Goal: Transaction & Acquisition: Purchase product/service

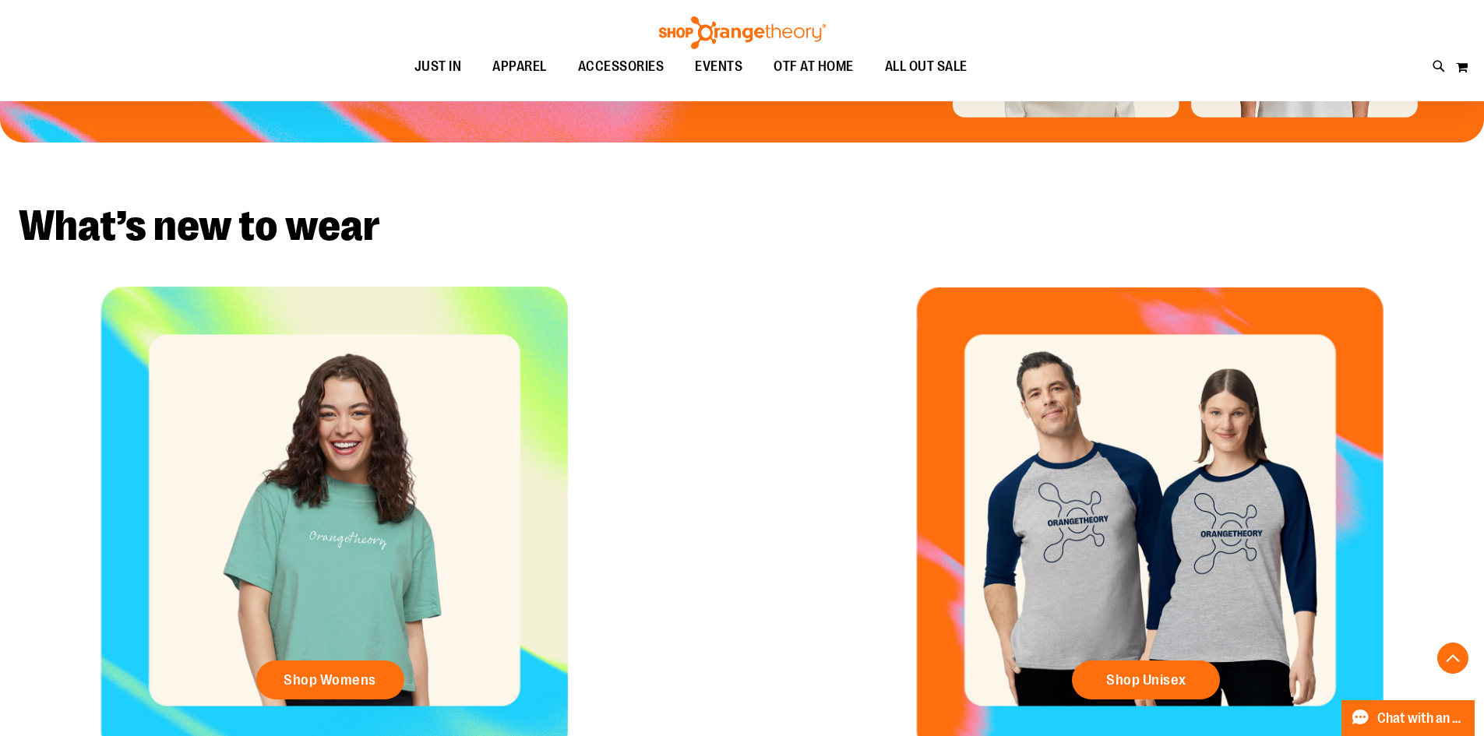
scroll to position [622, 0]
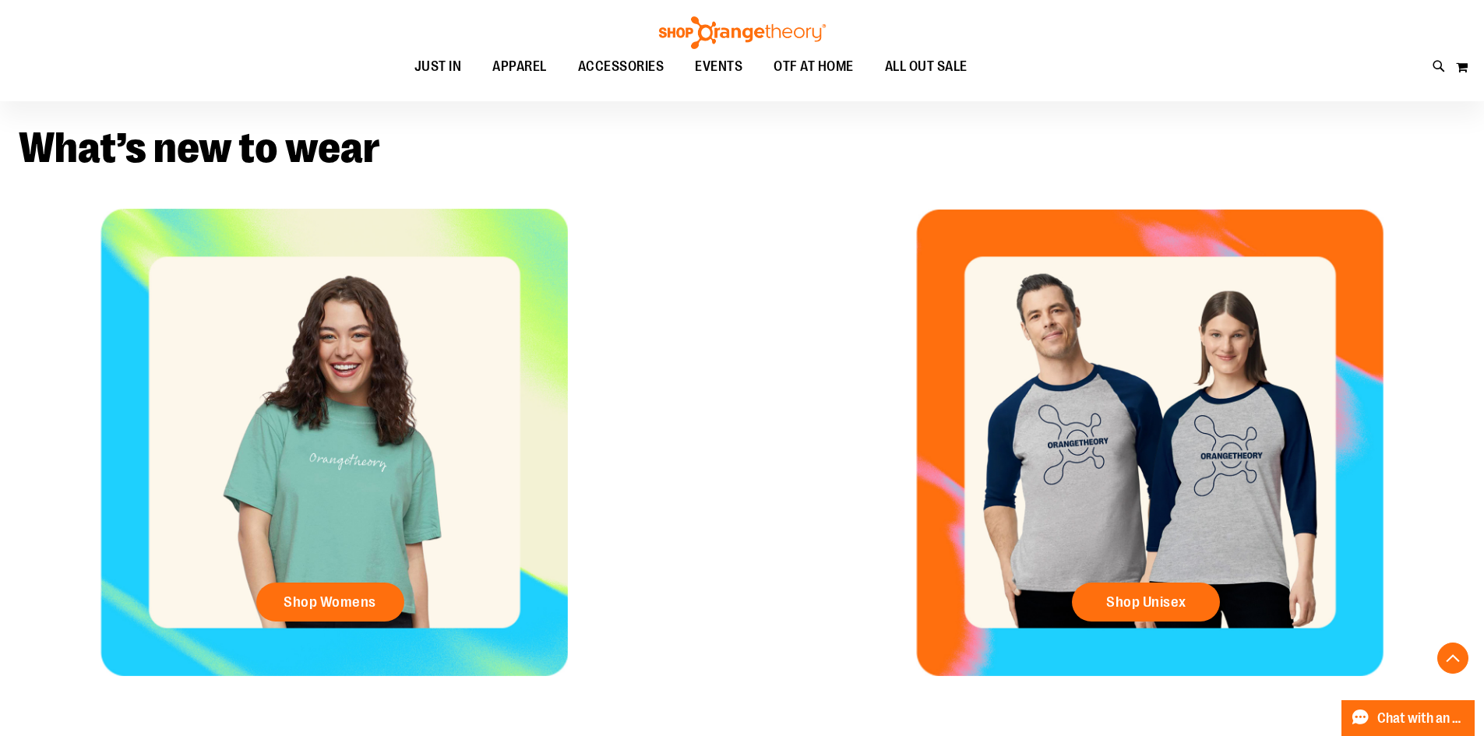
type input "**********"
click at [296, 561] on div "Shop Womens" at bounding box center [334, 442] width 668 height 467
click at [380, 599] on link "Shop Womens" at bounding box center [330, 602] width 148 height 39
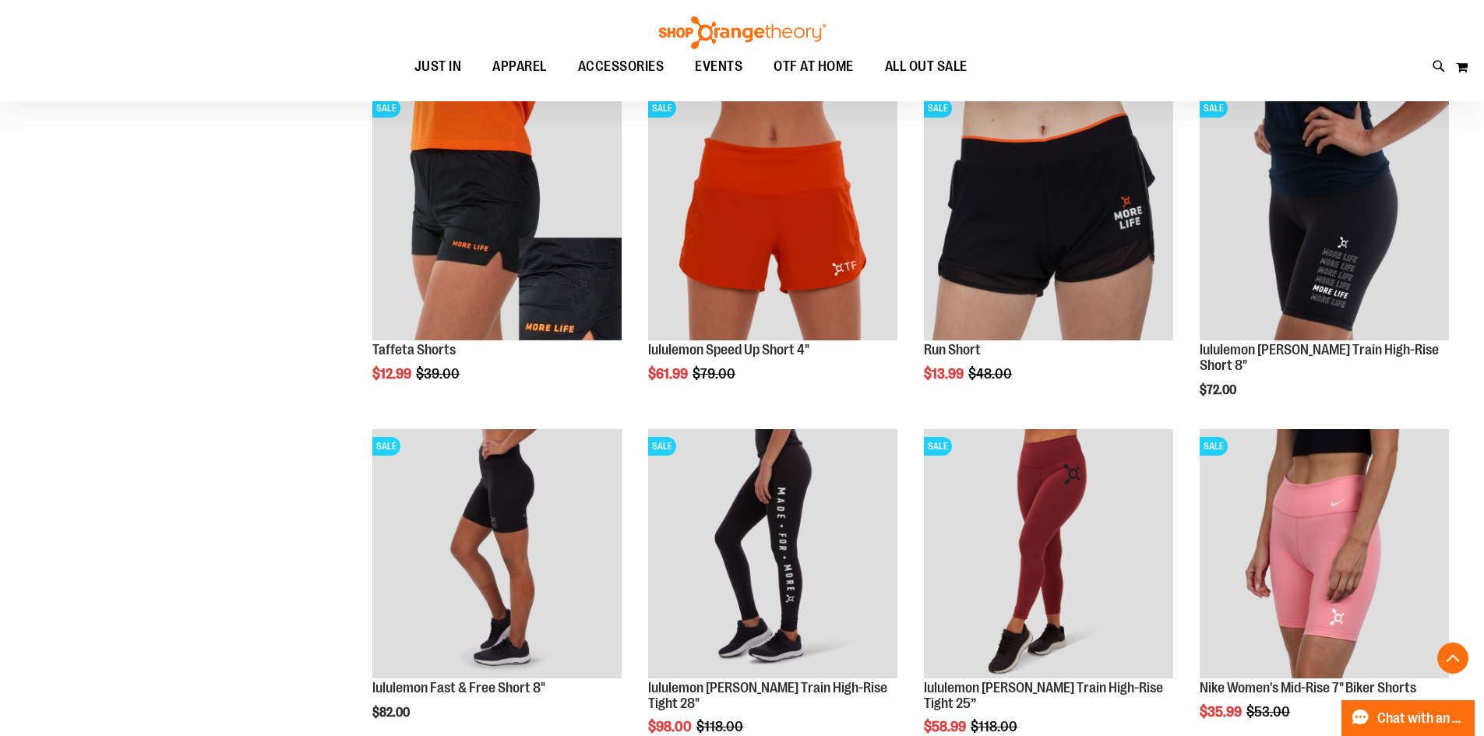
scroll to position [1246, 0]
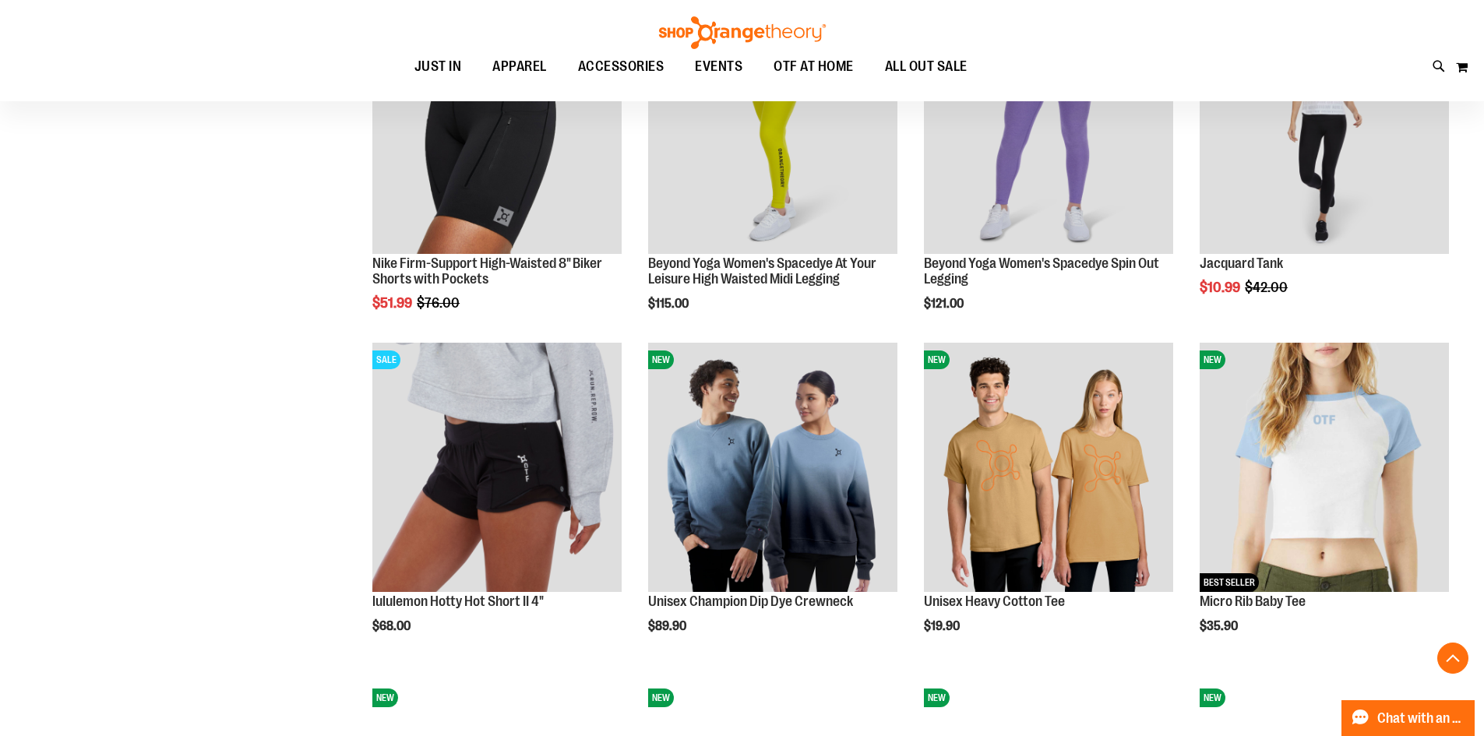
scroll to position [2025, 0]
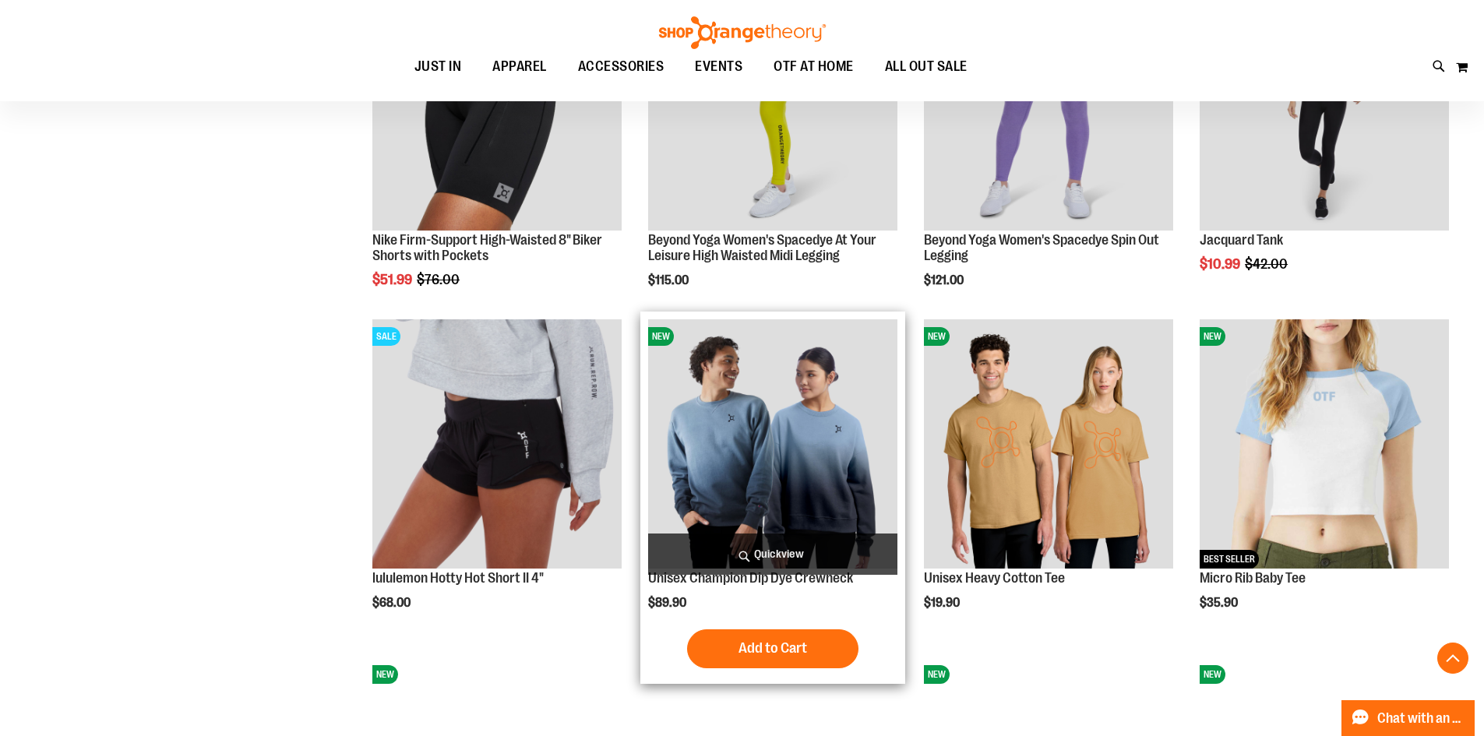
type input "**********"
click at [734, 375] on img "product" at bounding box center [772, 443] width 249 height 249
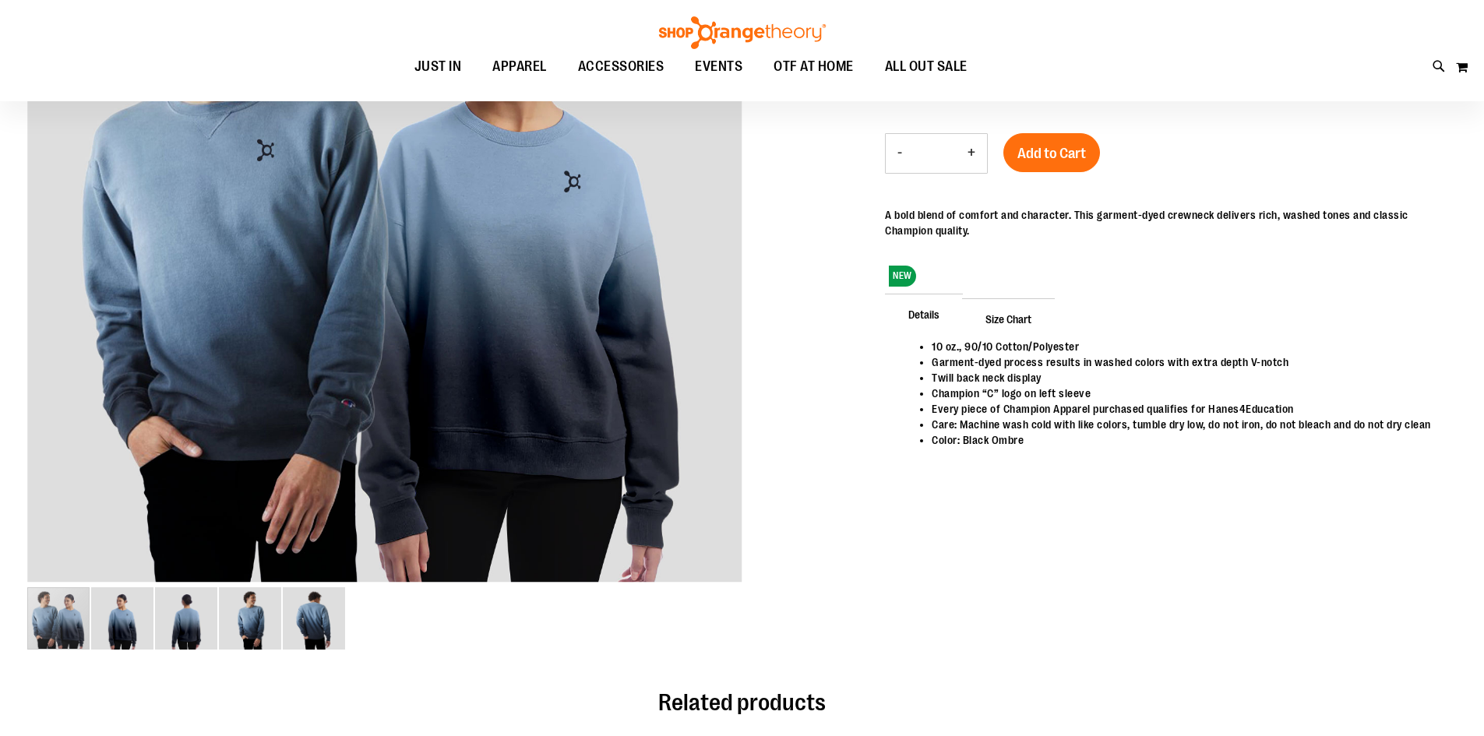
scroll to position [155, 0]
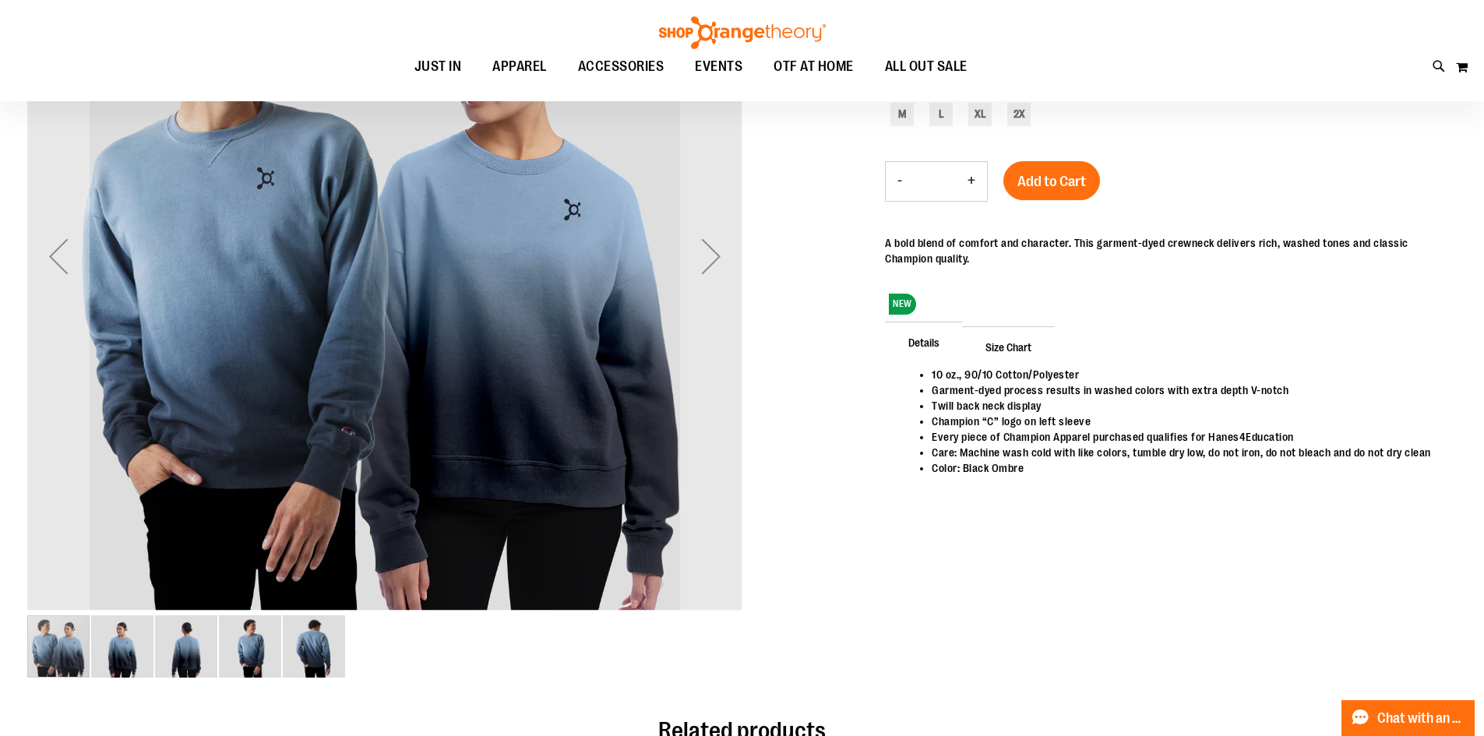
type input "**********"
click at [151, 648] on img "image 2 of 5" at bounding box center [122, 646] width 62 height 62
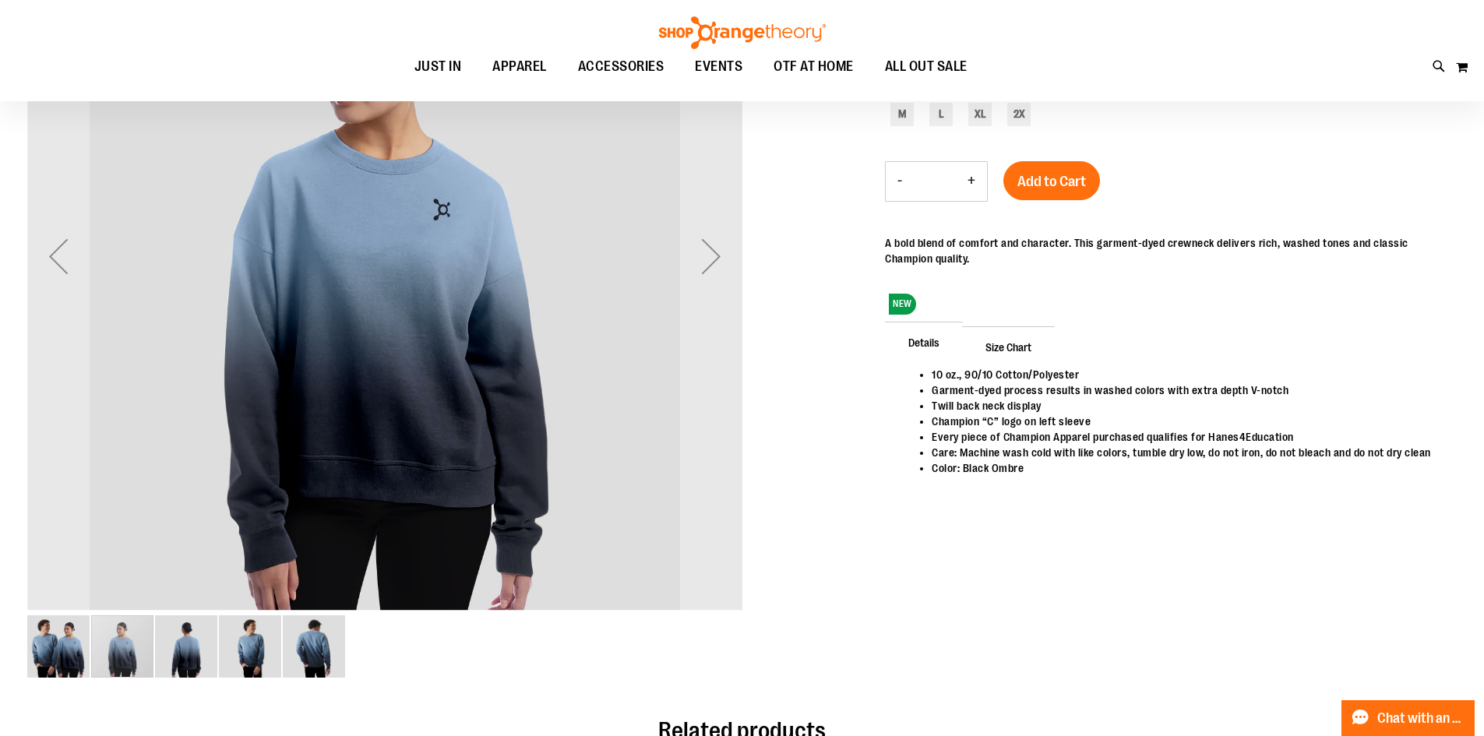
click at [228, 664] on img "image 4 of 5" at bounding box center [250, 646] width 62 height 62
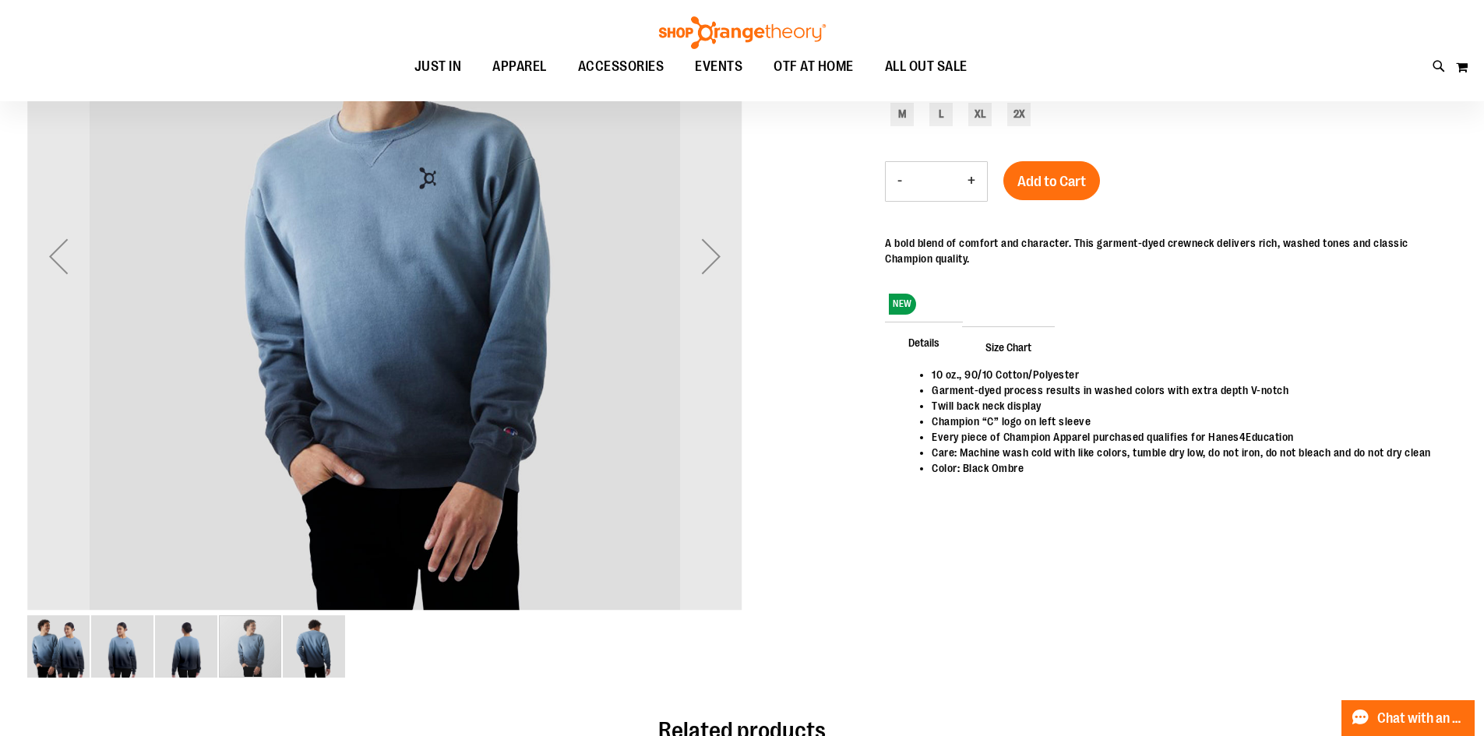
click at [322, 647] on img "image 5 of 5" at bounding box center [314, 646] width 62 height 62
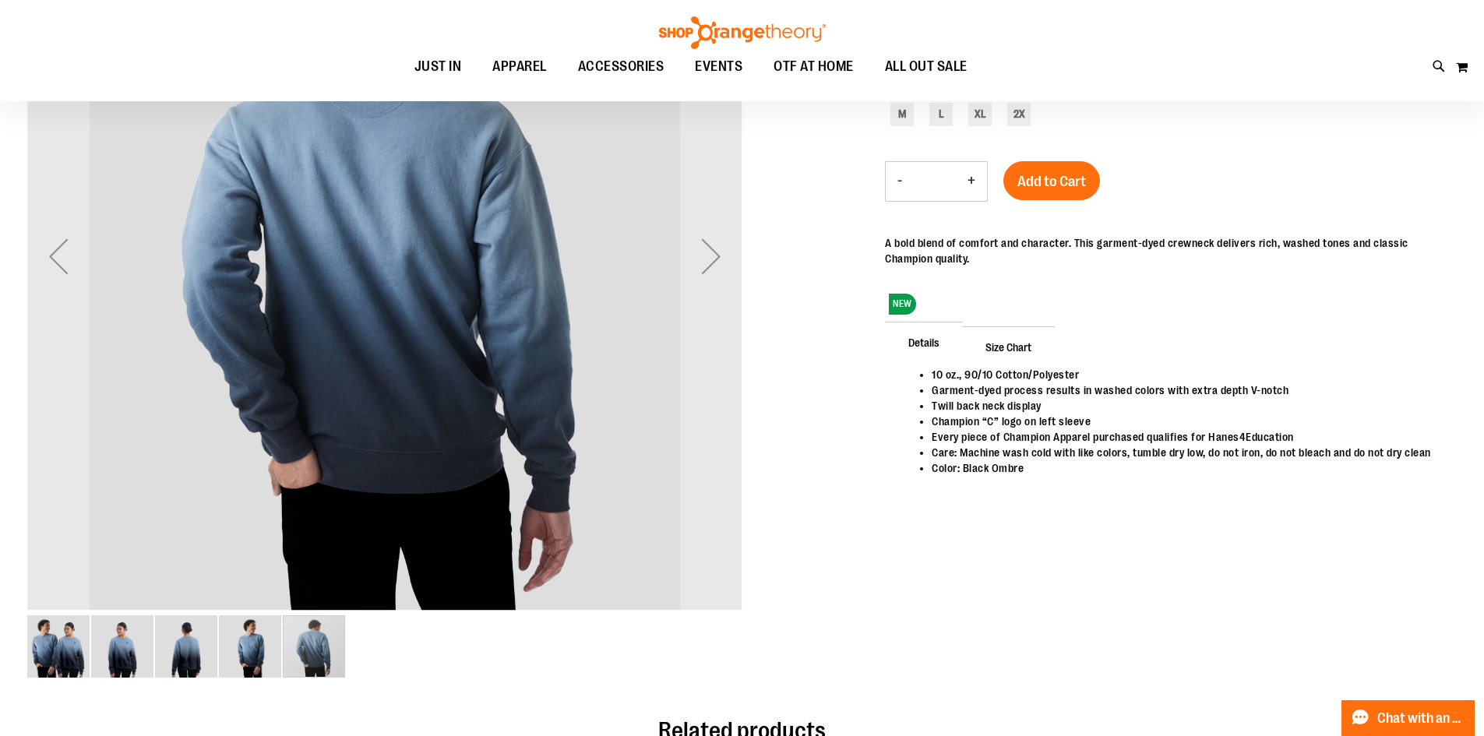
click at [108, 657] on img "image 2 of 5" at bounding box center [122, 646] width 62 height 62
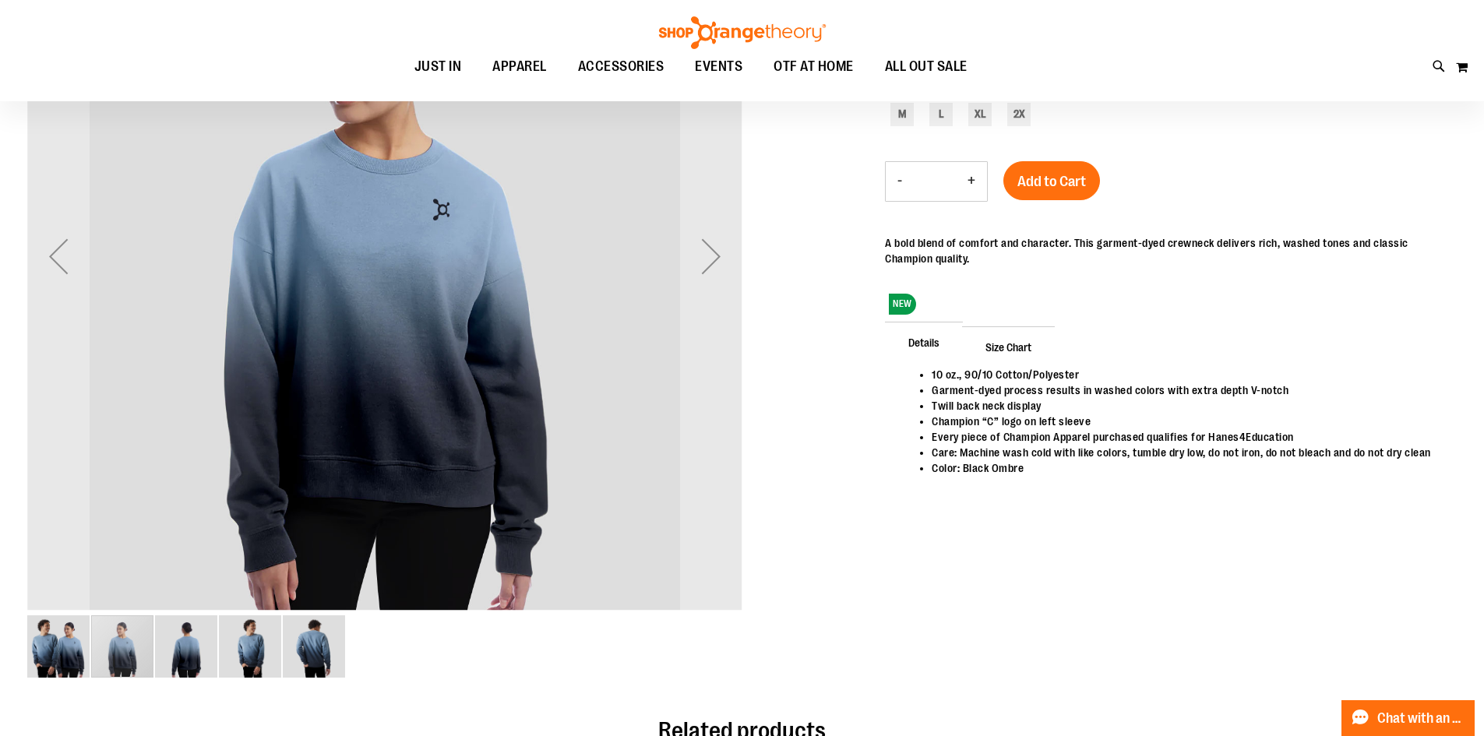
click at [210, 658] on img "image 3 of 5" at bounding box center [186, 646] width 62 height 62
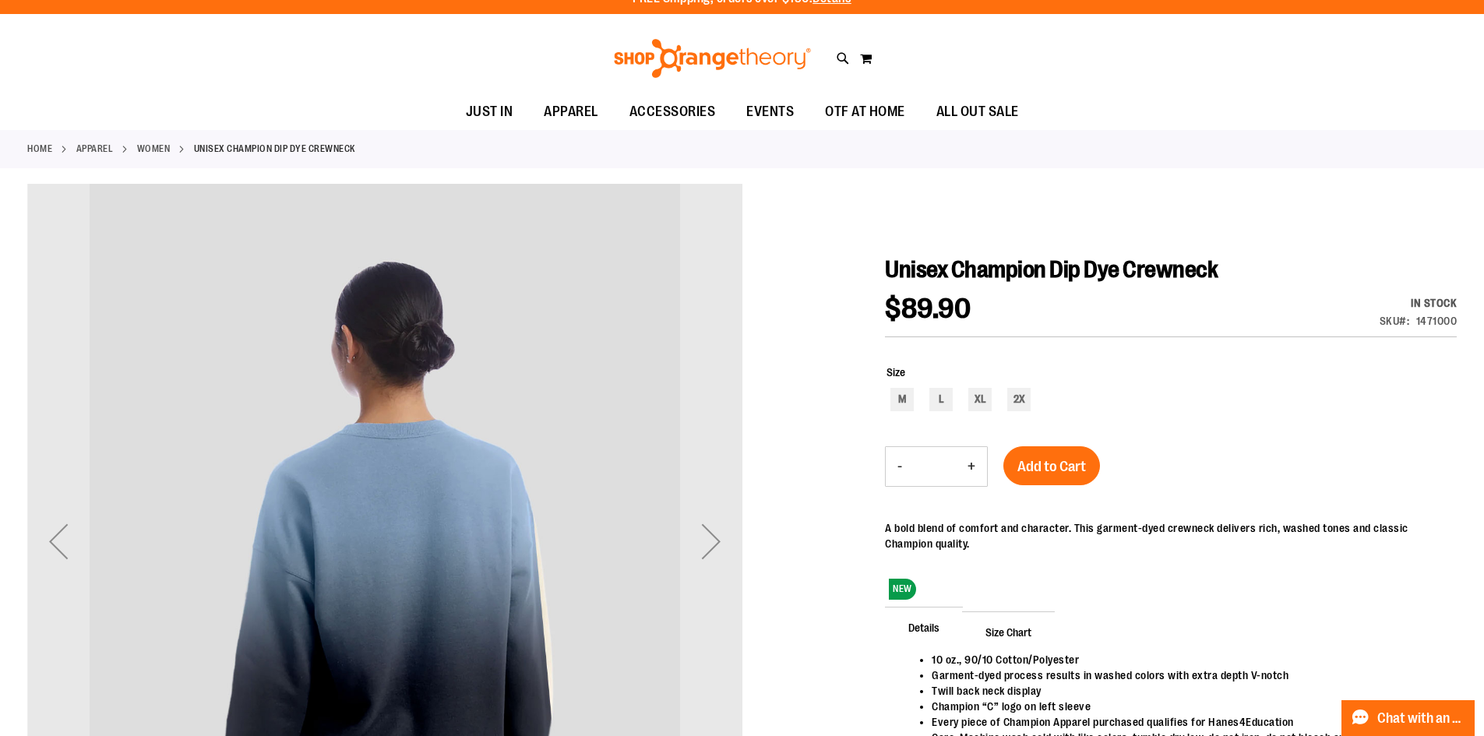
scroll to position [0, 0]
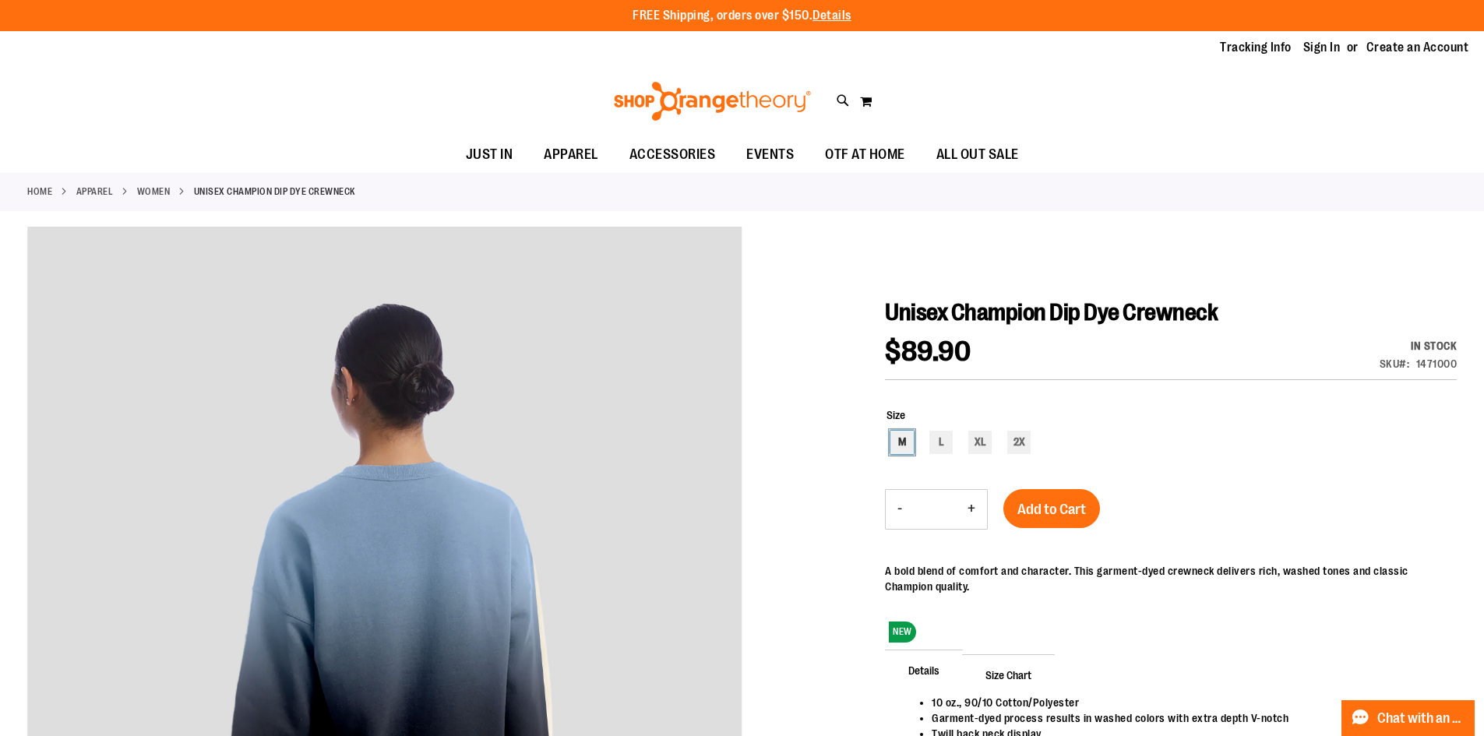
click at [894, 444] on div "M" at bounding box center [901, 442] width 23 height 23
type input "***"
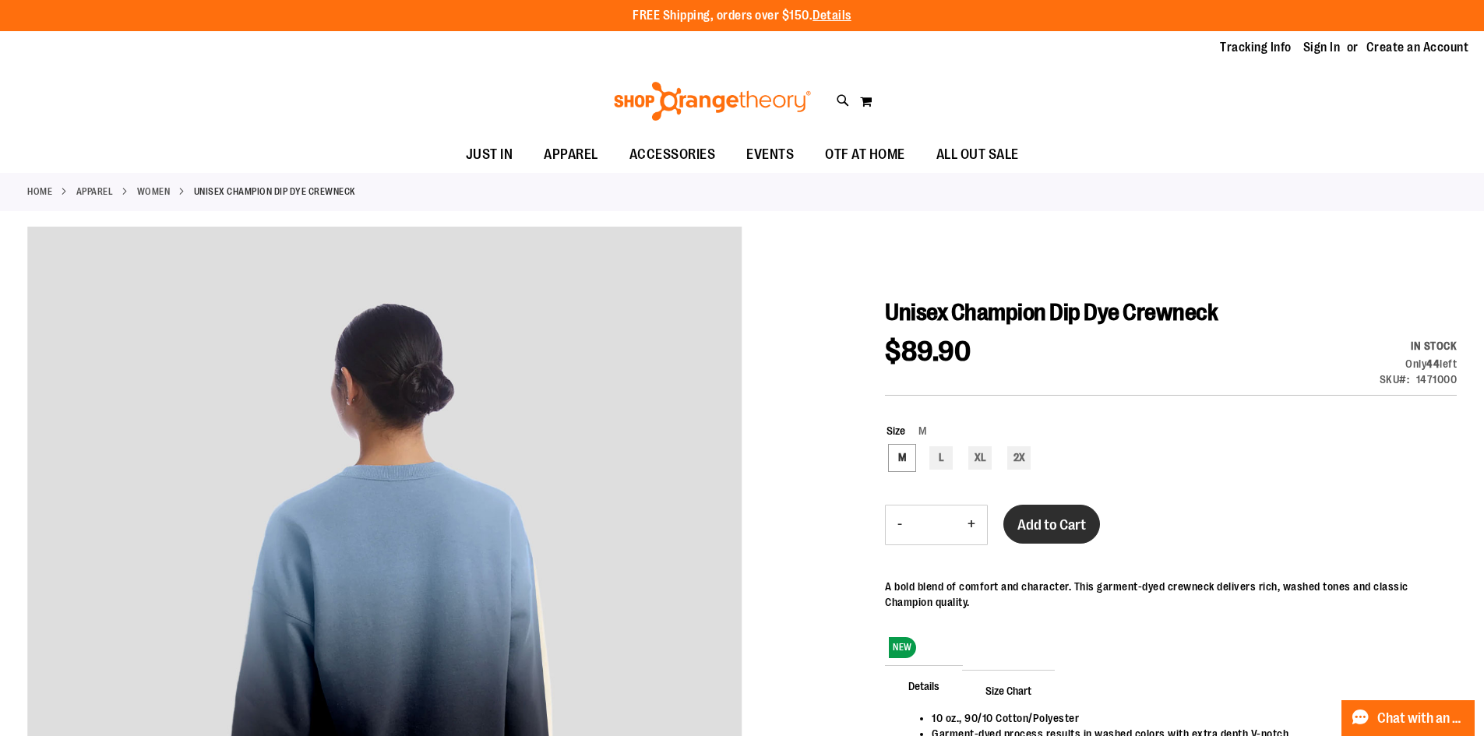
click at [1061, 527] on span "Add to Cart" at bounding box center [1051, 524] width 69 height 17
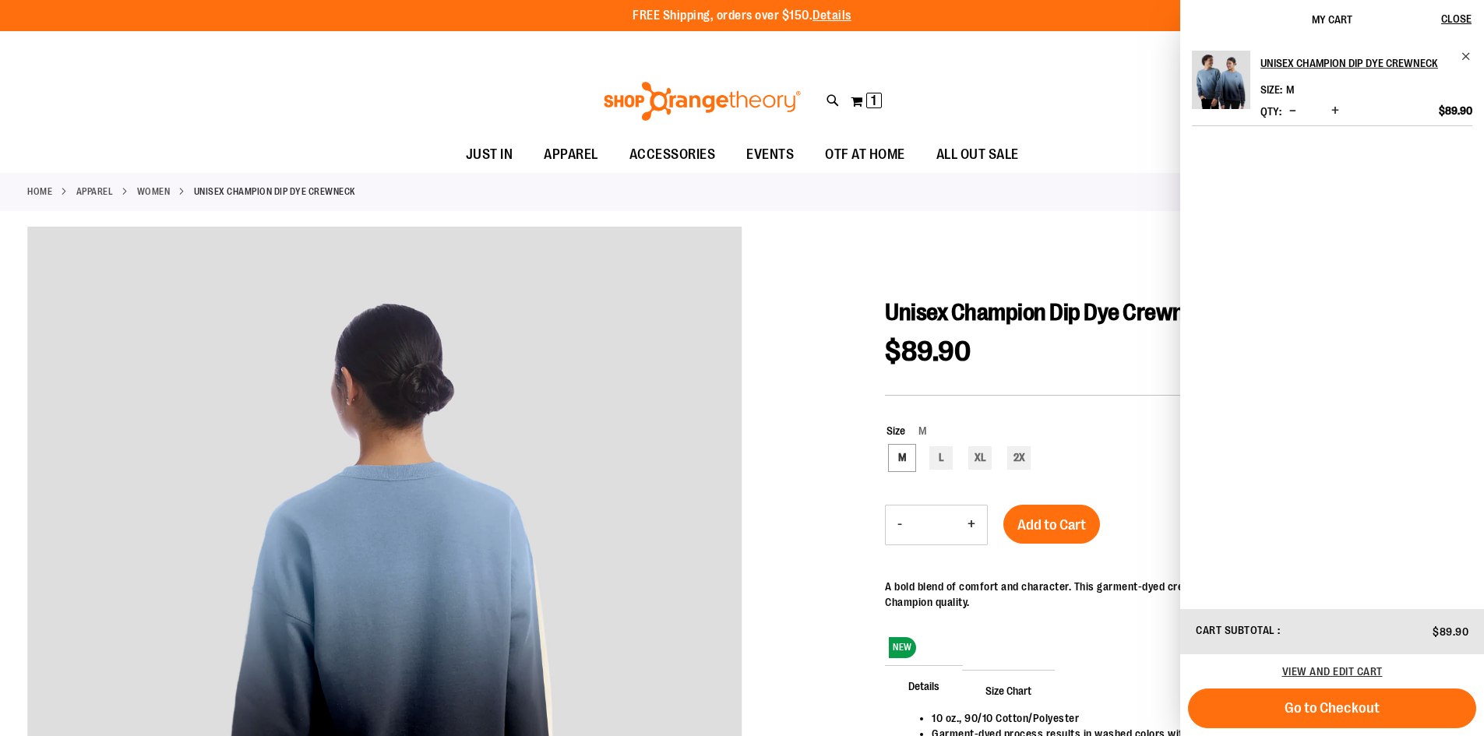
click at [849, 396] on div at bounding box center [742, 627] width 1430 height 800
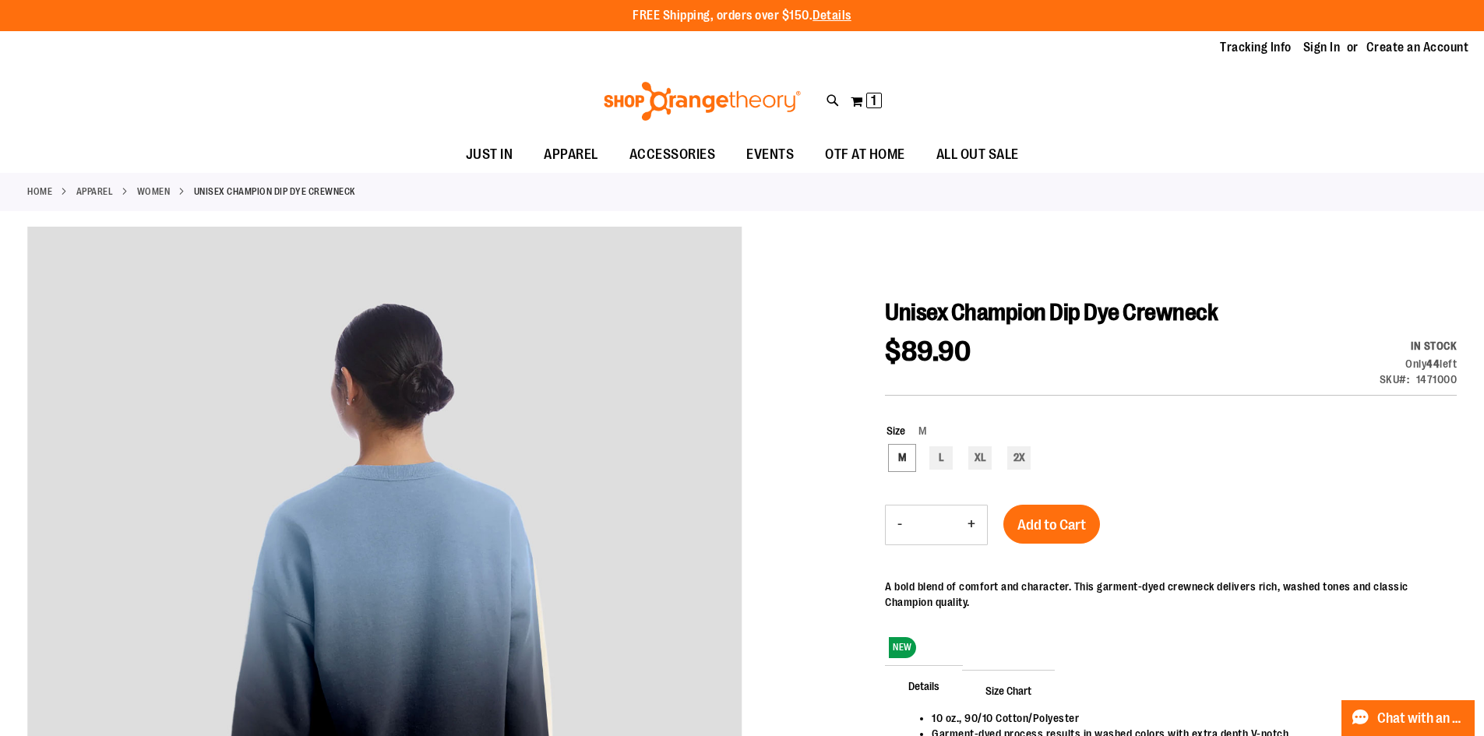
click at [164, 194] on link "WOMEN" at bounding box center [153, 192] width 33 height 14
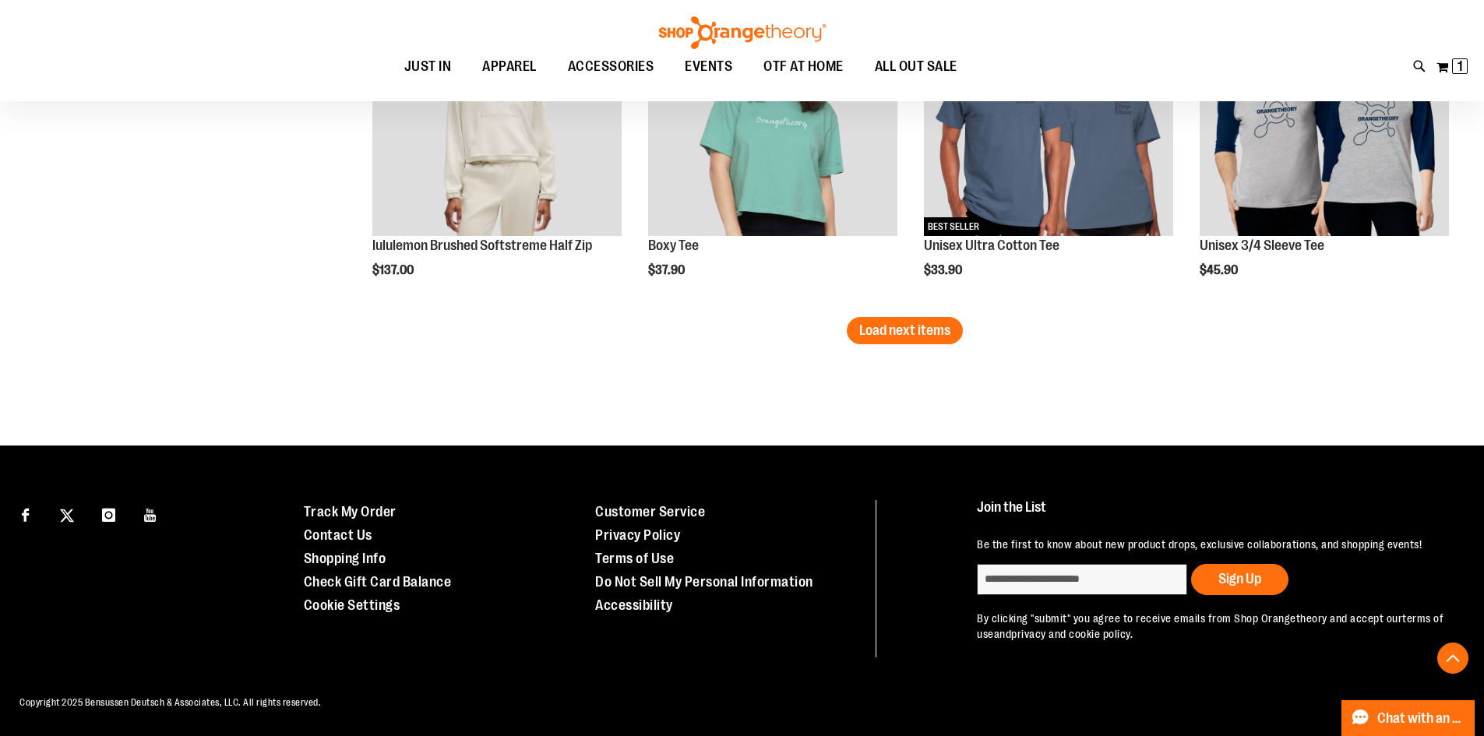
scroll to position [2798, 0]
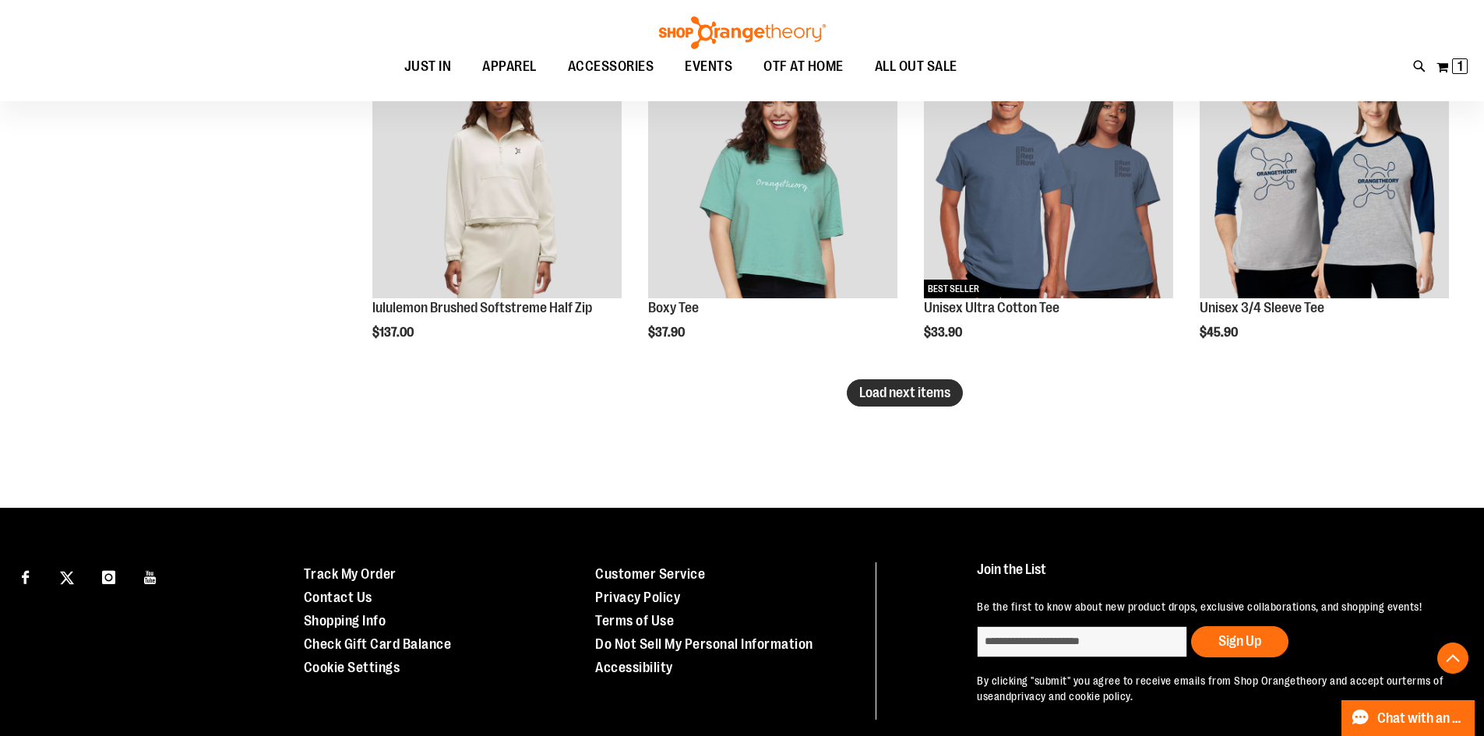
type input "**********"
click at [894, 396] on span "Load next items" at bounding box center [904, 393] width 91 height 16
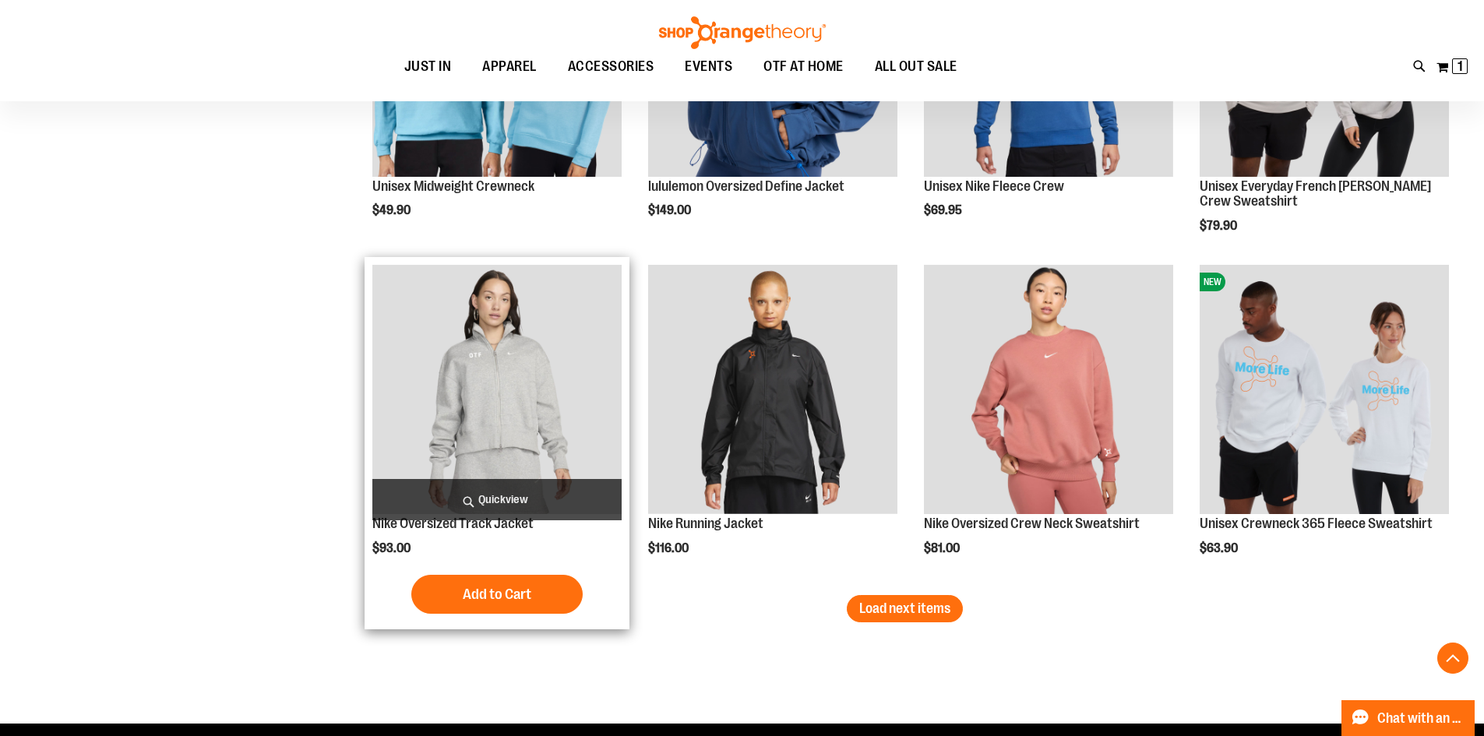
scroll to position [3655, 0]
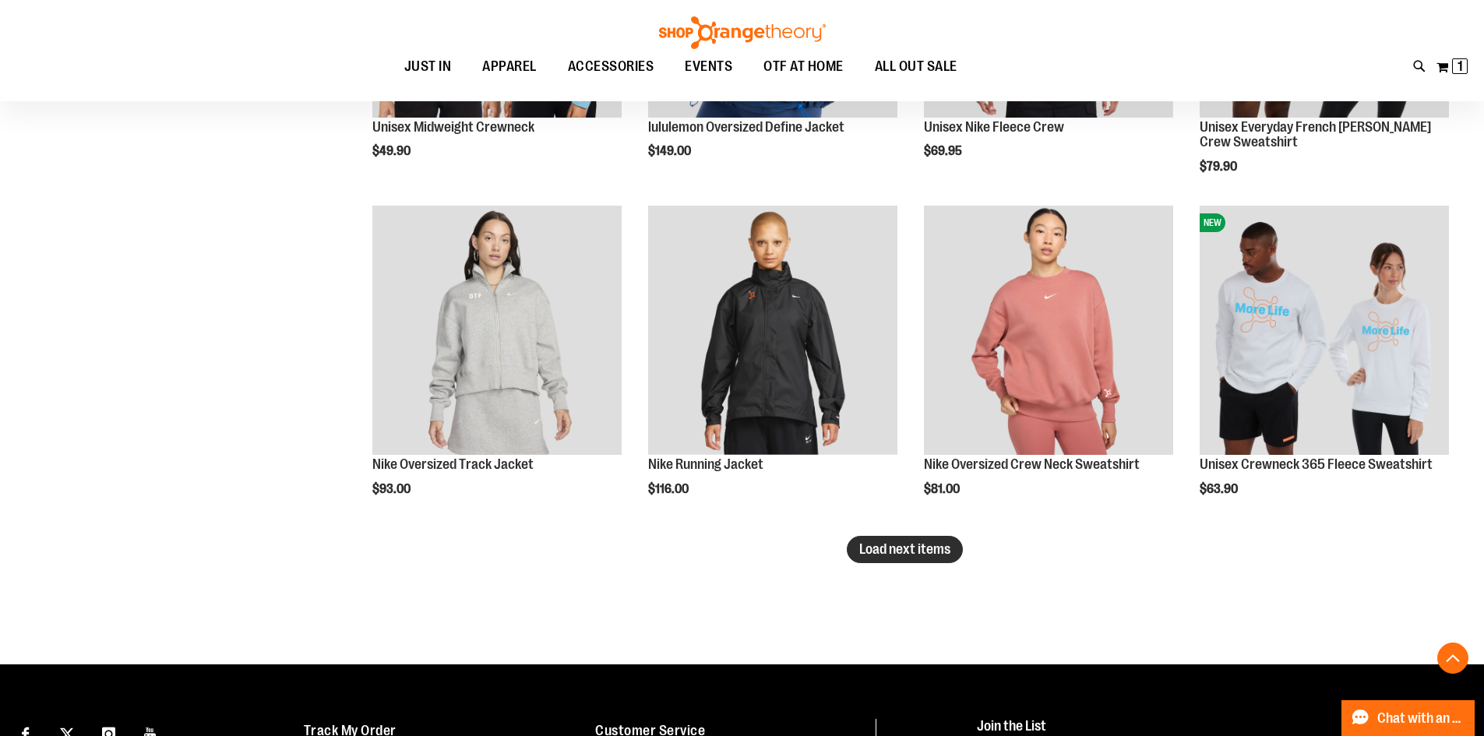
click at [913, 553] on span "Load next items" at bounding box center [904, 549] width 91 height 16
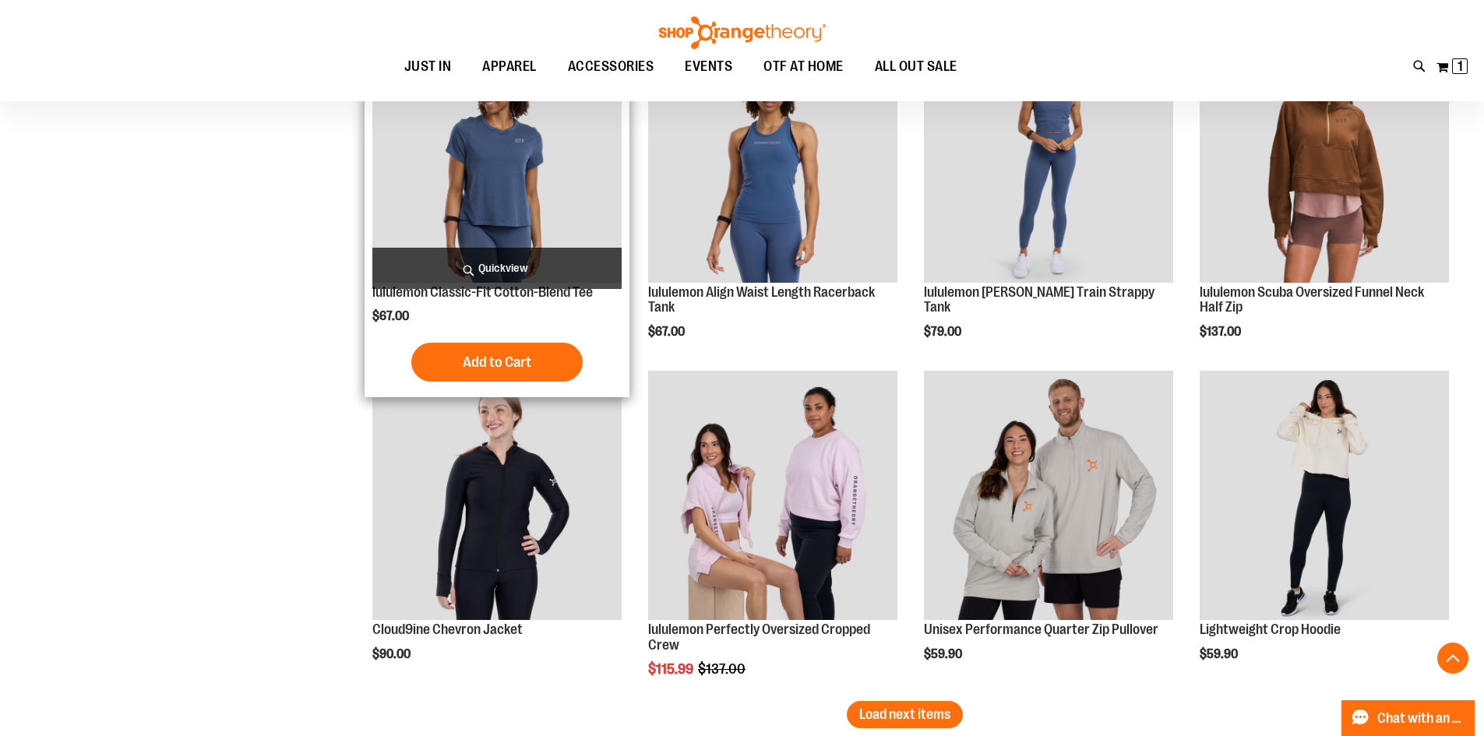
scroll to position [4579, 0]
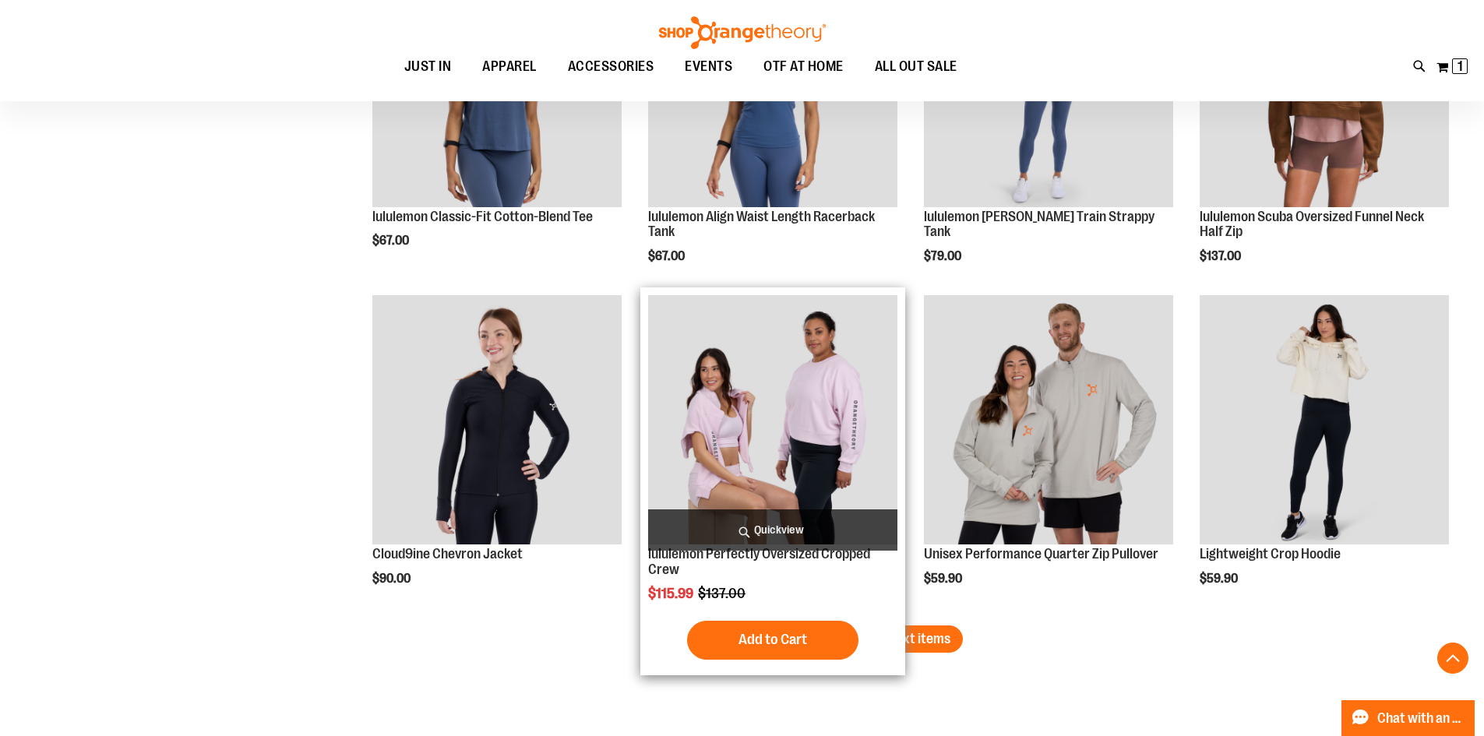
click at [706, 440] on img "product" at bounding box center [772, 419] width 249 height 249
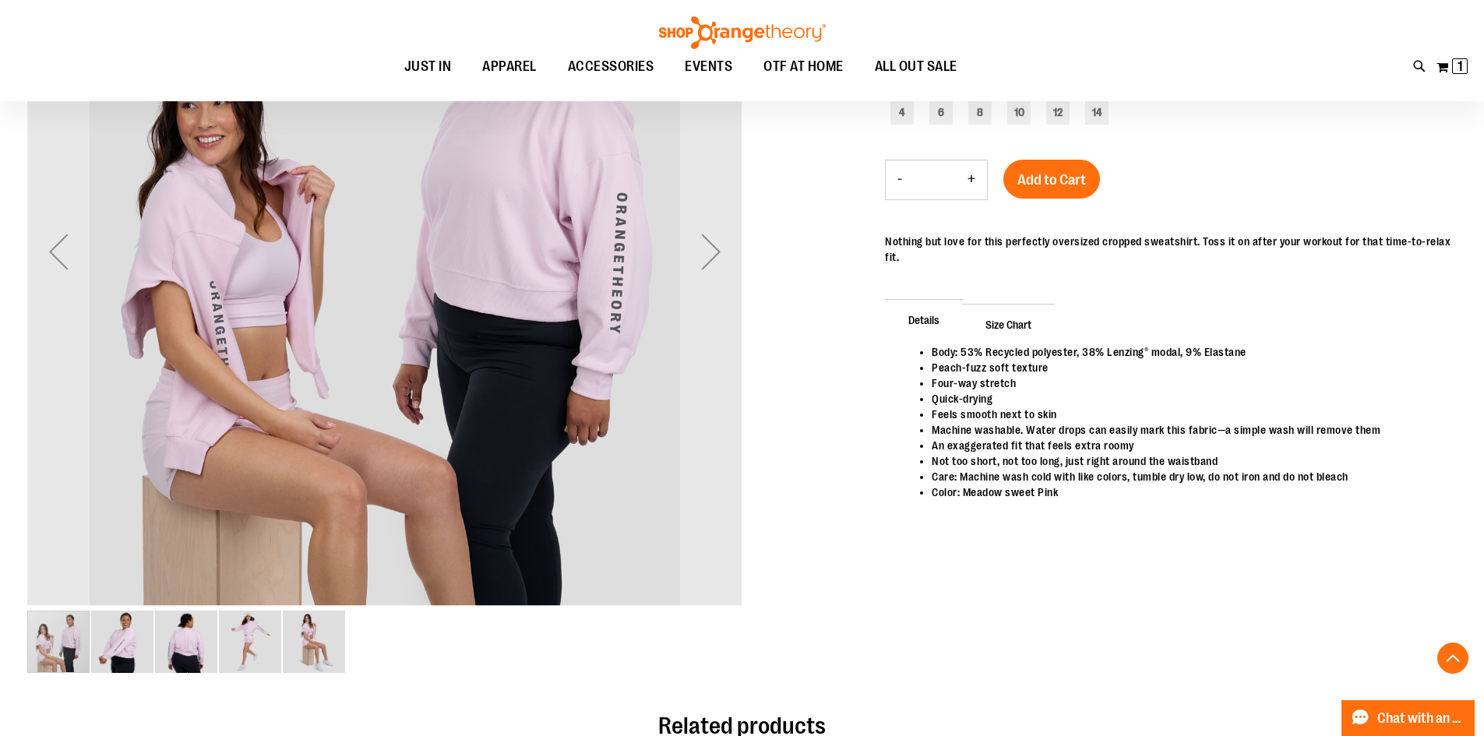
scroll to position [233, 0]
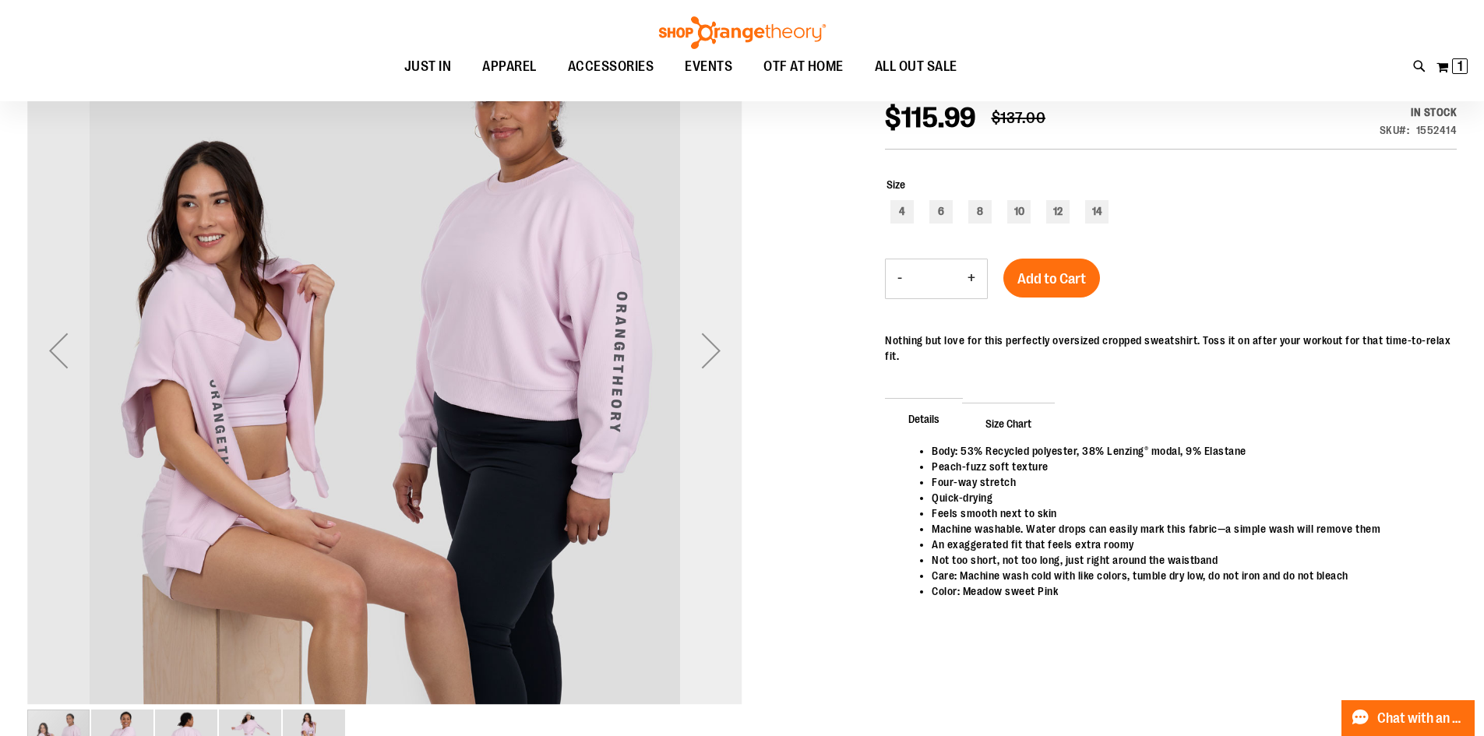
type input "**********"
click at [690, 341] on div "Next" at bounding box center [711, 350] width 62 height 62
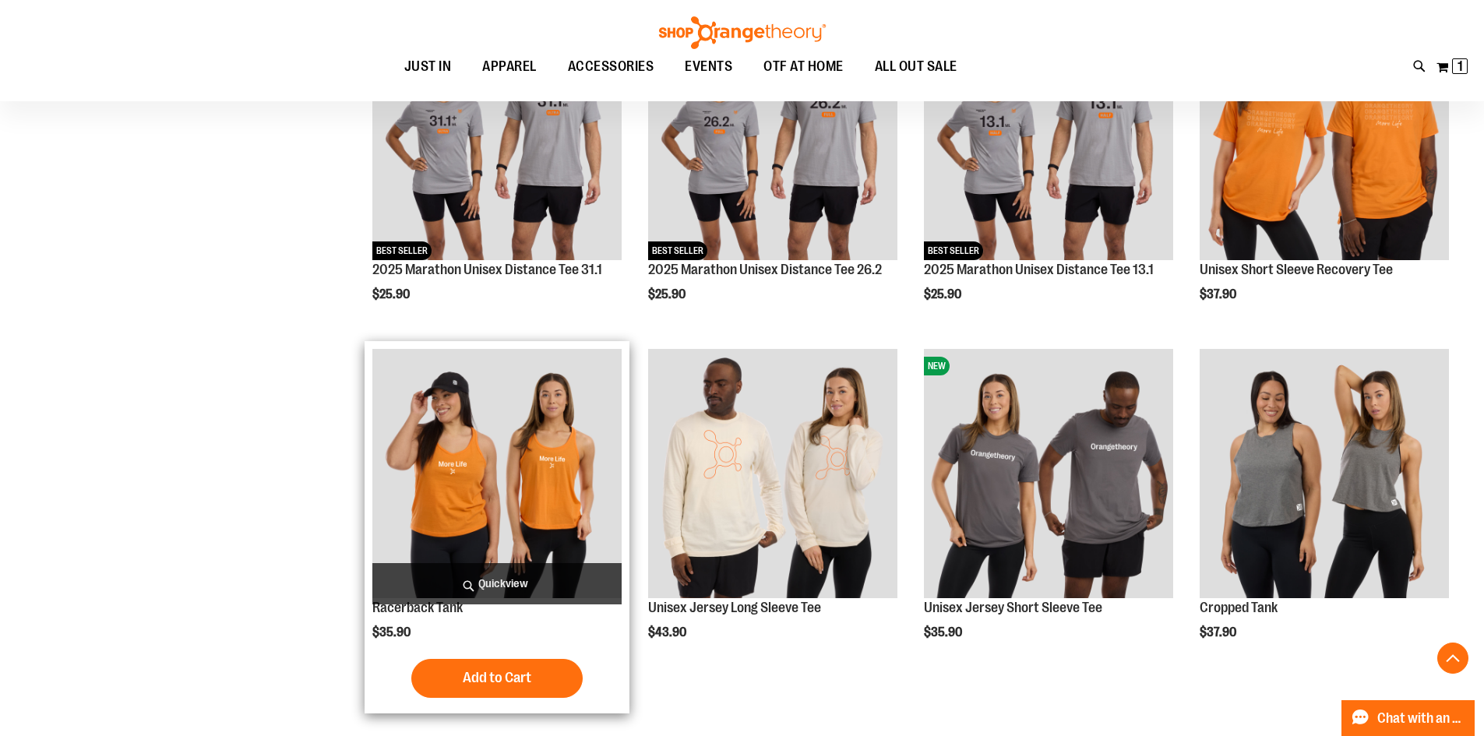
scroll to position [1188, 0]
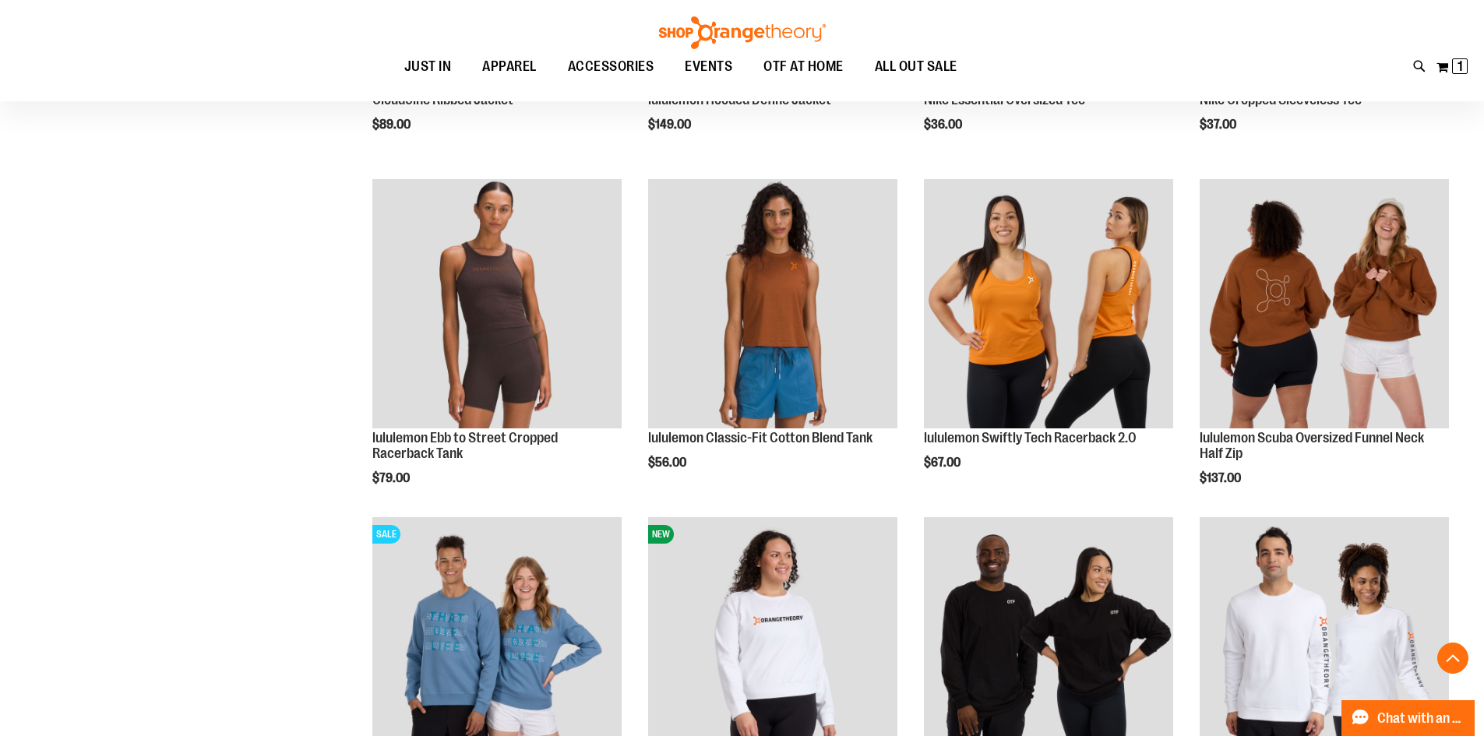
scroll to position [2045, 0]
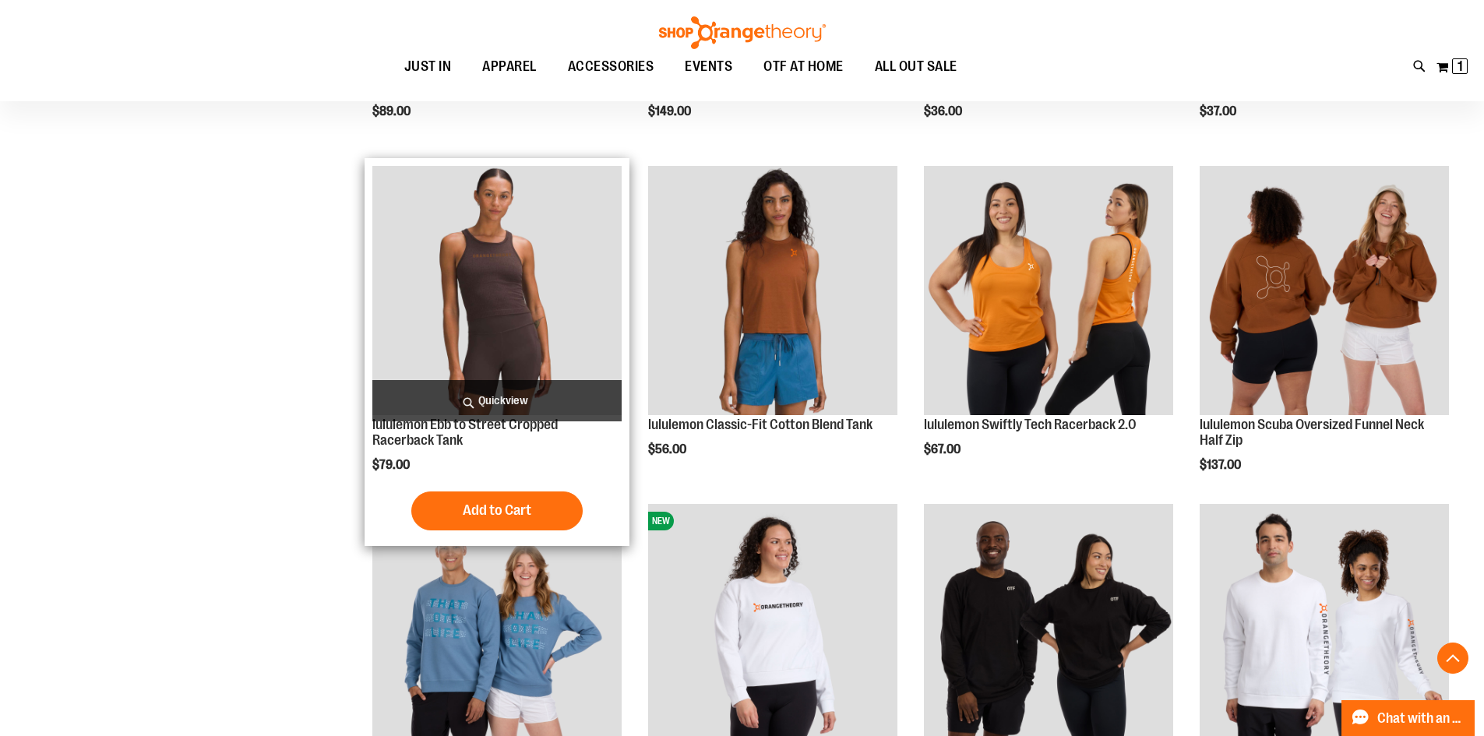
type input "**********"
click at [521, 331] on img "product" at bounding box center [496, 290] width 249 height 249
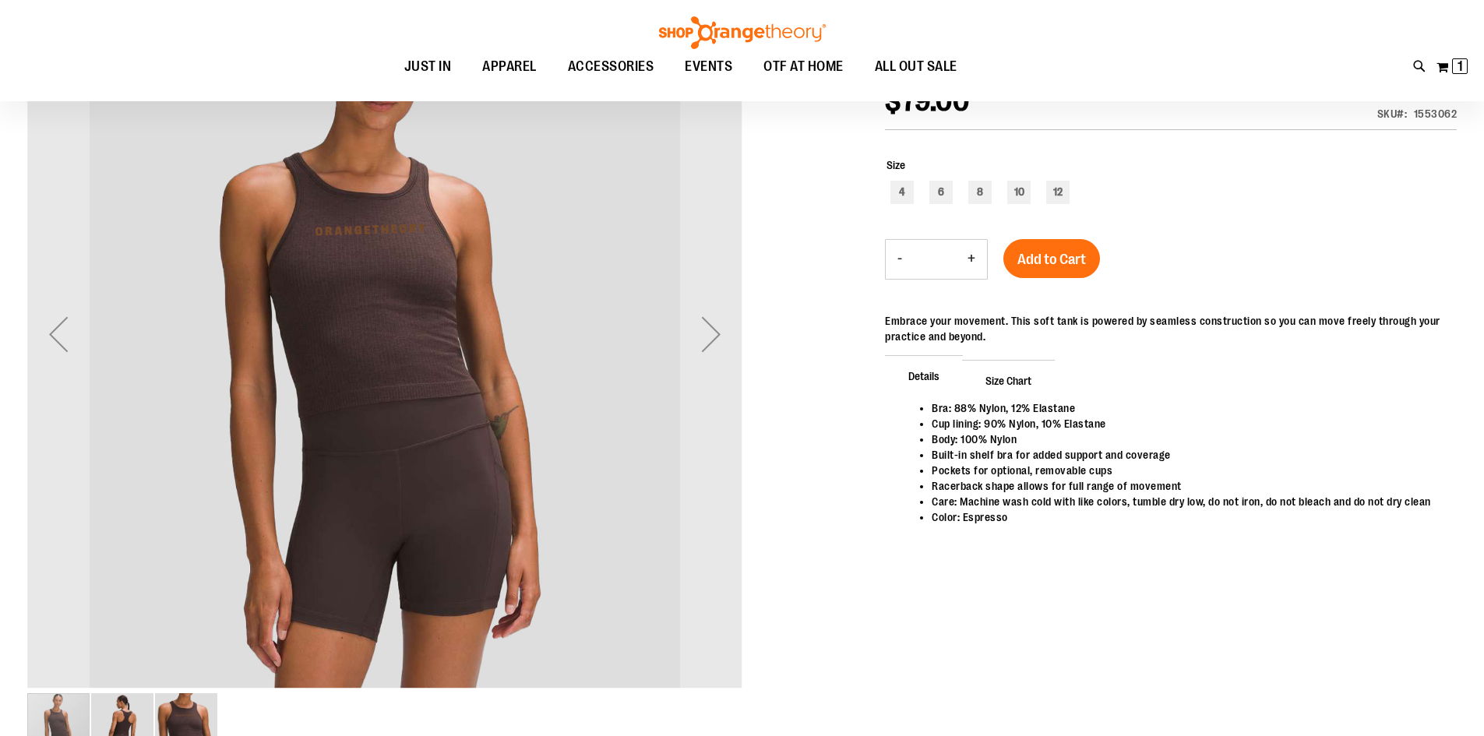
scroll to position [76, 0]
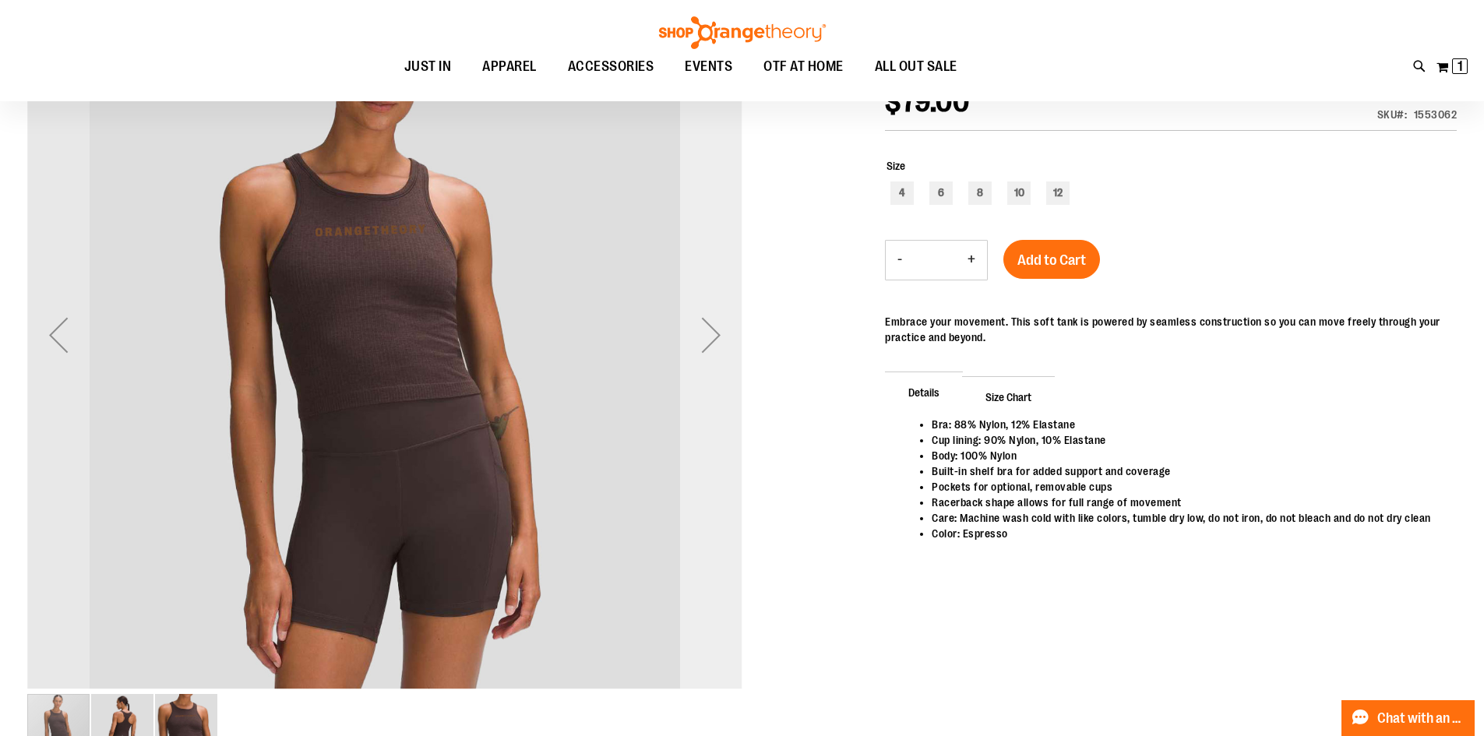
type input "**********"
click at [715, 339] on div "Next" at bounding box center [711, 335] width 62 height 62
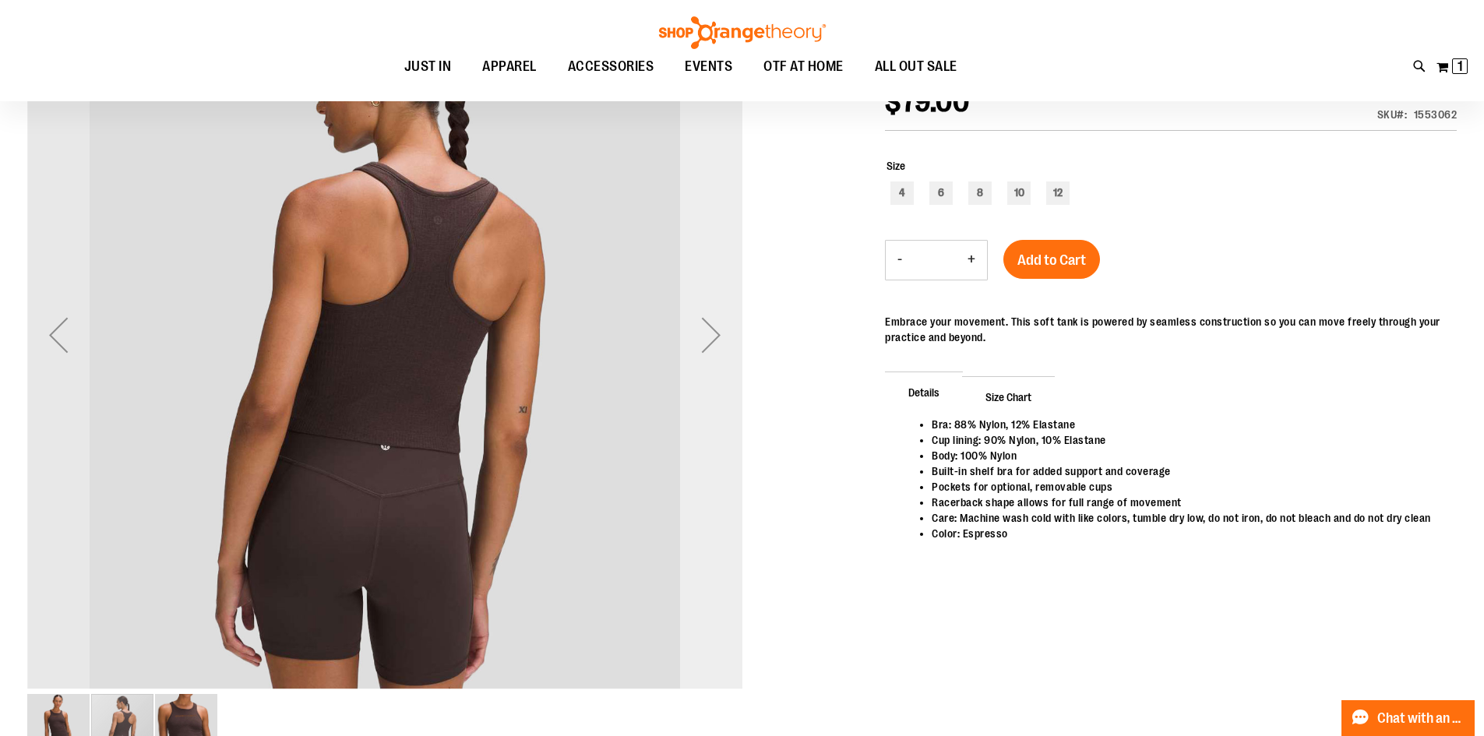
click at [715, 339] on div "Next" at bounding box center [711, 335] width 62 height 62
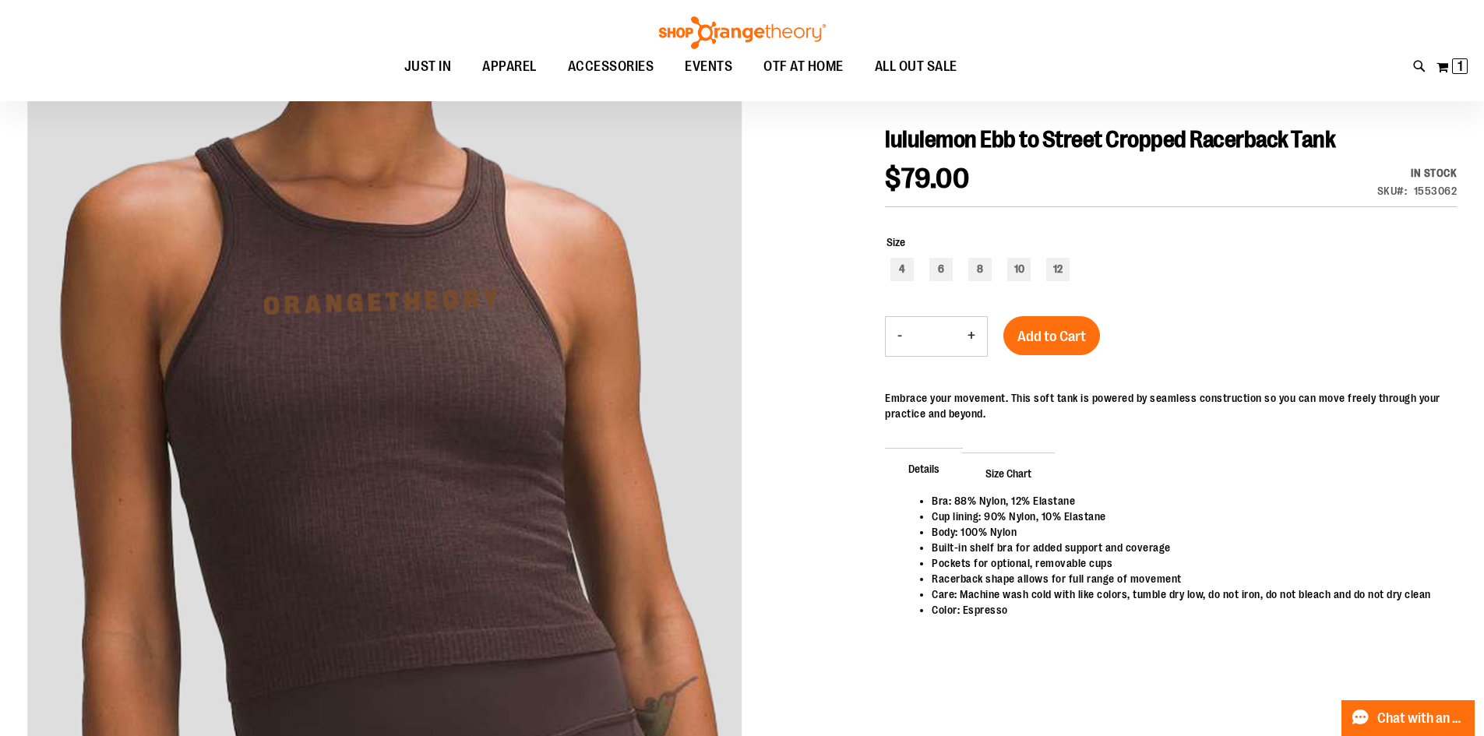
scroll to position [77, 0]
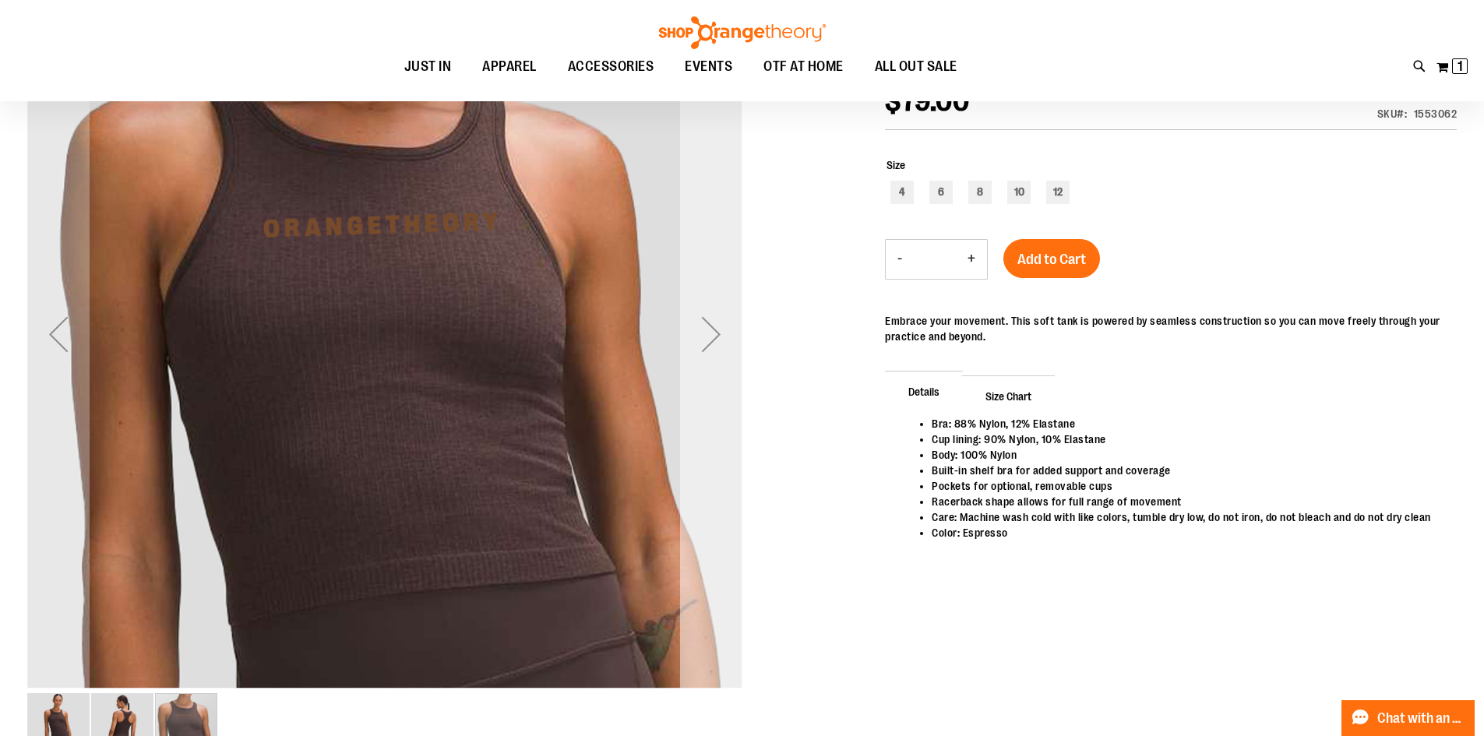
click at [723, 348] on div "Next" at bounding box center [711, 334] width 62 height 62
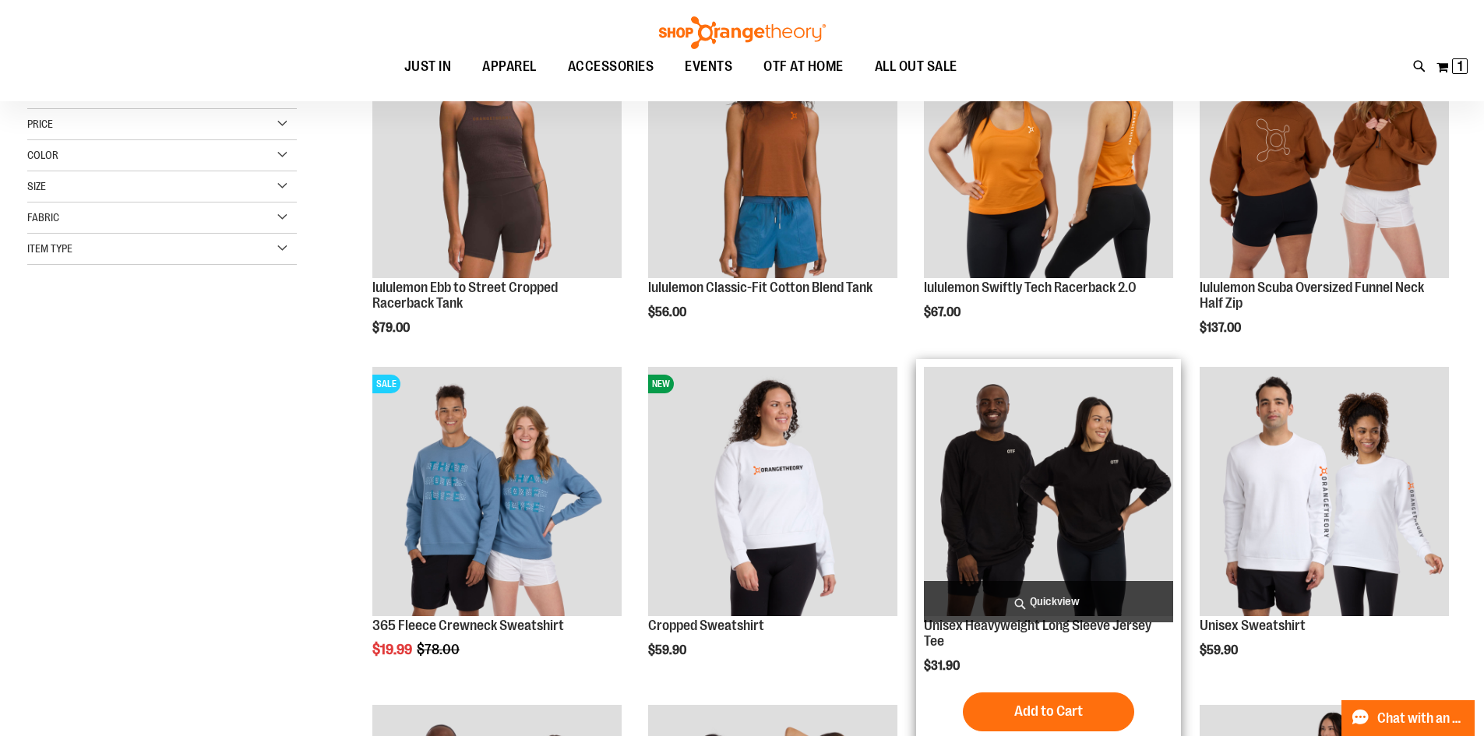
scroll to position [233, 0]
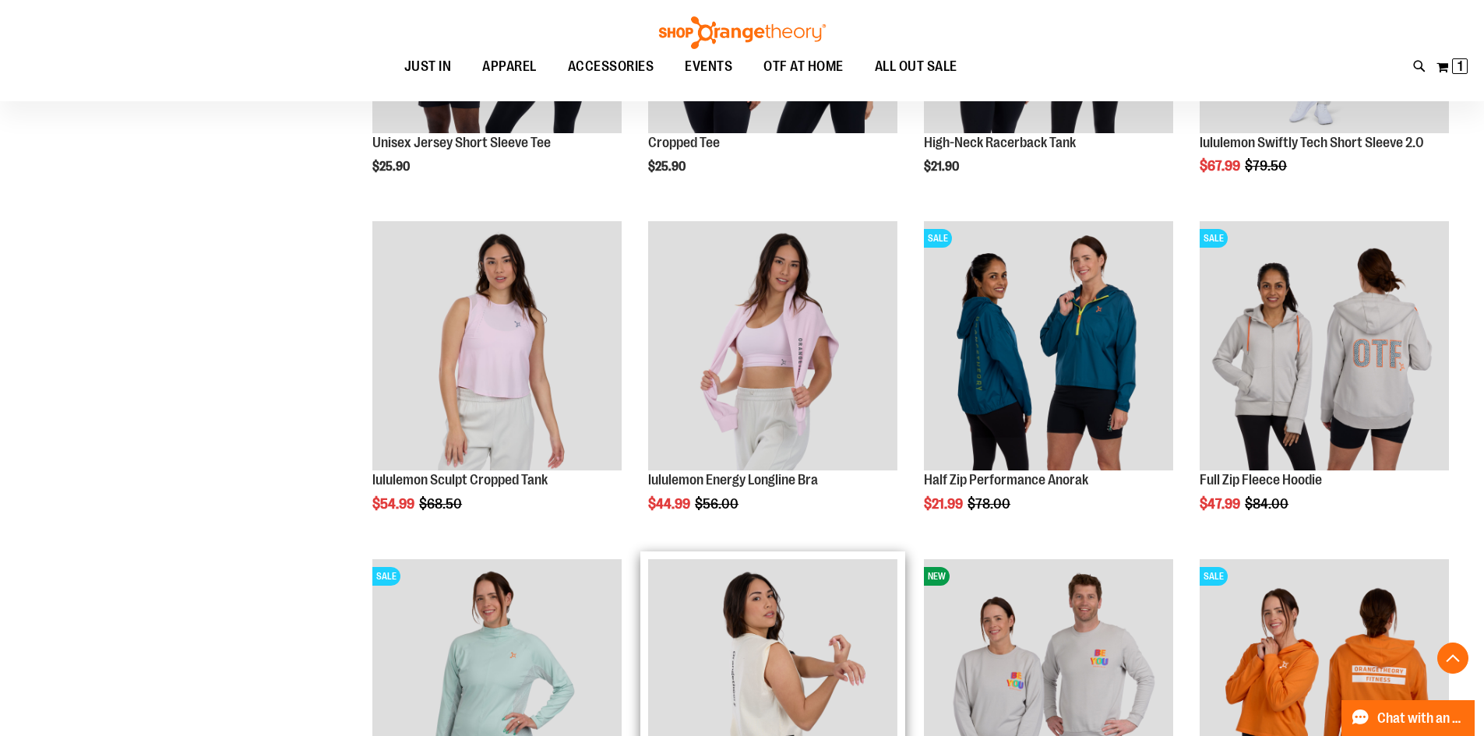
scroll to position [1012, 0]
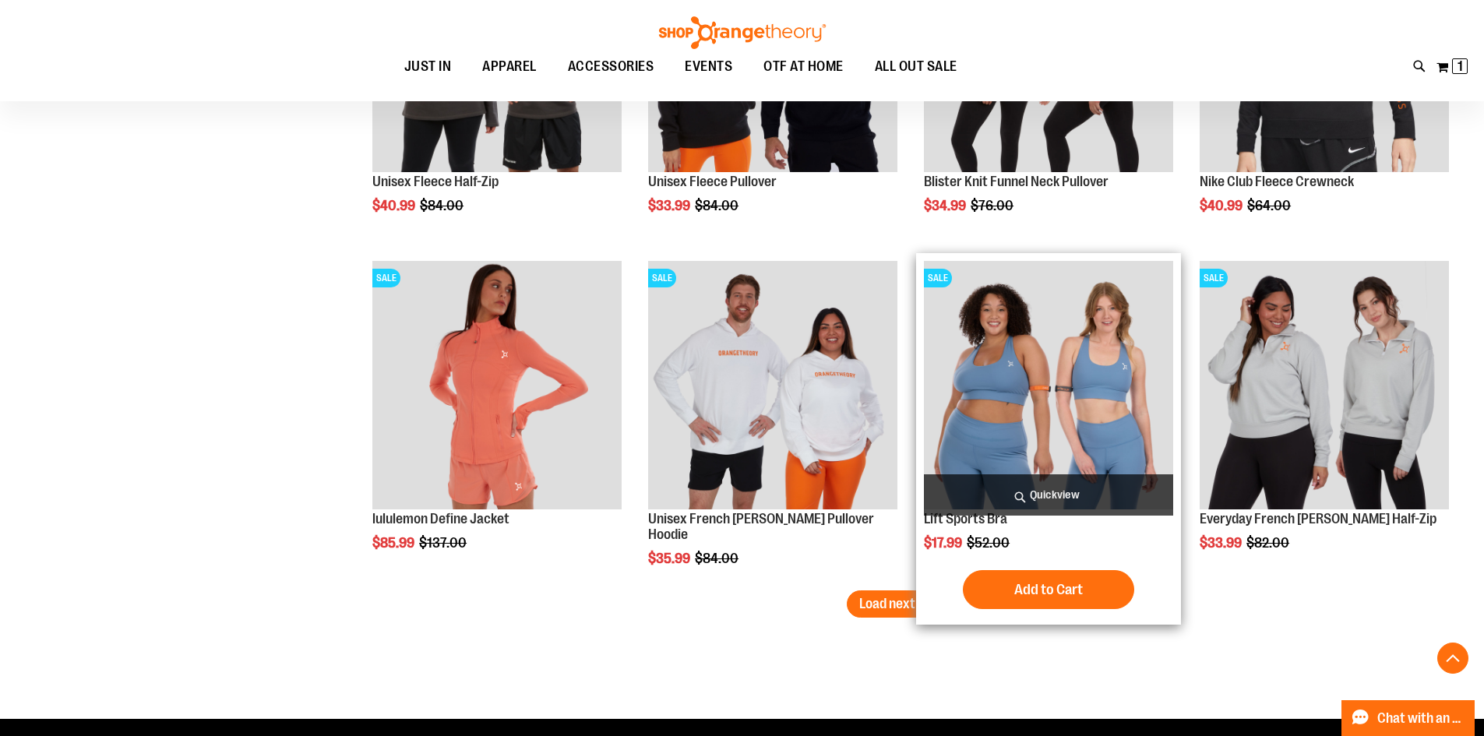
scroll to position [2648, 0]
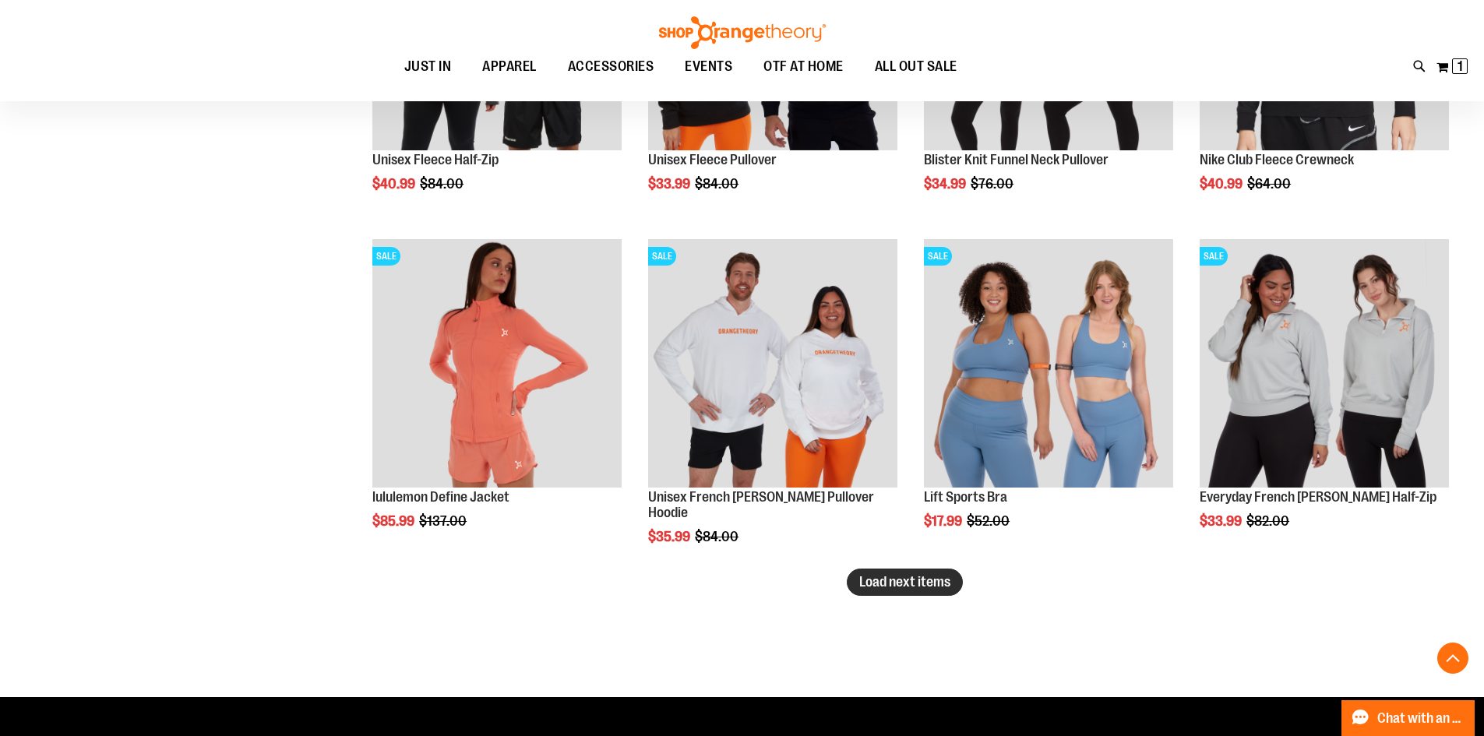
type input "**********"
click at [915, 576] on span "Load next items" at bounding box center [904, 582] width 91 height 16
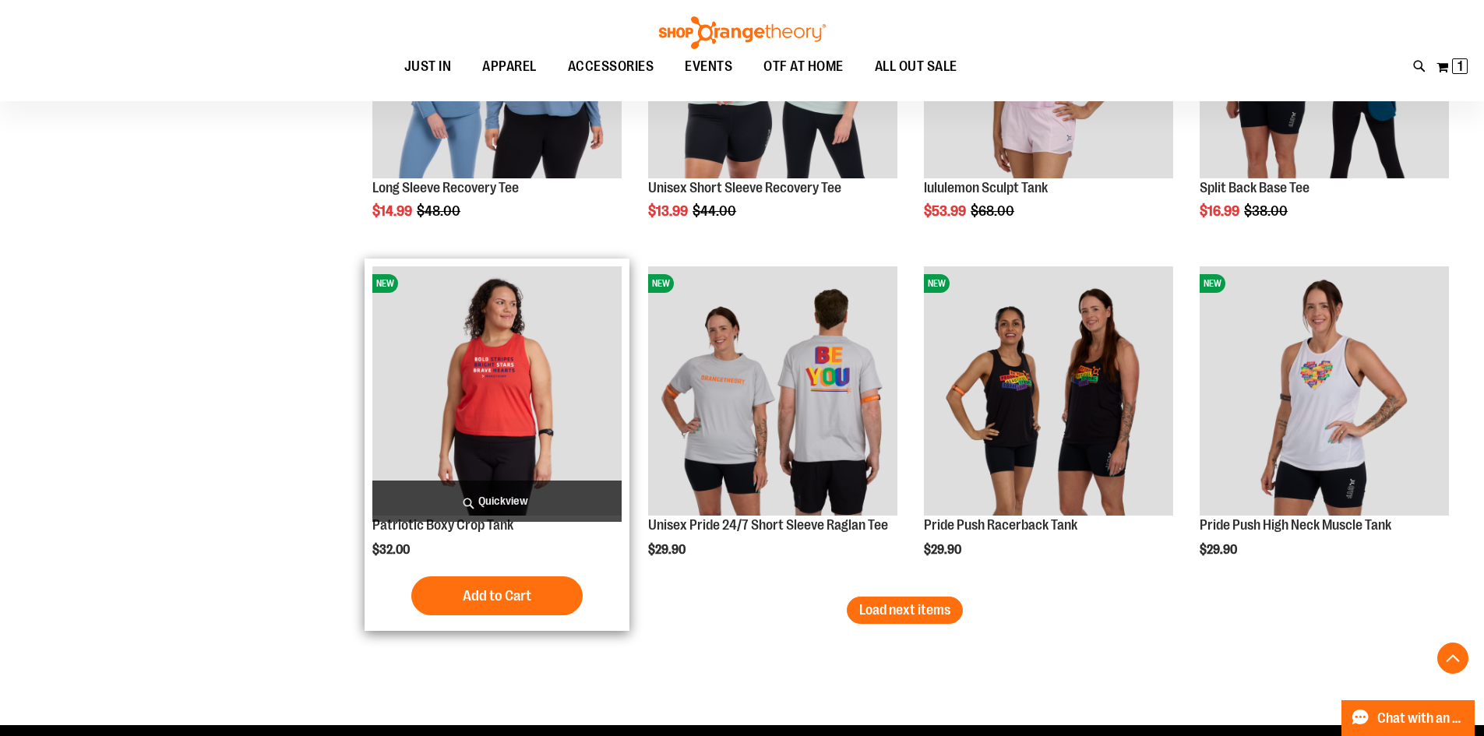
scroll to position [3661, 0]
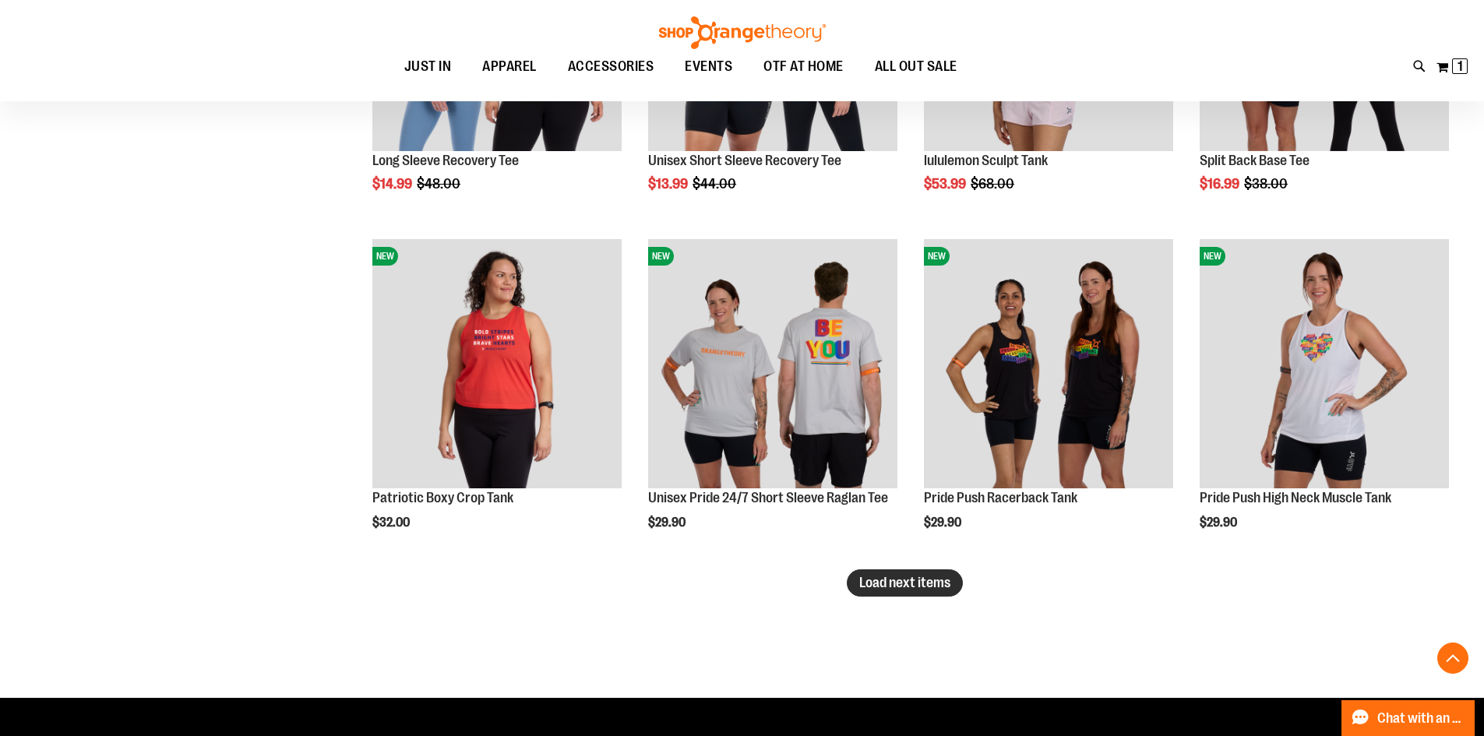
click at [924, 576] on span "Load next items" at bounding box center [904, 583] width 91 height 16
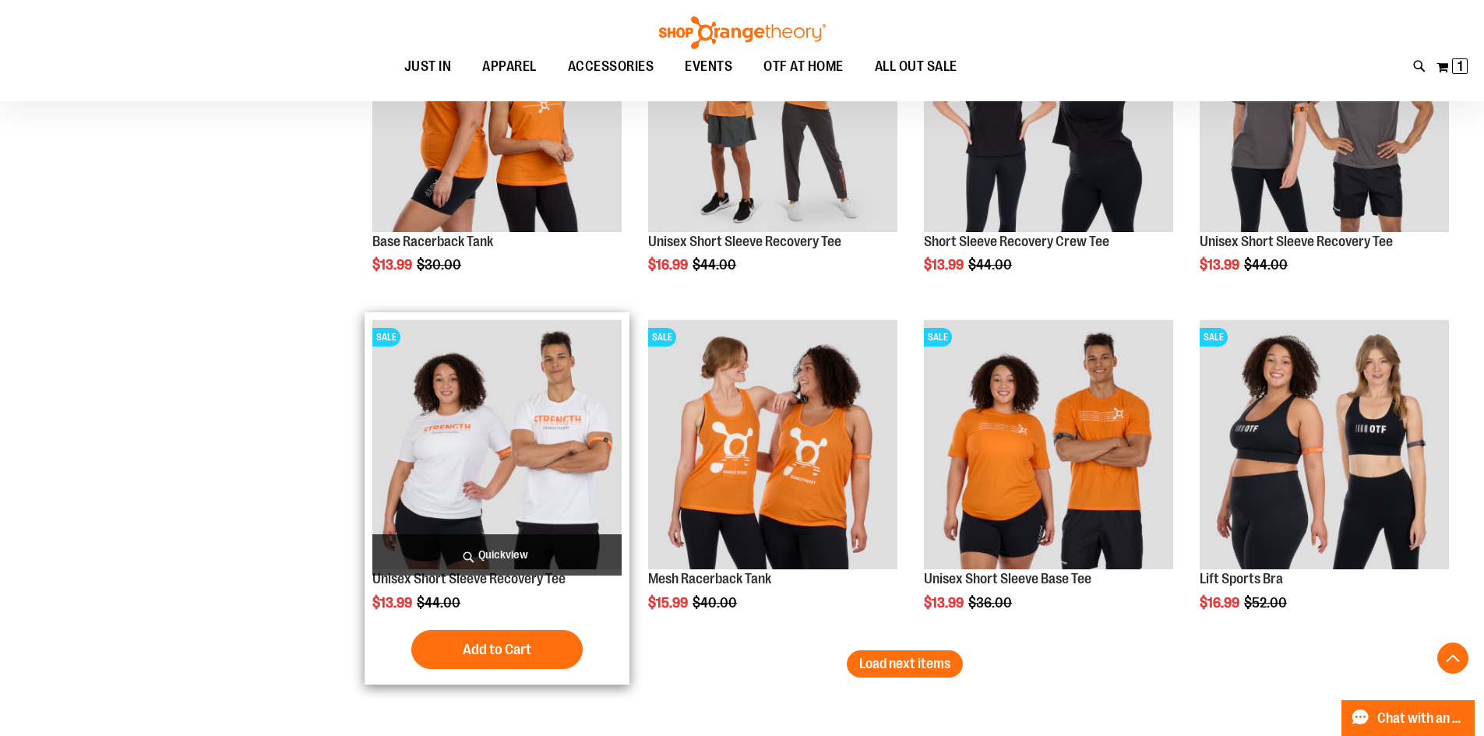
scroll to position [4673, 0]
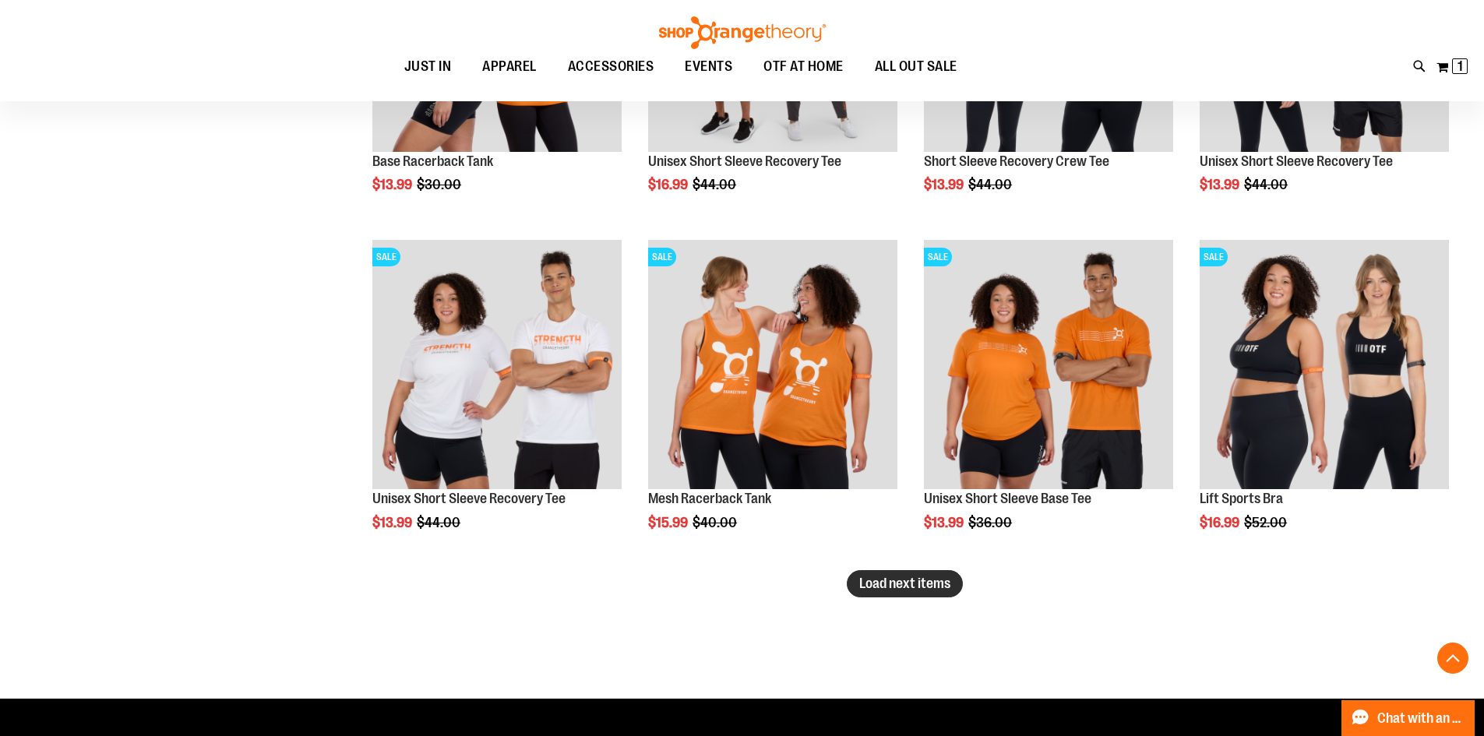
click at [869, 582] on span "Load next items" at bounding box center [904, 584] width 91 height 16
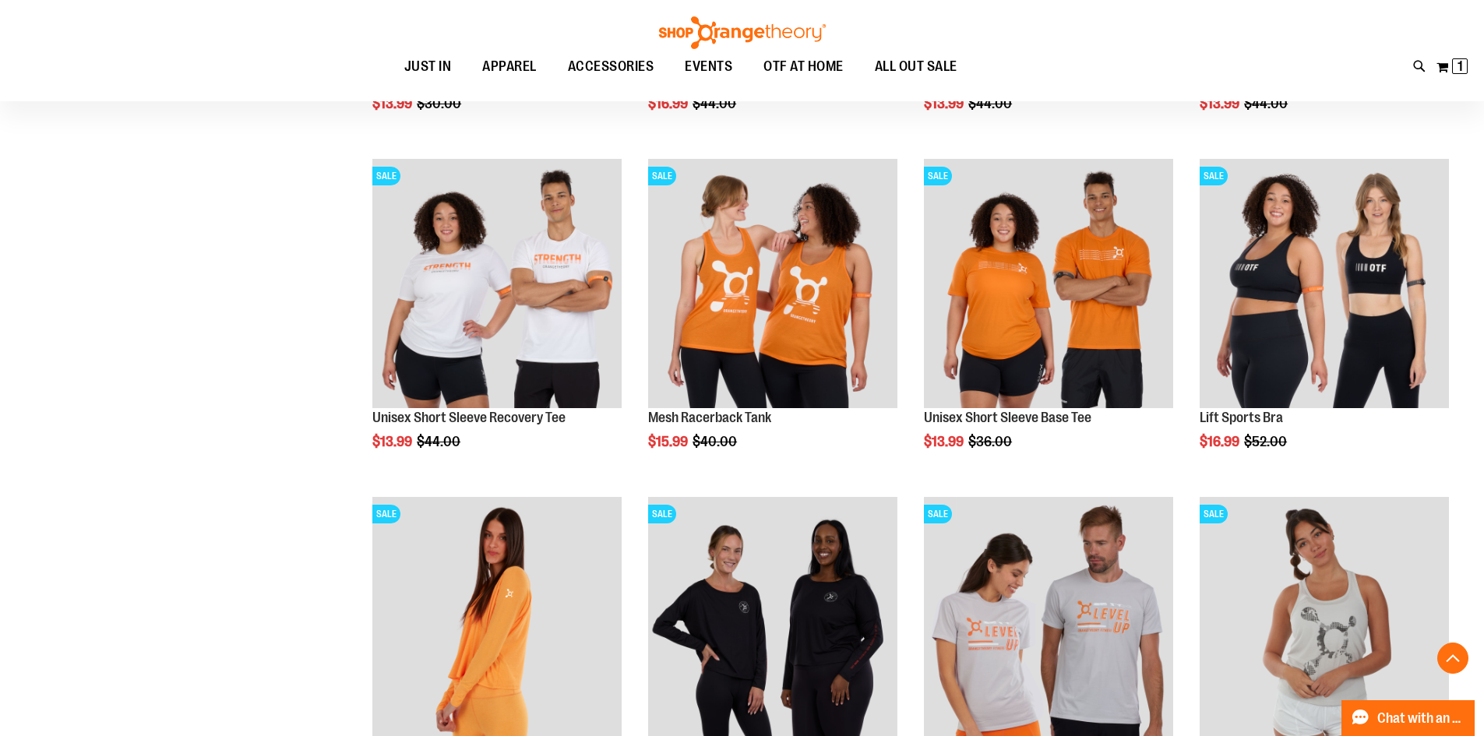
scroll to position [4751, 0]
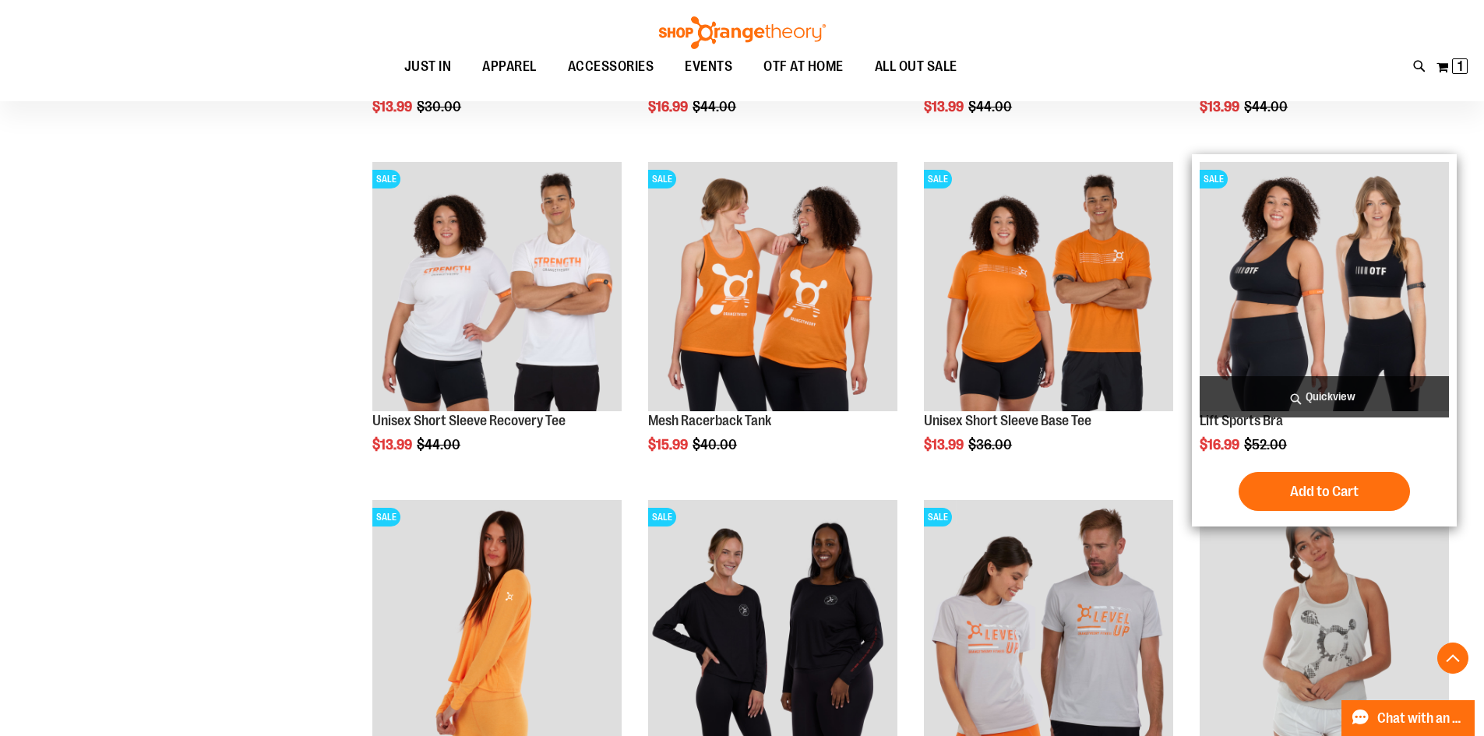
click at [1324, 319] on img "product" at bounding box center [1324, 286] width 249 height 249
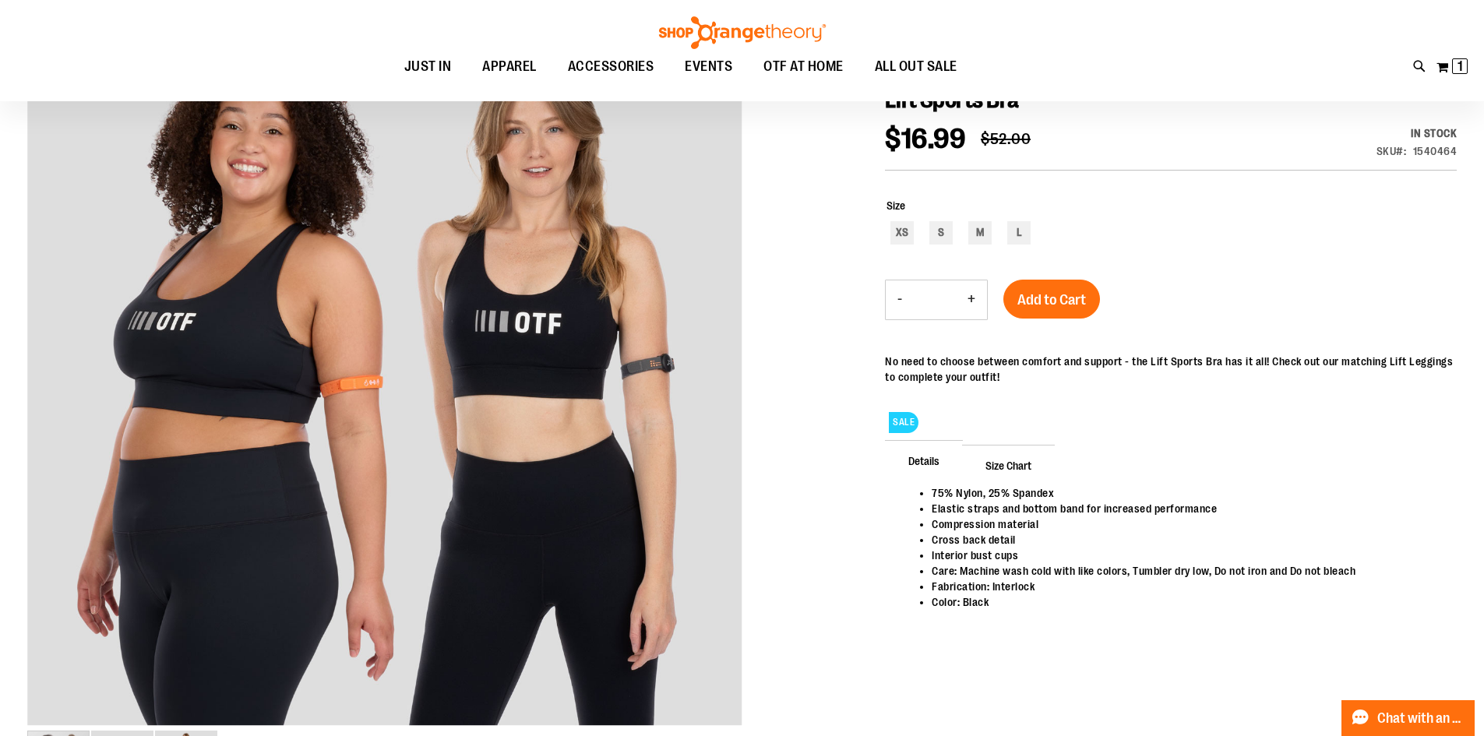
scroll to position [77, 0]
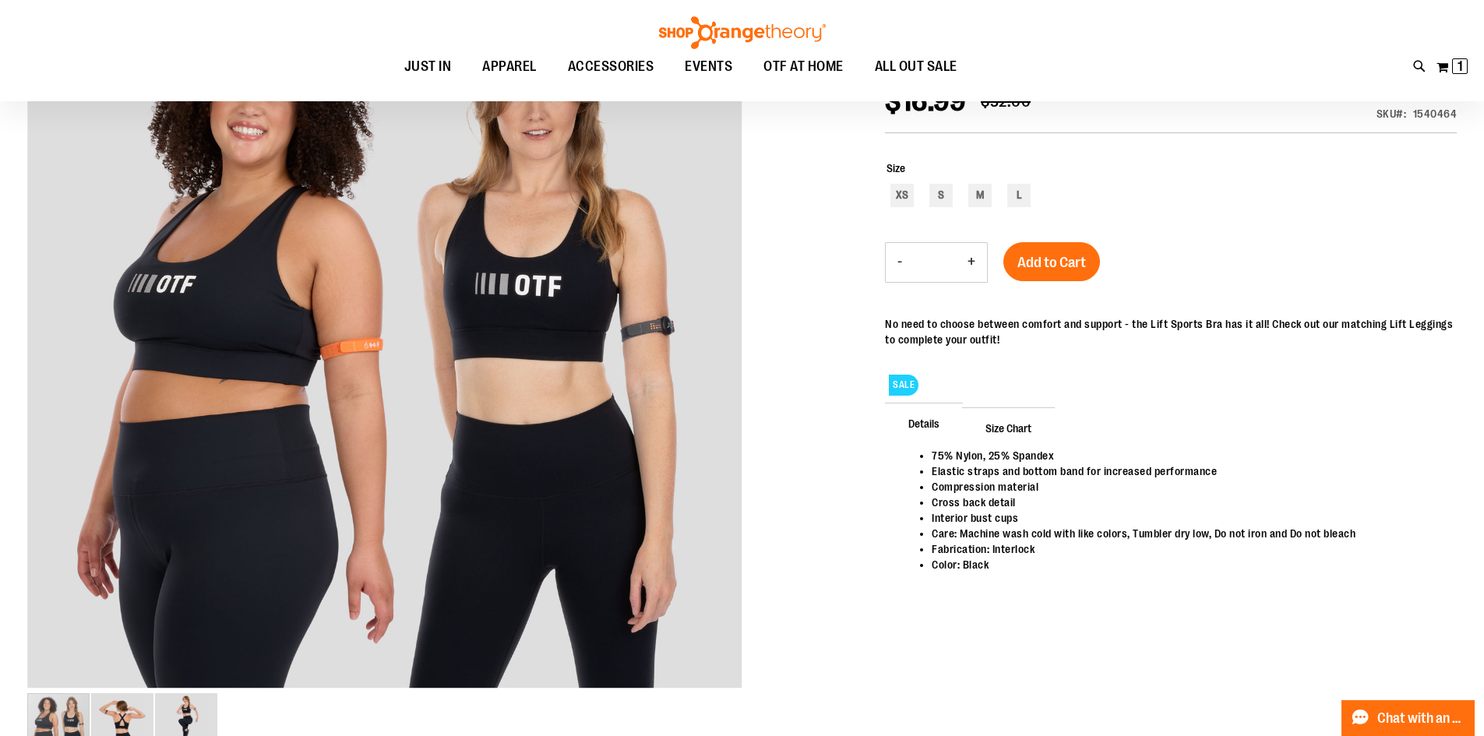
type input "**********"
click at [1014, 209] on div "XS S M L" at bounding box center [1172, 197] width 570 height 27
click at [1015, 202] on div "L" at bounding box center [1018, 195] width 23 height 23
type input "***"
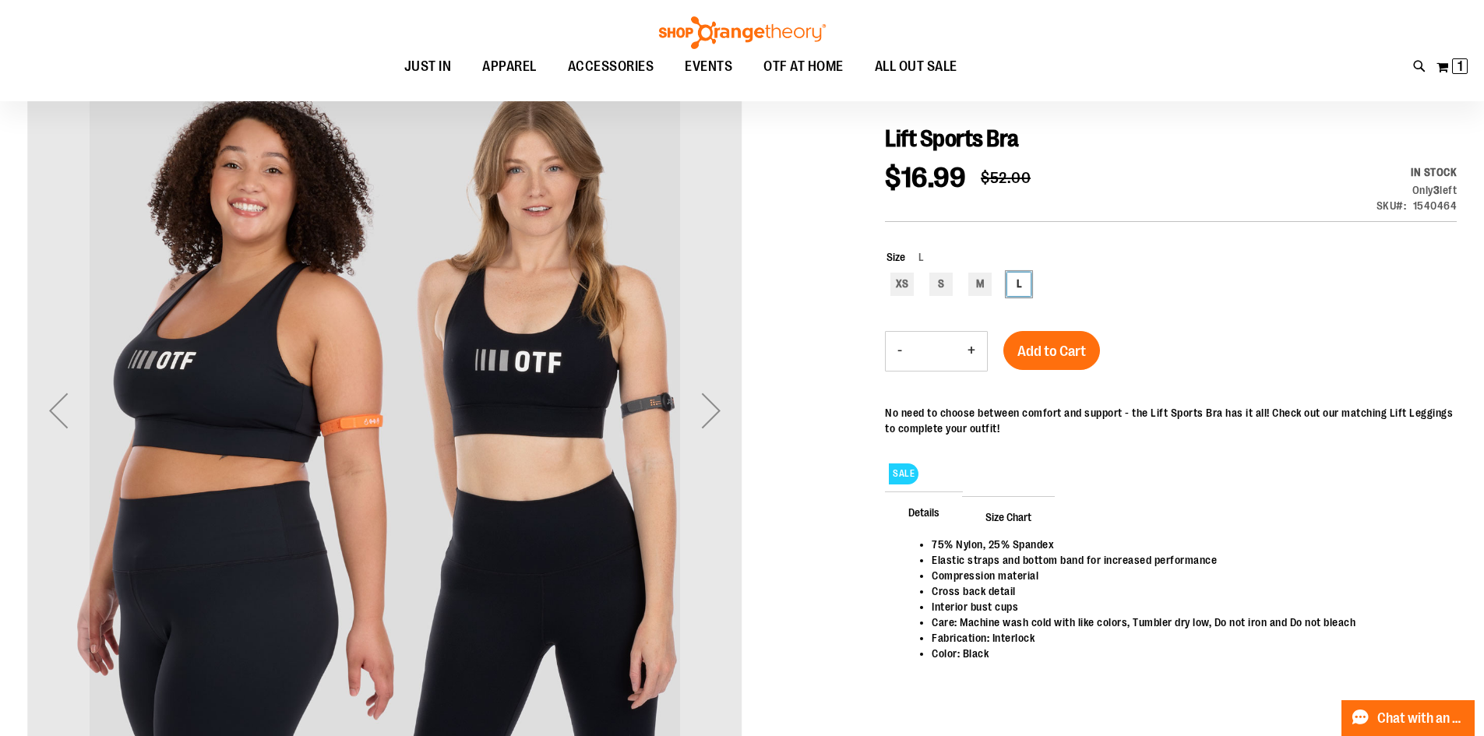
scroll to position [0, 0]
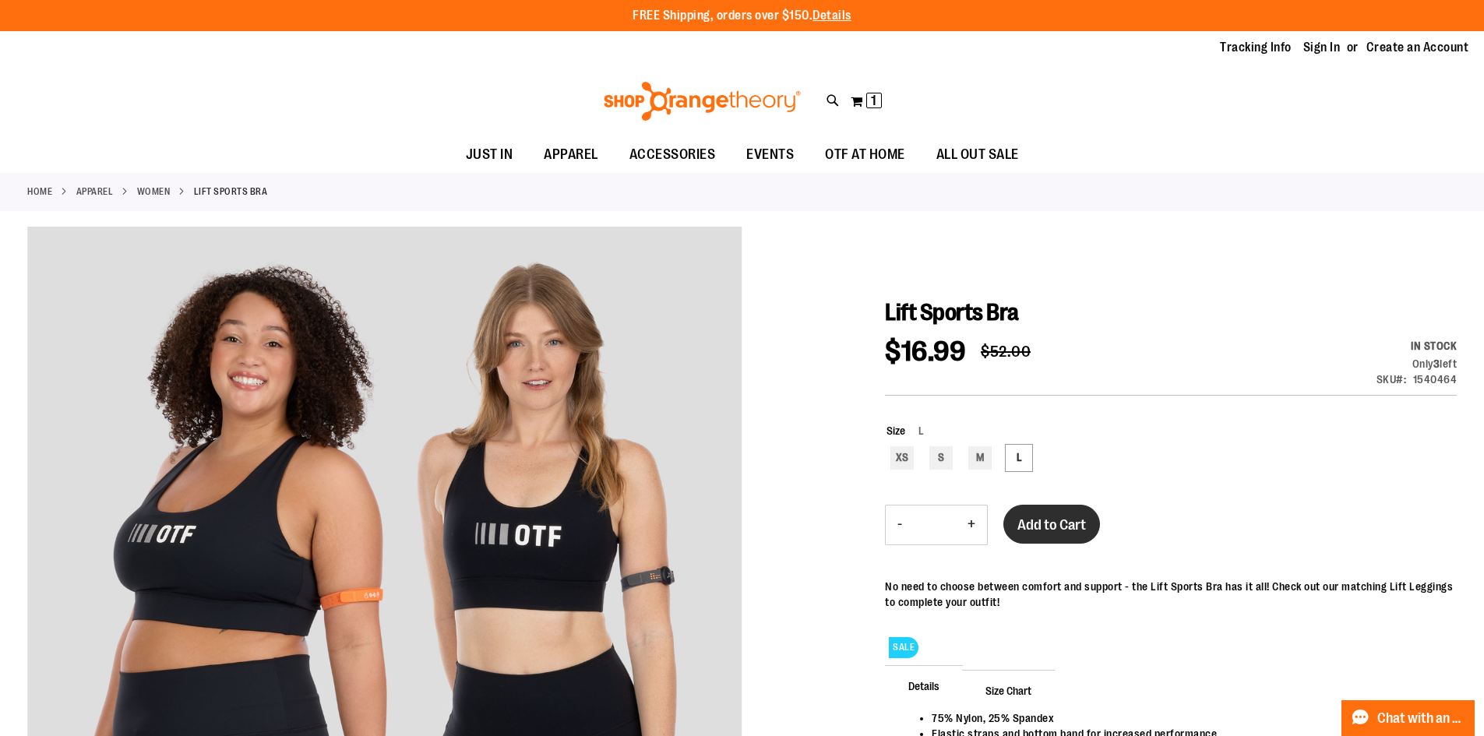
click at [1045, 525] on span "Add to Cart" at bounding box center [1051, 524] width 69 height 17
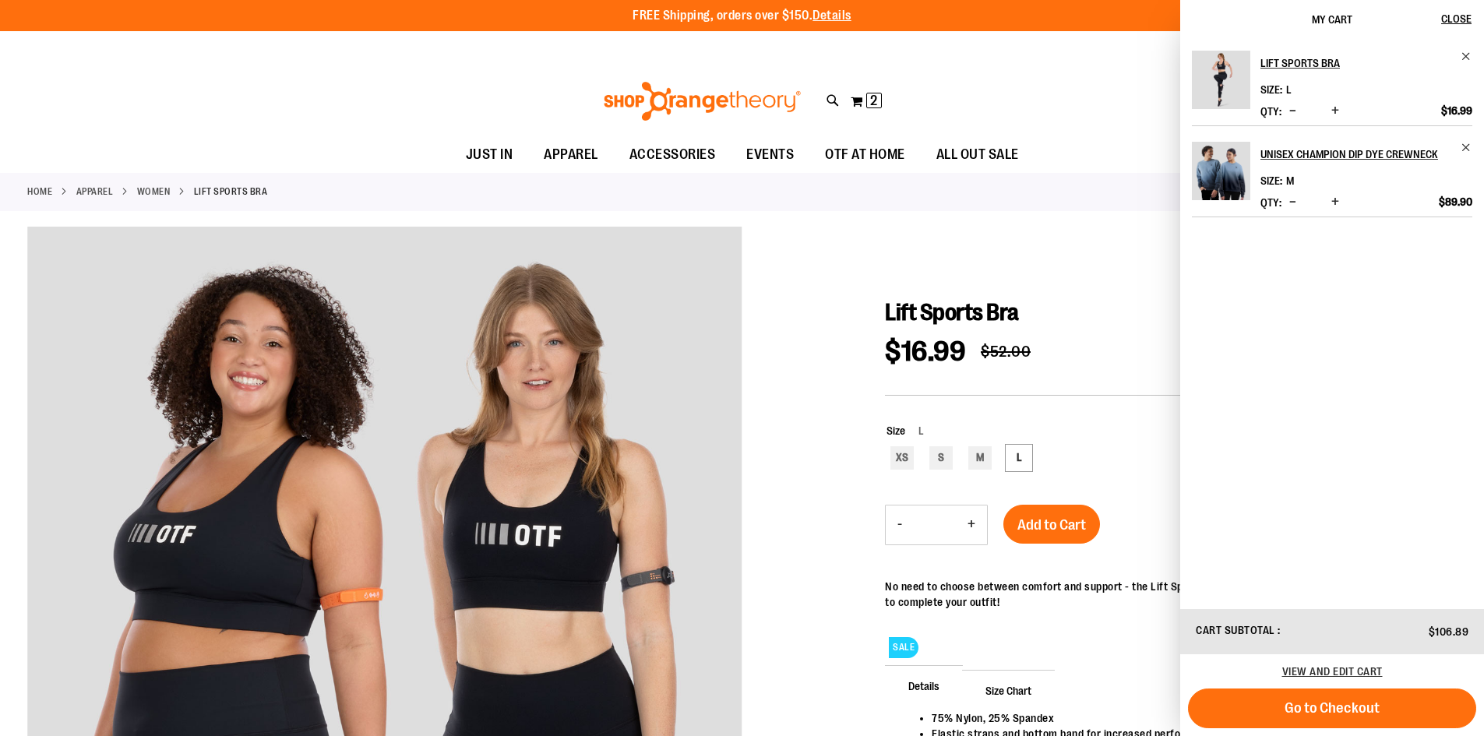
drag, startPoint x: 400, startPoint y: 88, endPoint x: 115, endPoint y: 63, distance: 285.4
click at [396, 88] on div "Toggle Nav Search Popular Suggestions Advanced Search" at bounding box center [742, 101] width 1484 height 72
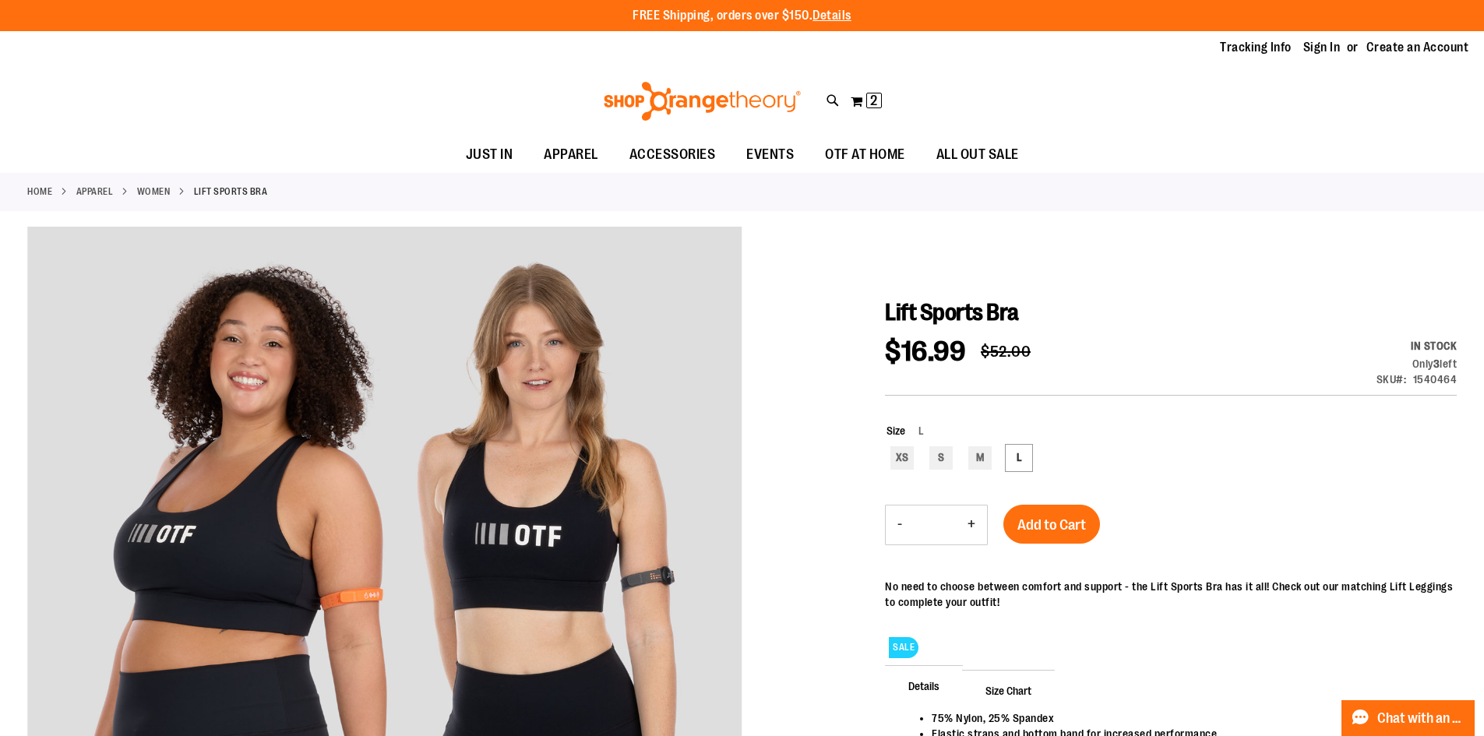
click at [19, 1] on div "FREE Shipping, orders over $150. Details To order the Spring Dri Tri event bund…" at bounding box center [742, 15] width 1484 height 31
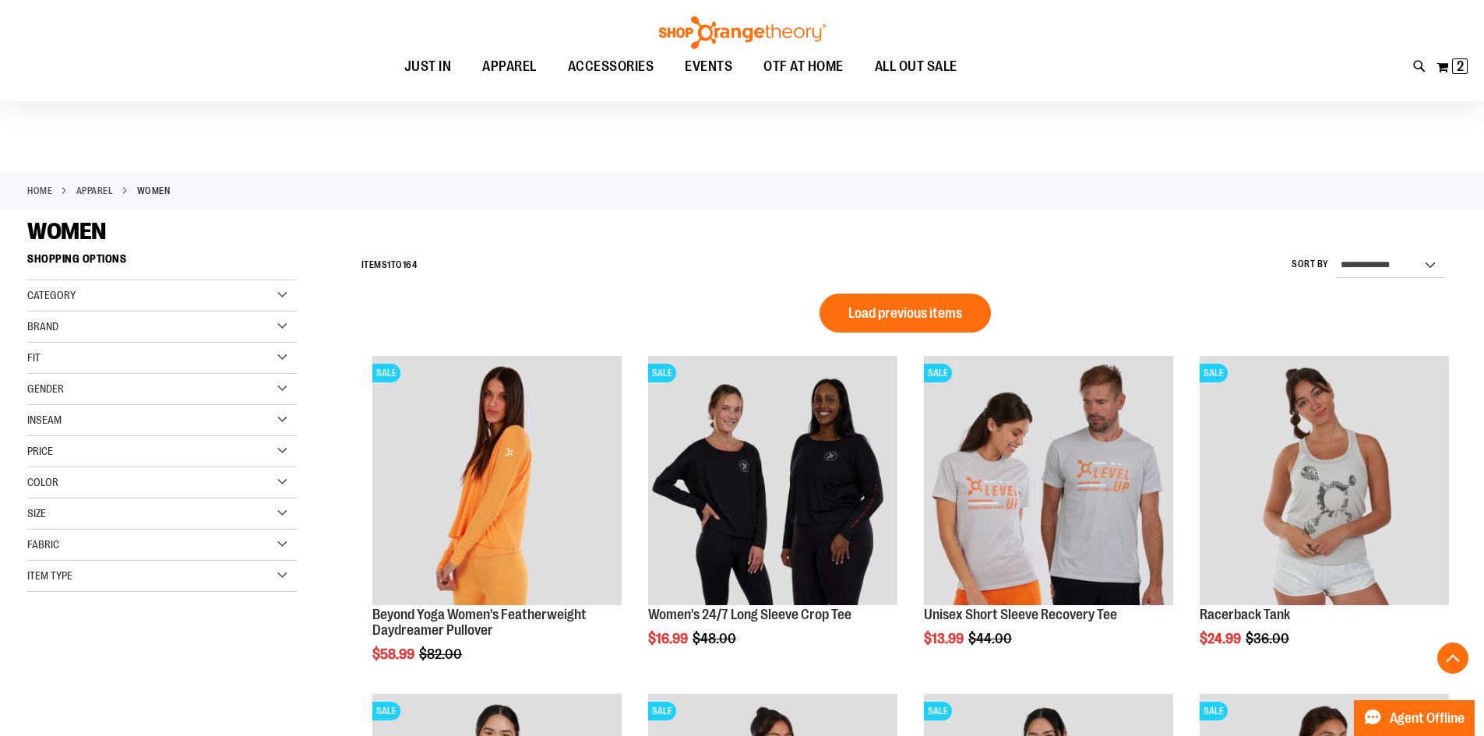
scroll to position [1033, 0]
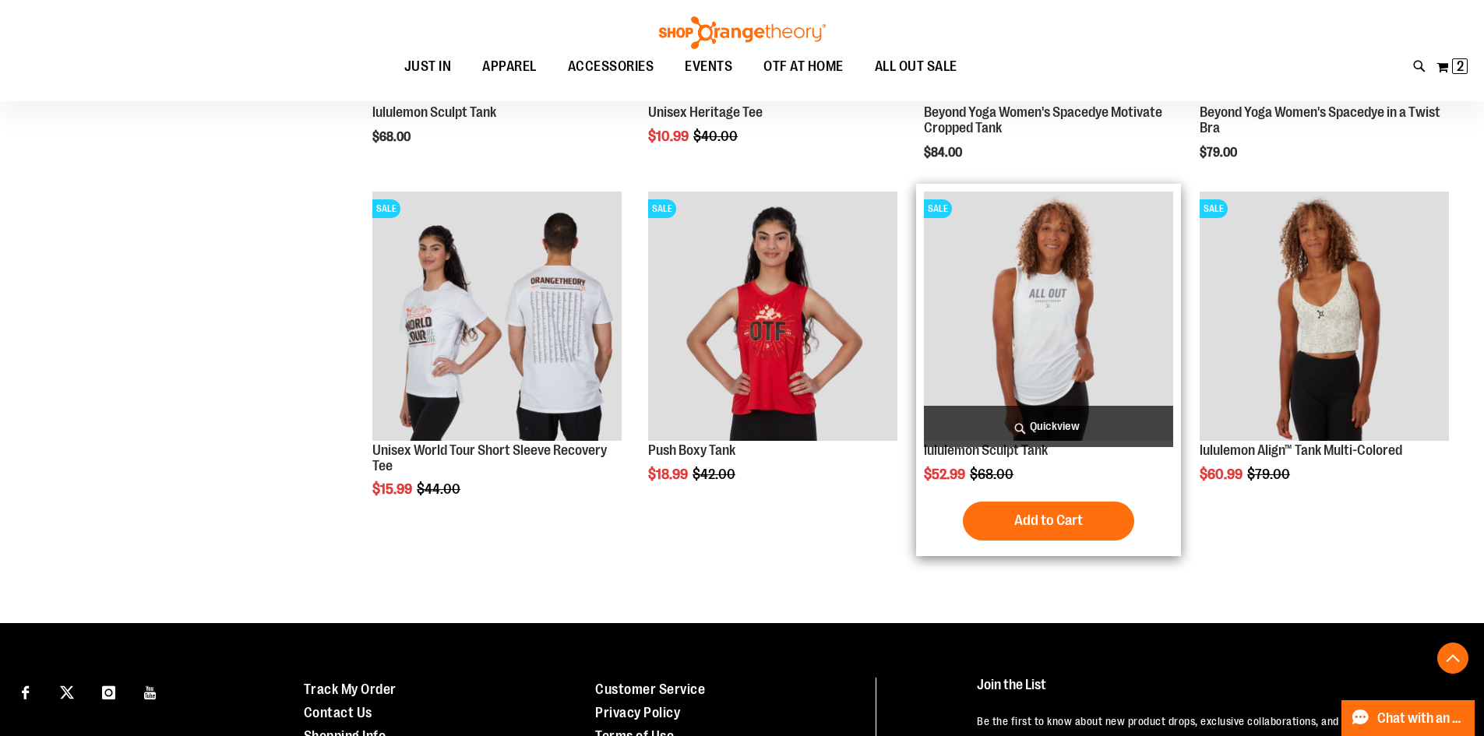
scroll to position [2607, 0]
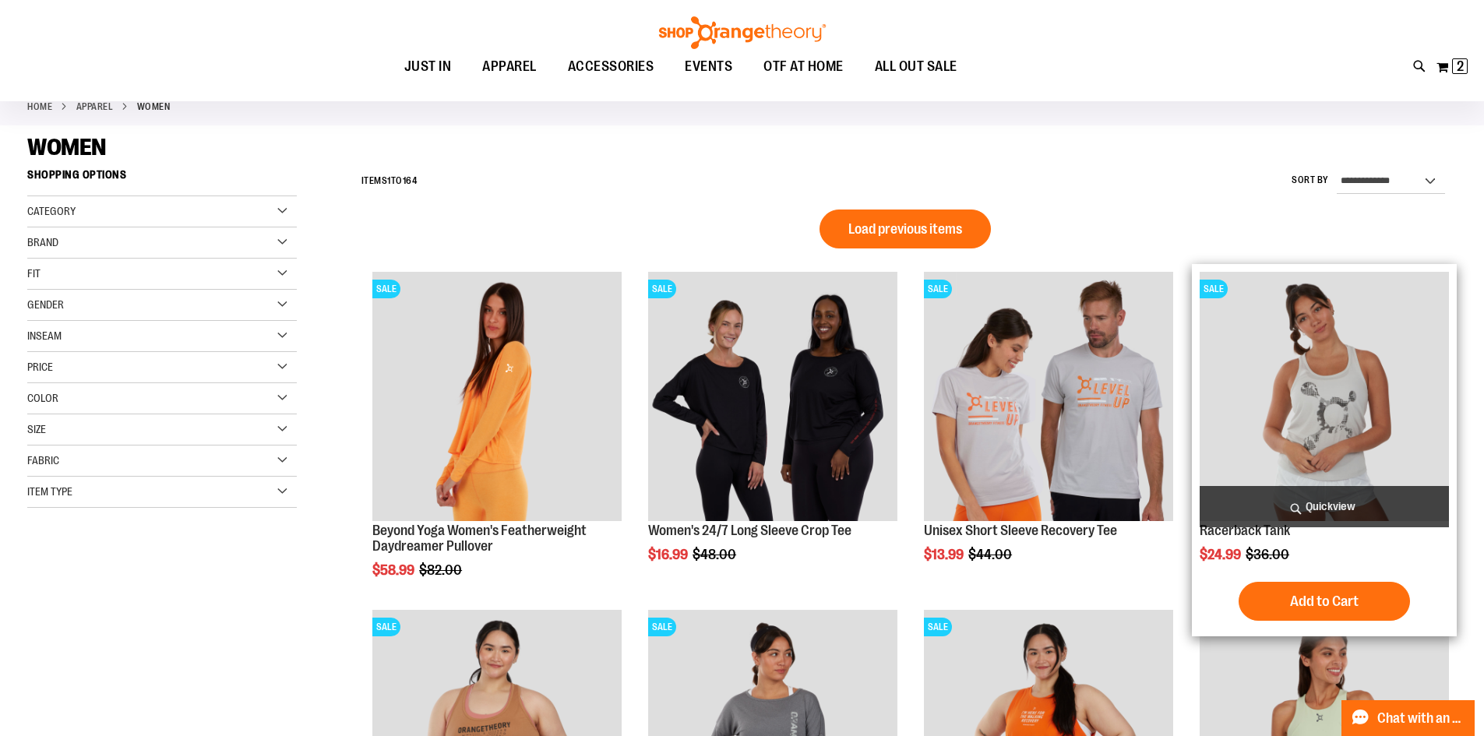
scroll to position [77, 0]
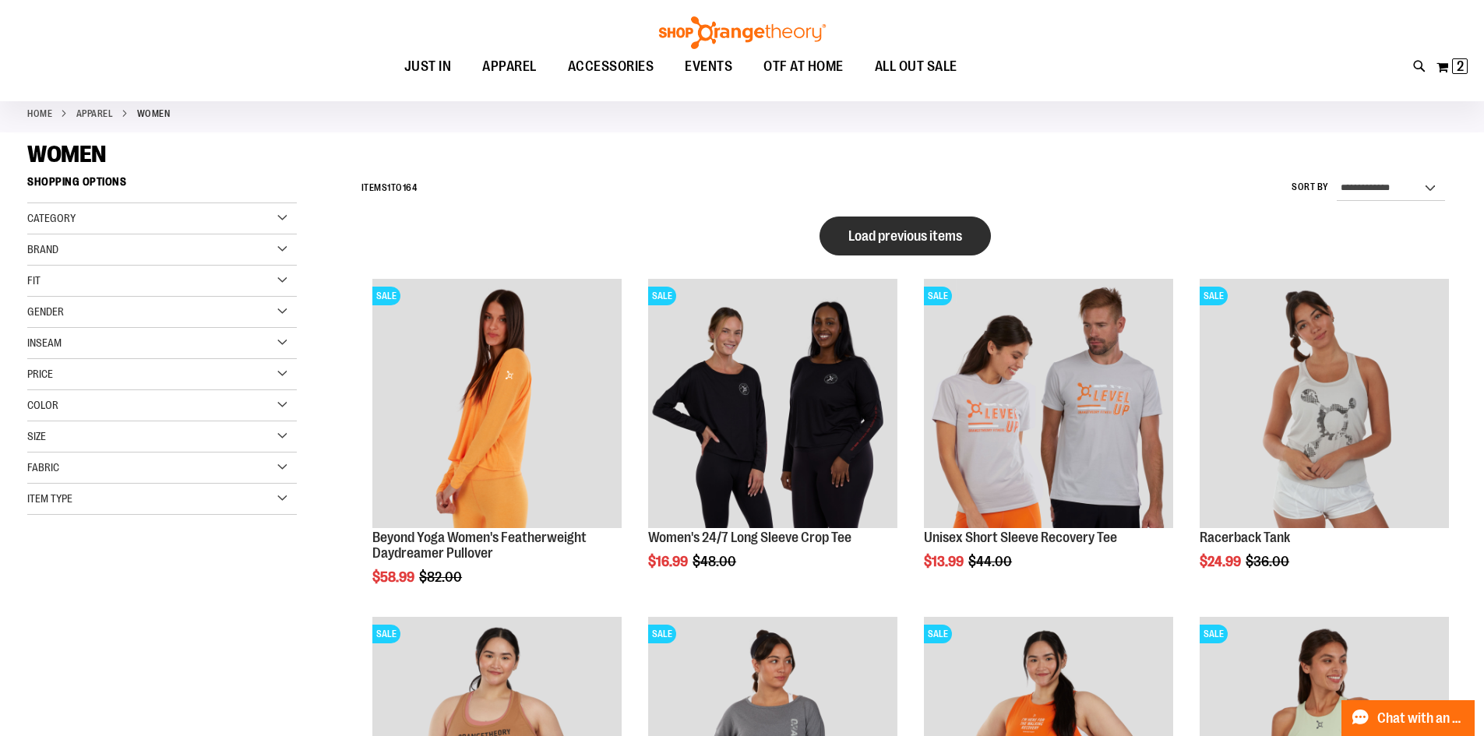
type input "**********"
click at [883, 232] on span "Load previous items" at bounding box center [905, 236] width 114 height 16
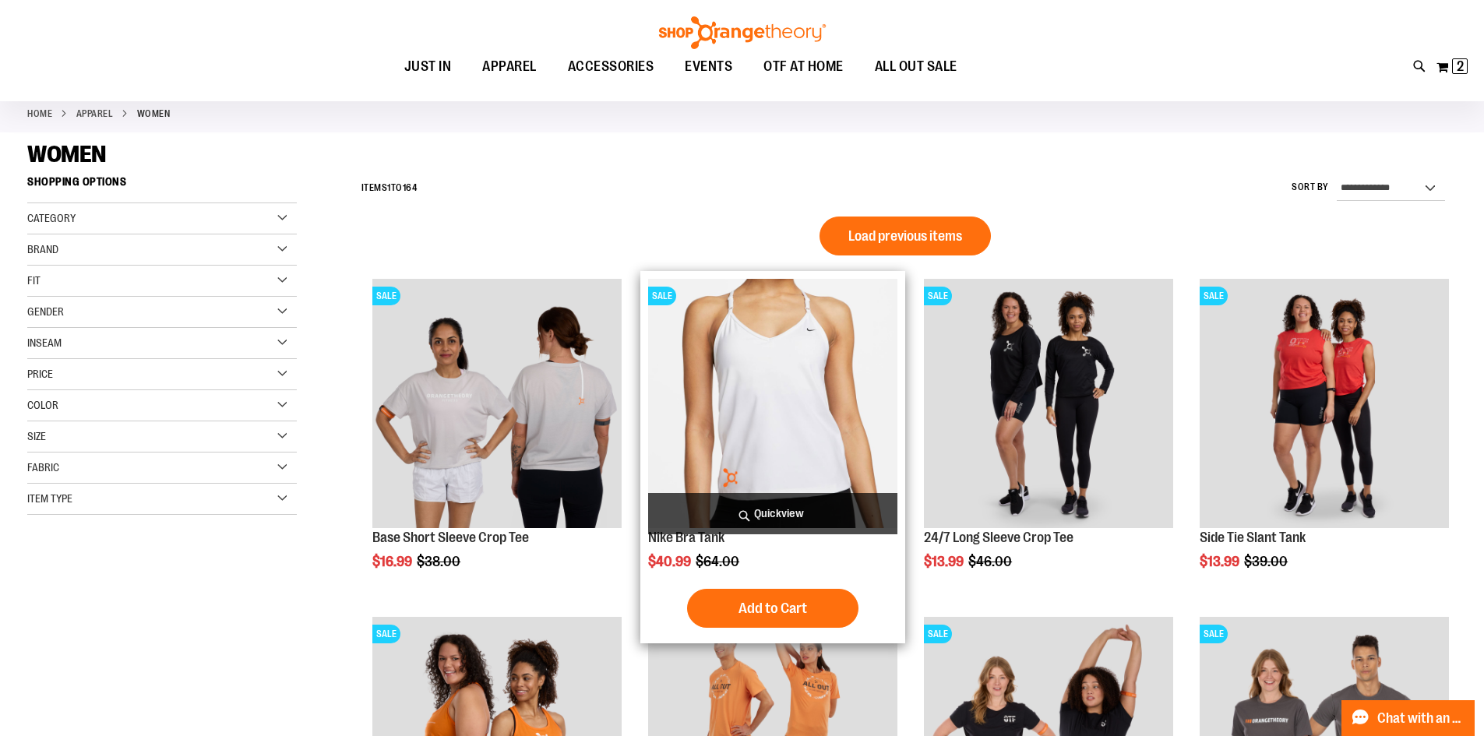
scroll to position [467, 0]
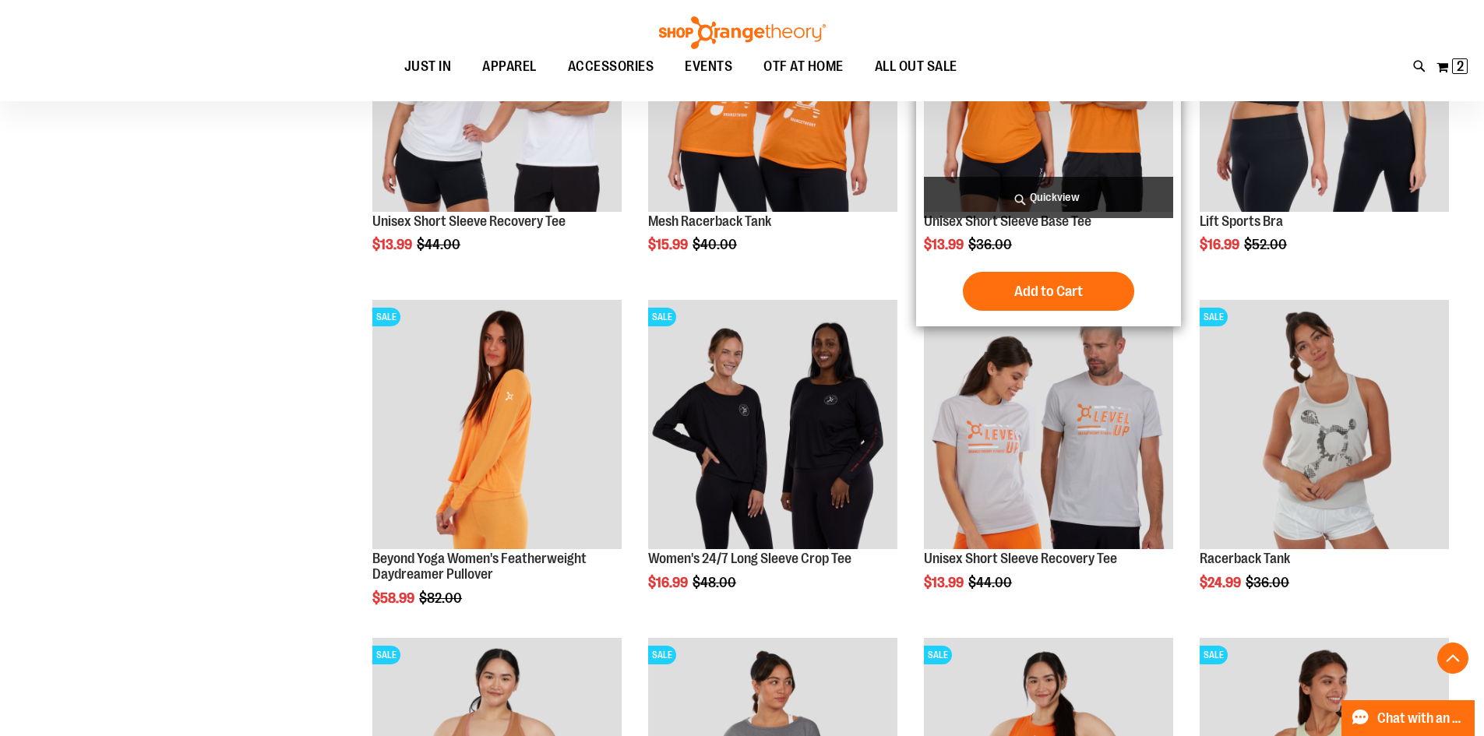
scroll to position [1090, 0]
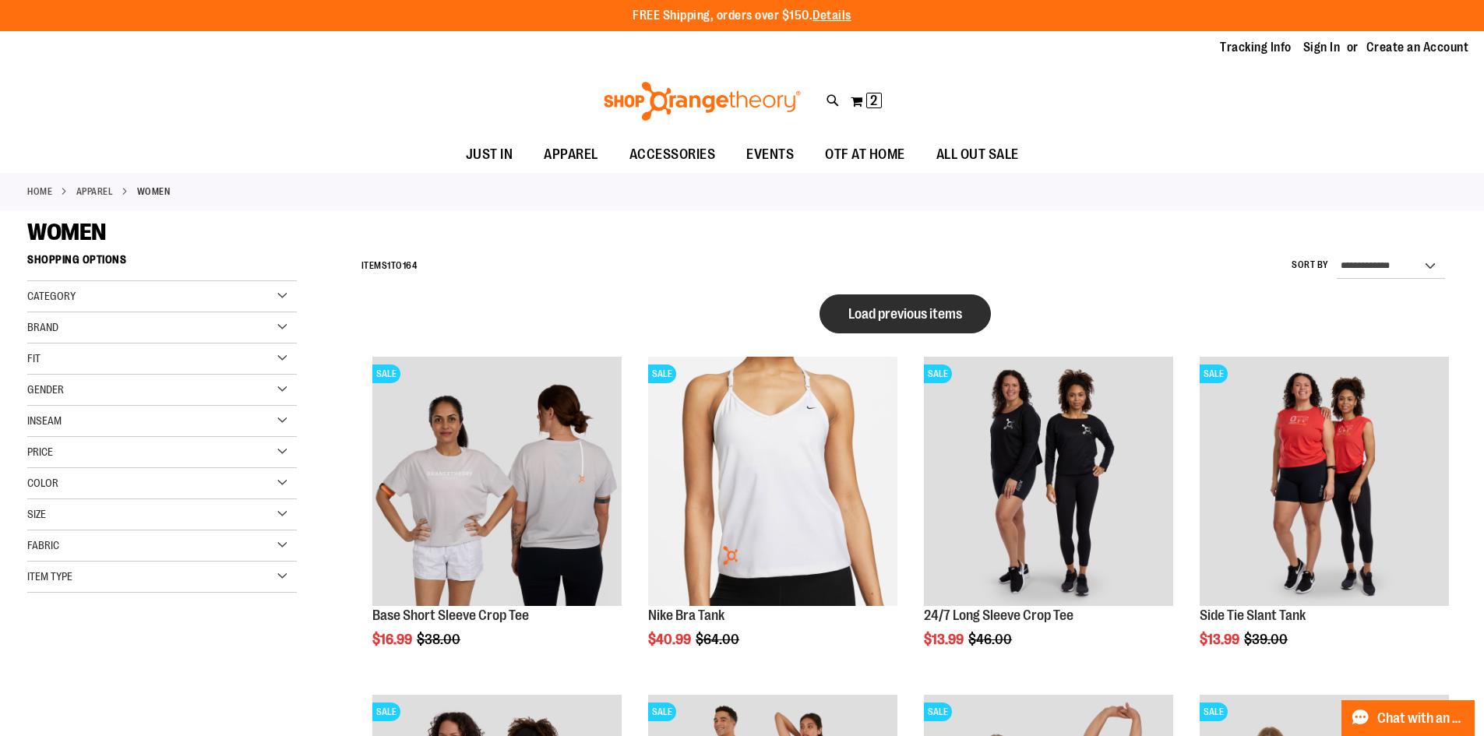
click at [975, 312] on button "Load previous items" at bounding box center [905, 313] width 171 height 39
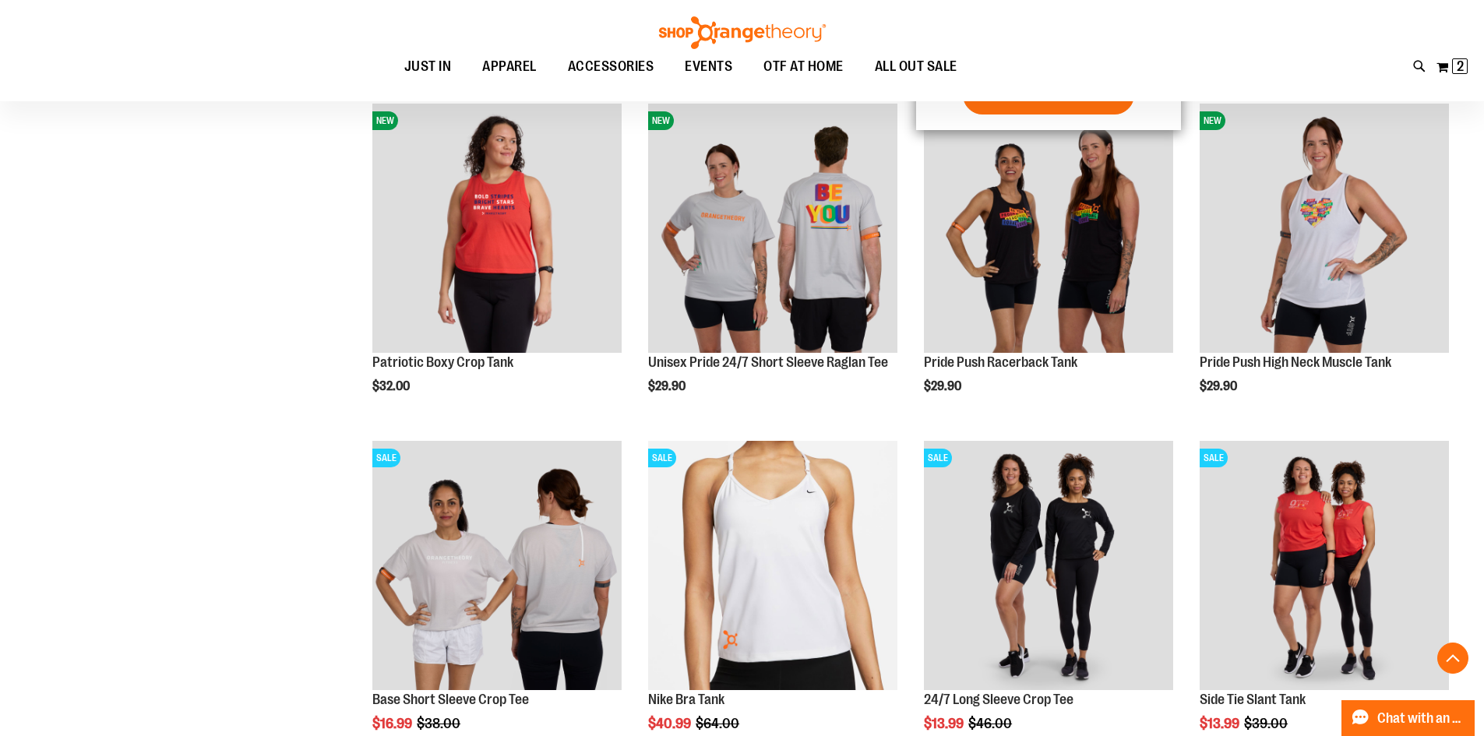
scroll to position [934, 0]
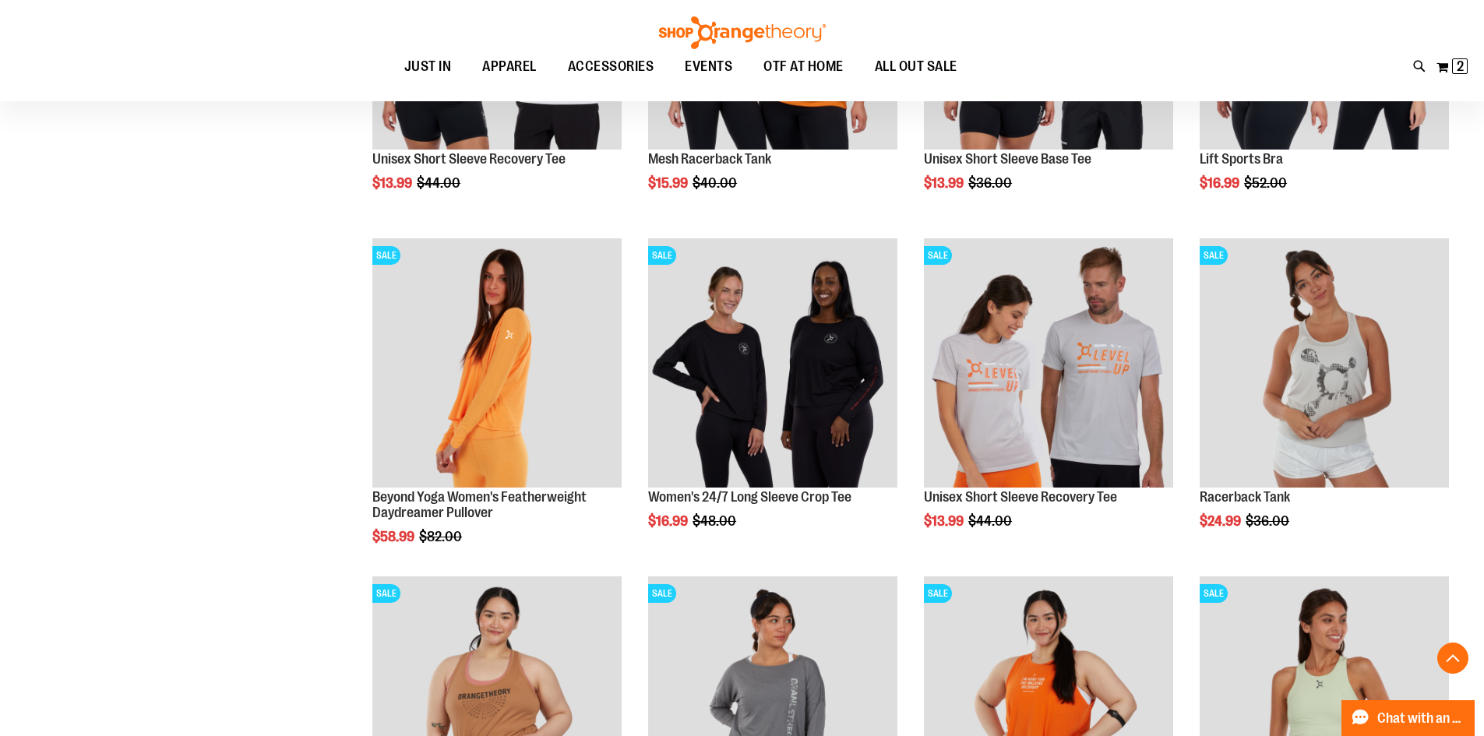
scroll to position [2180, 0]
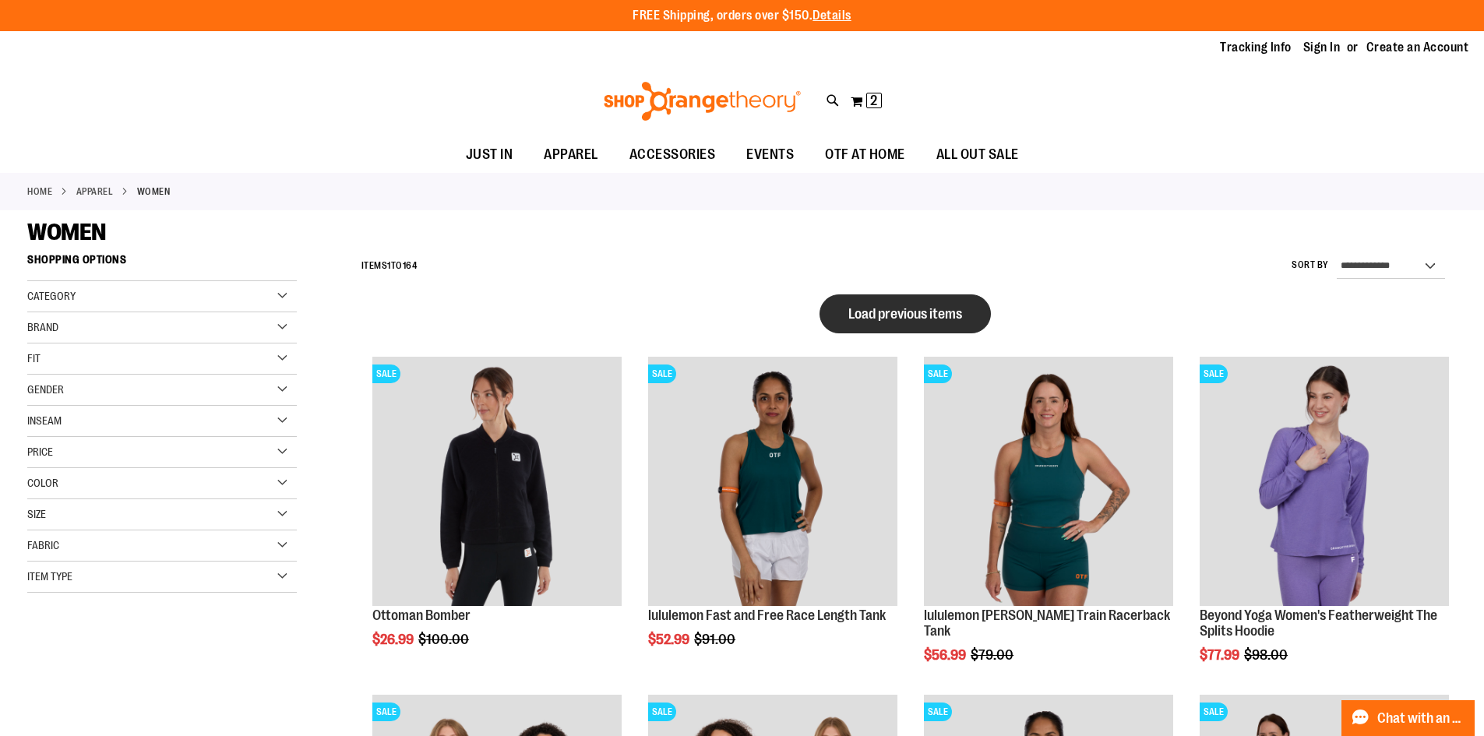
click at [896, 306] on span "Load previous items" at bounding box center [905, 314] width 114 height 16
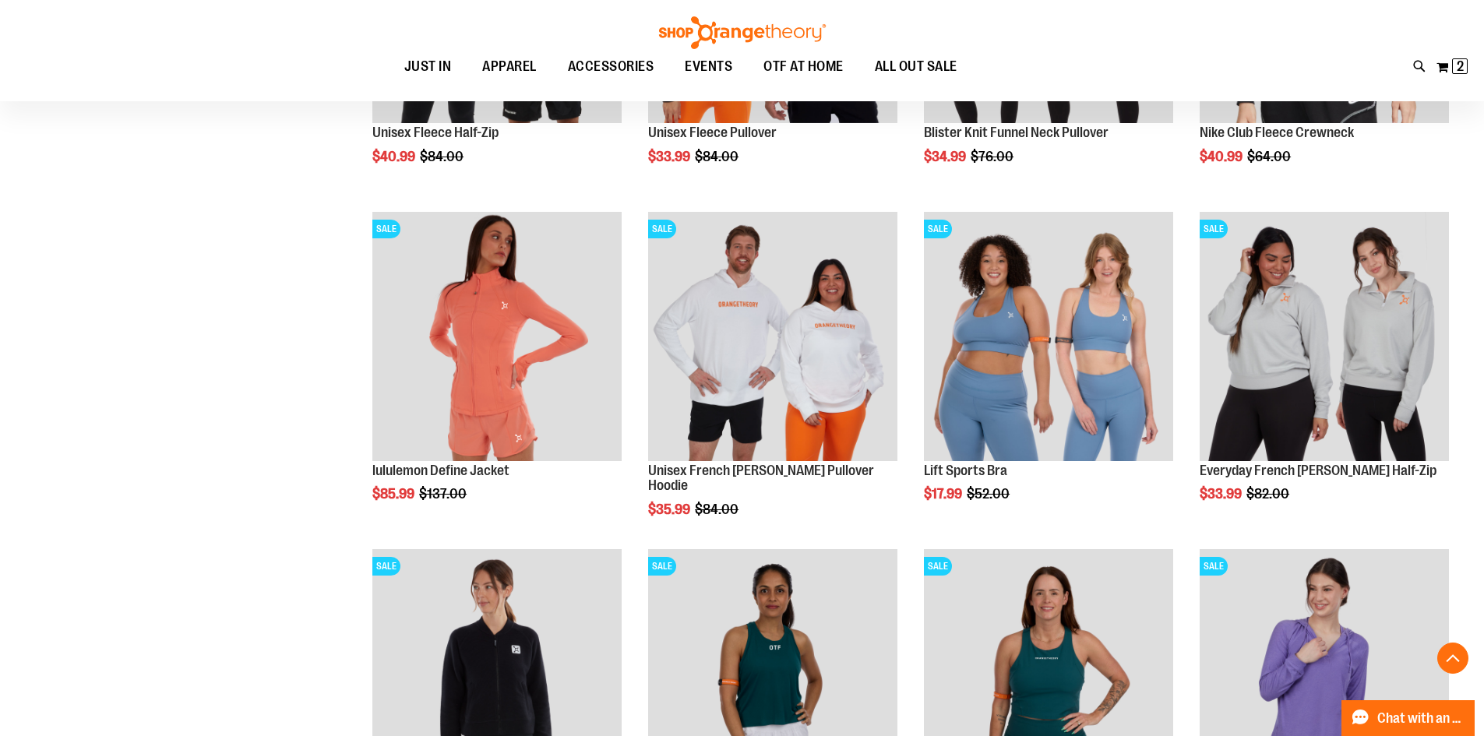
scroll to position [856, 0]
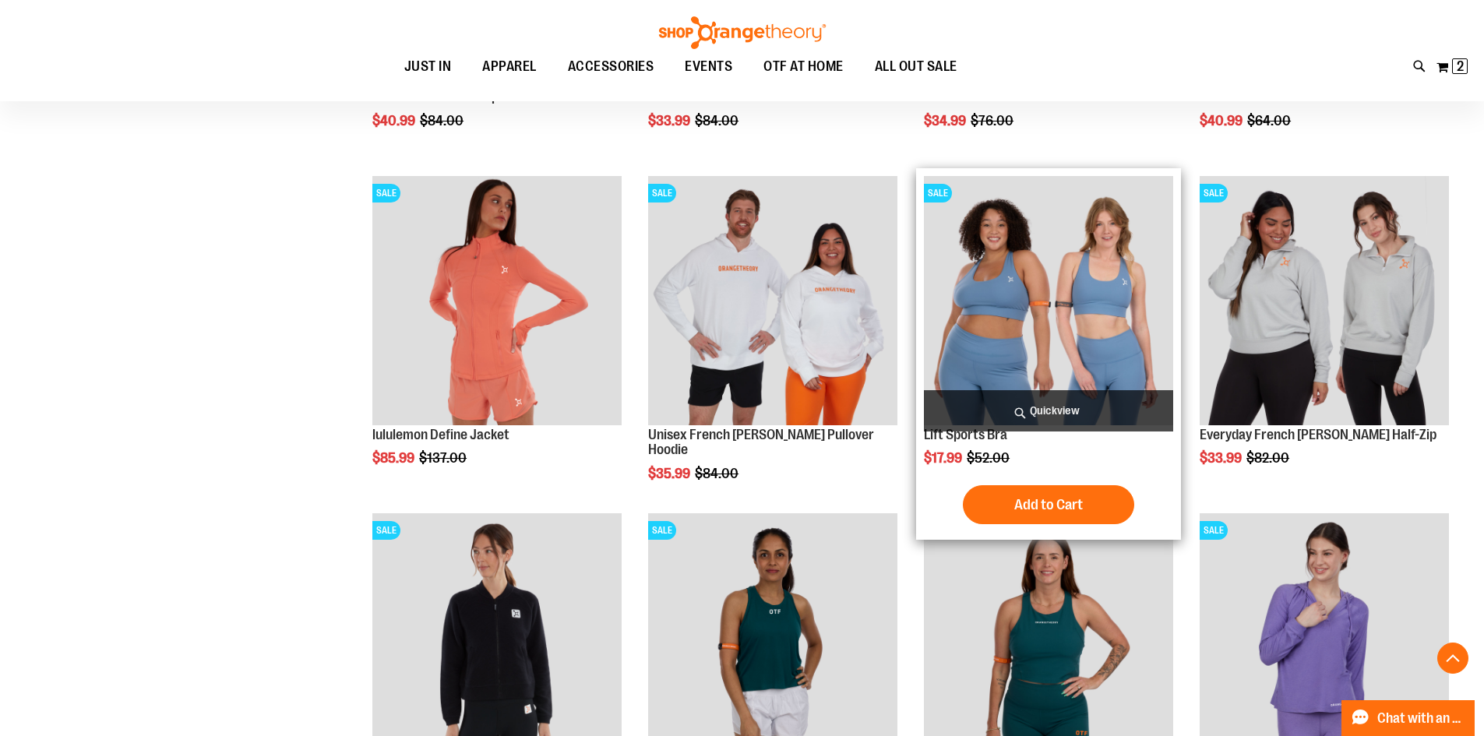
click at [1045, 235] on img "product" at bounding box center [1048, 300] width 249 height 249
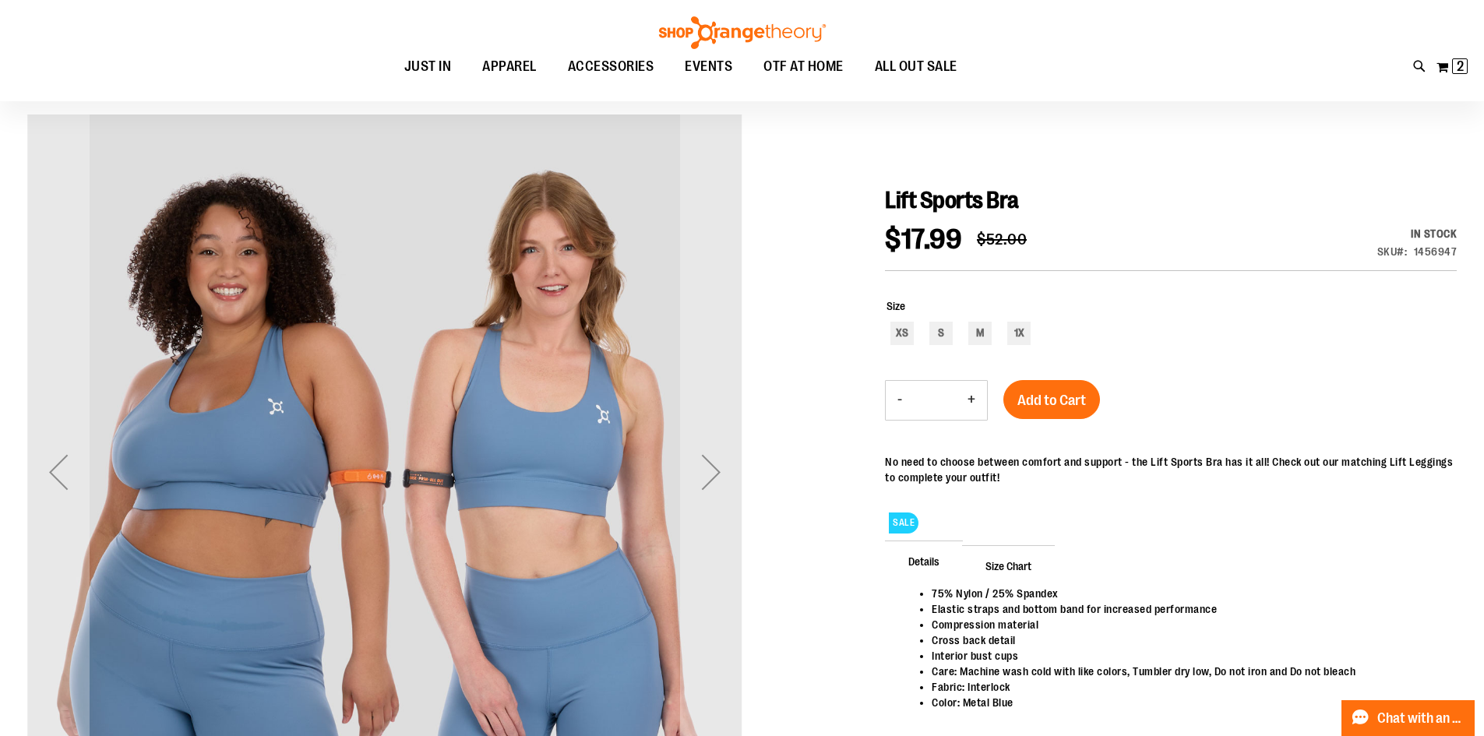
scroll to position [123, 0]
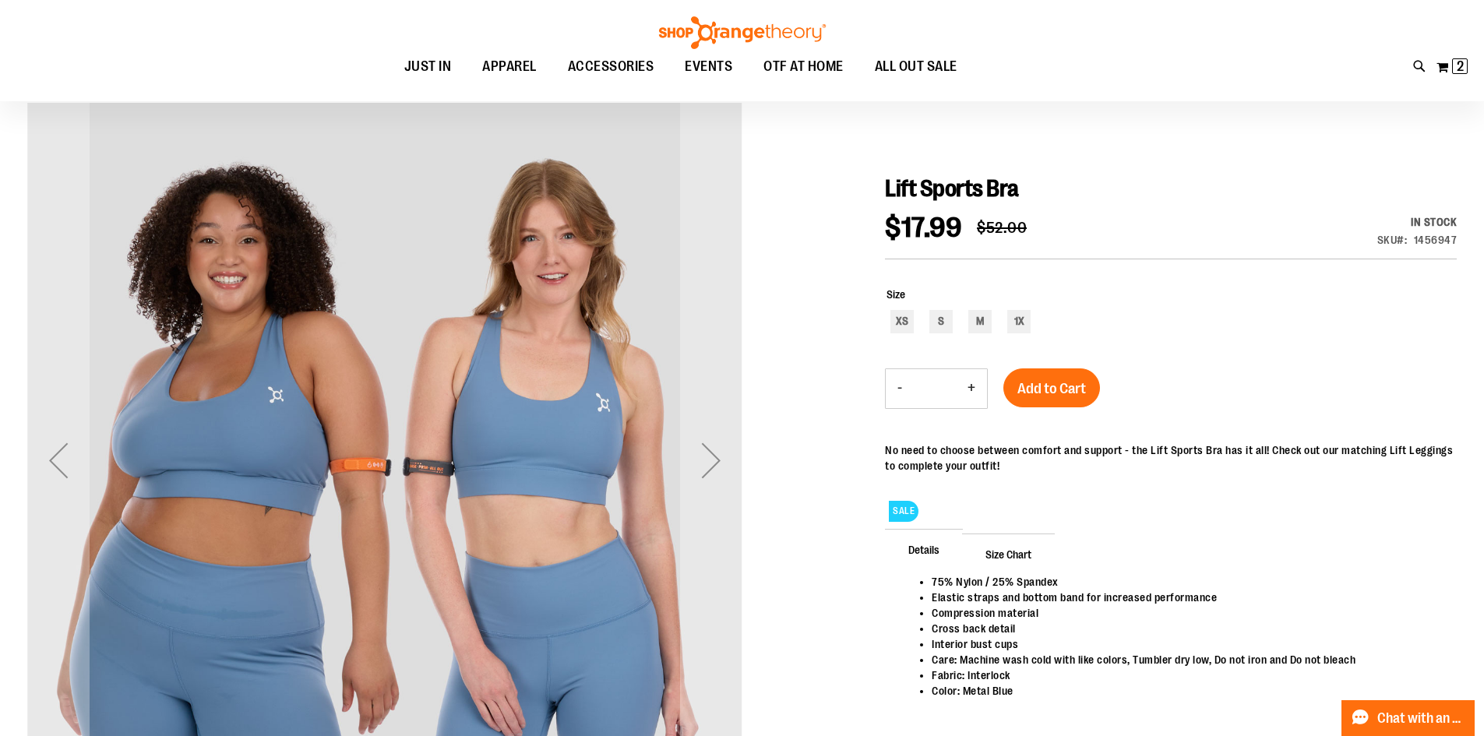
type input "**********"
click at [973, 323] on div "M" at bounding box center [979, 321] width 23 height 23
type input "***"
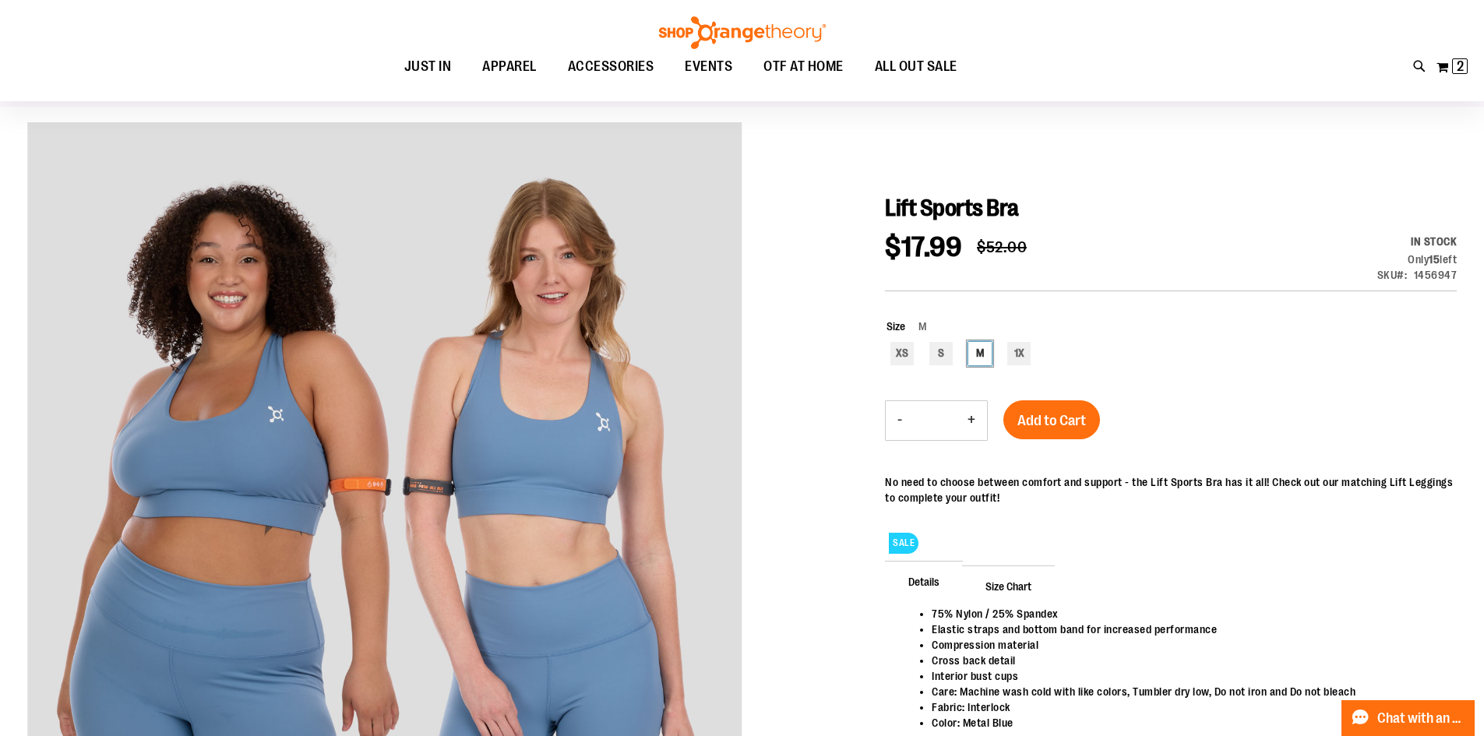
scroll to position [0, 0]
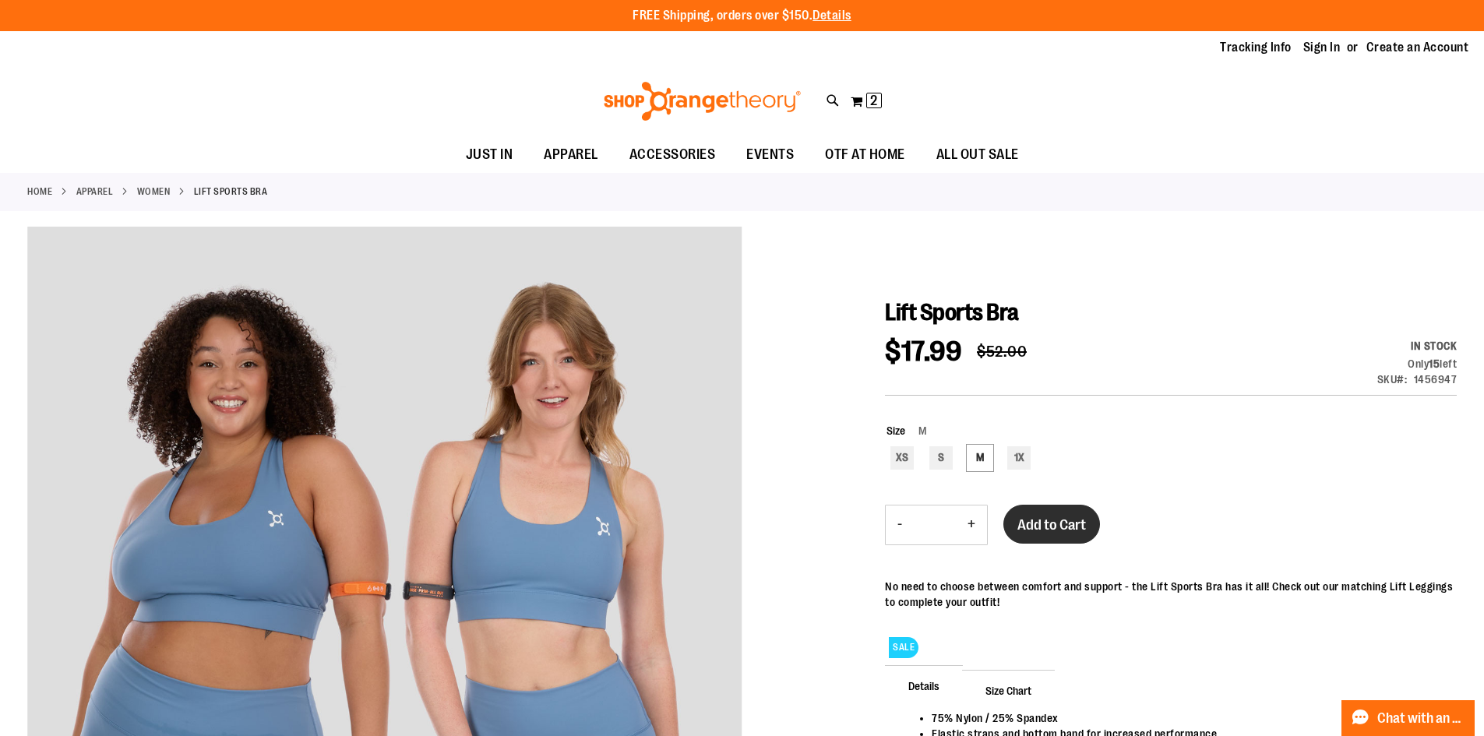
click at [1033, 538] on button "Add to Cart" at bounding box center [1051, 524] width 97 height 39
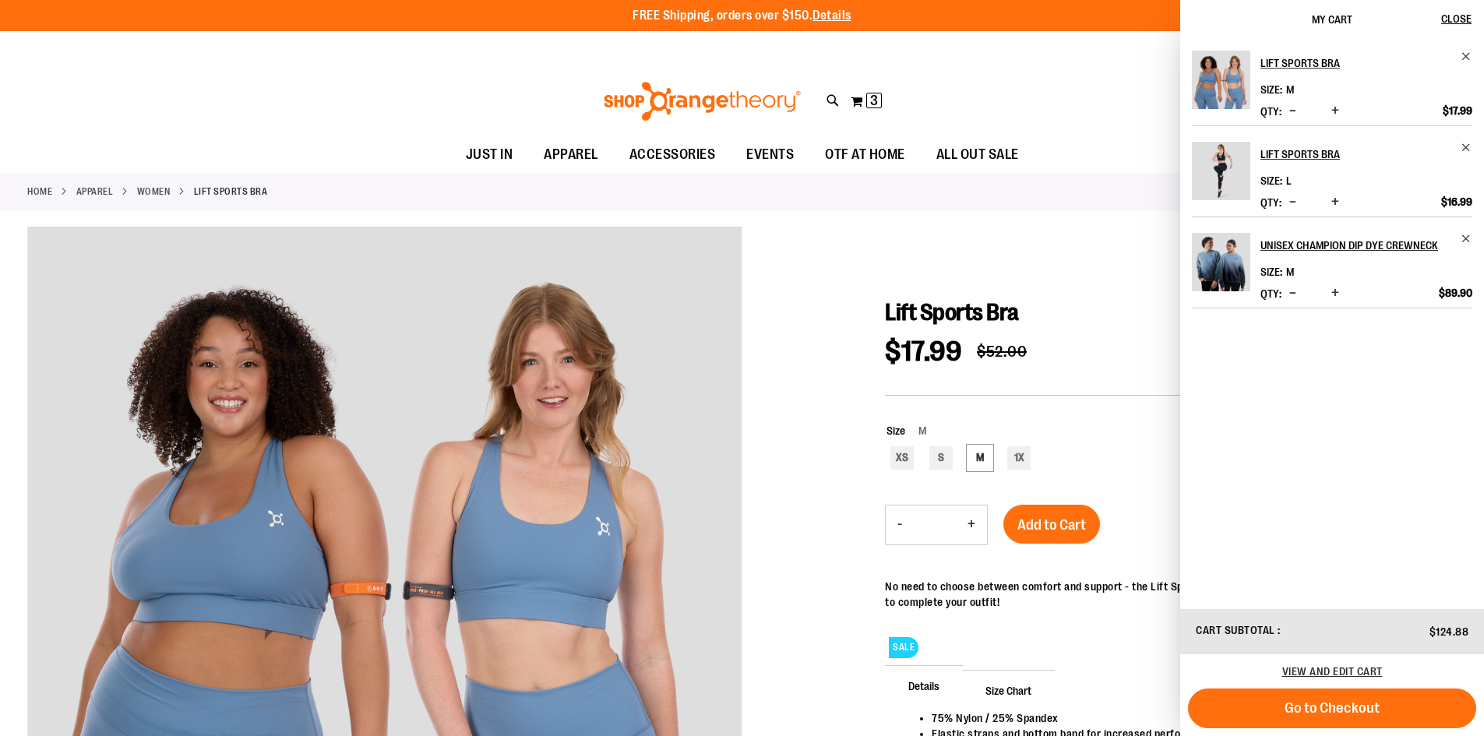
click at [845, 256] on div at bounding box center [742, 627] width 1430 height 800
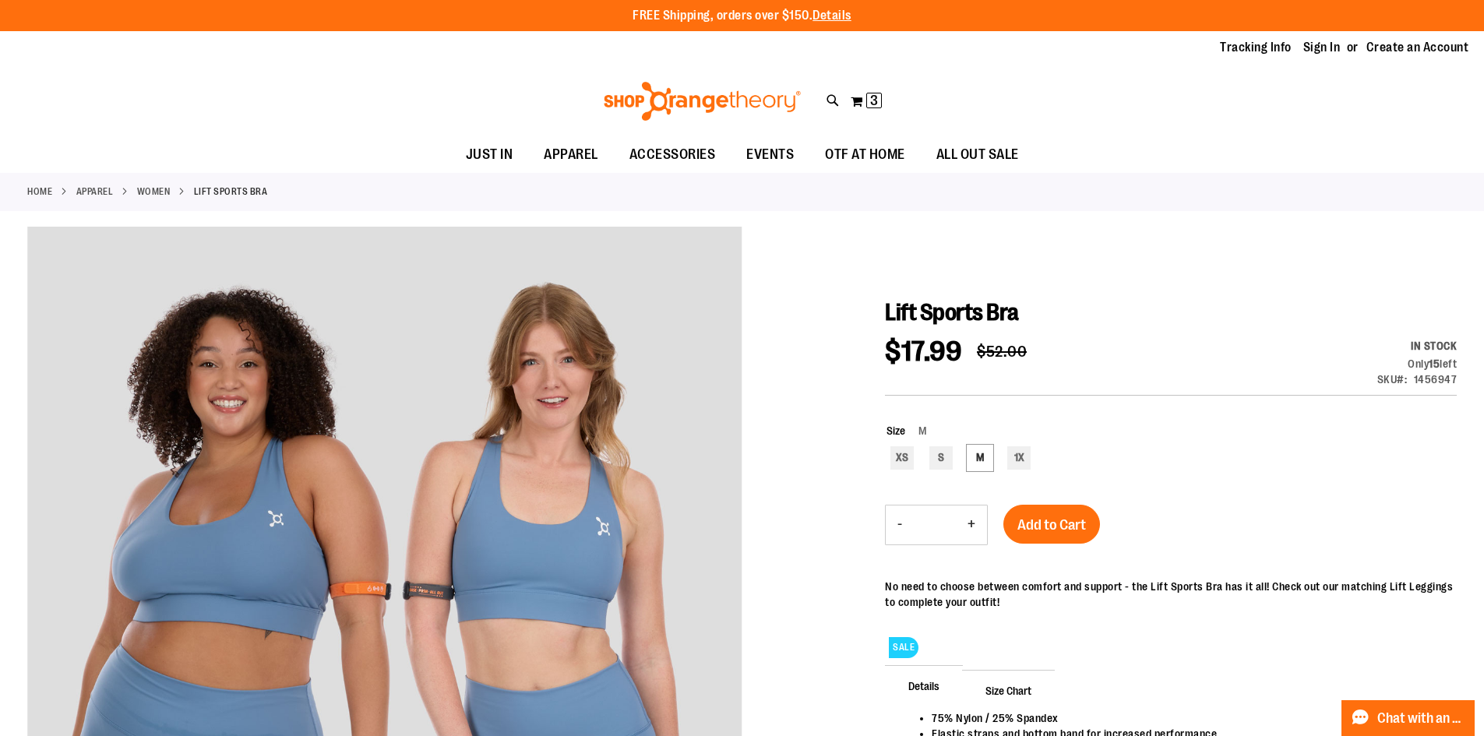
click at [162, 191] on link "WOMEN" at bounding box center [153, 192] width 33 height 14
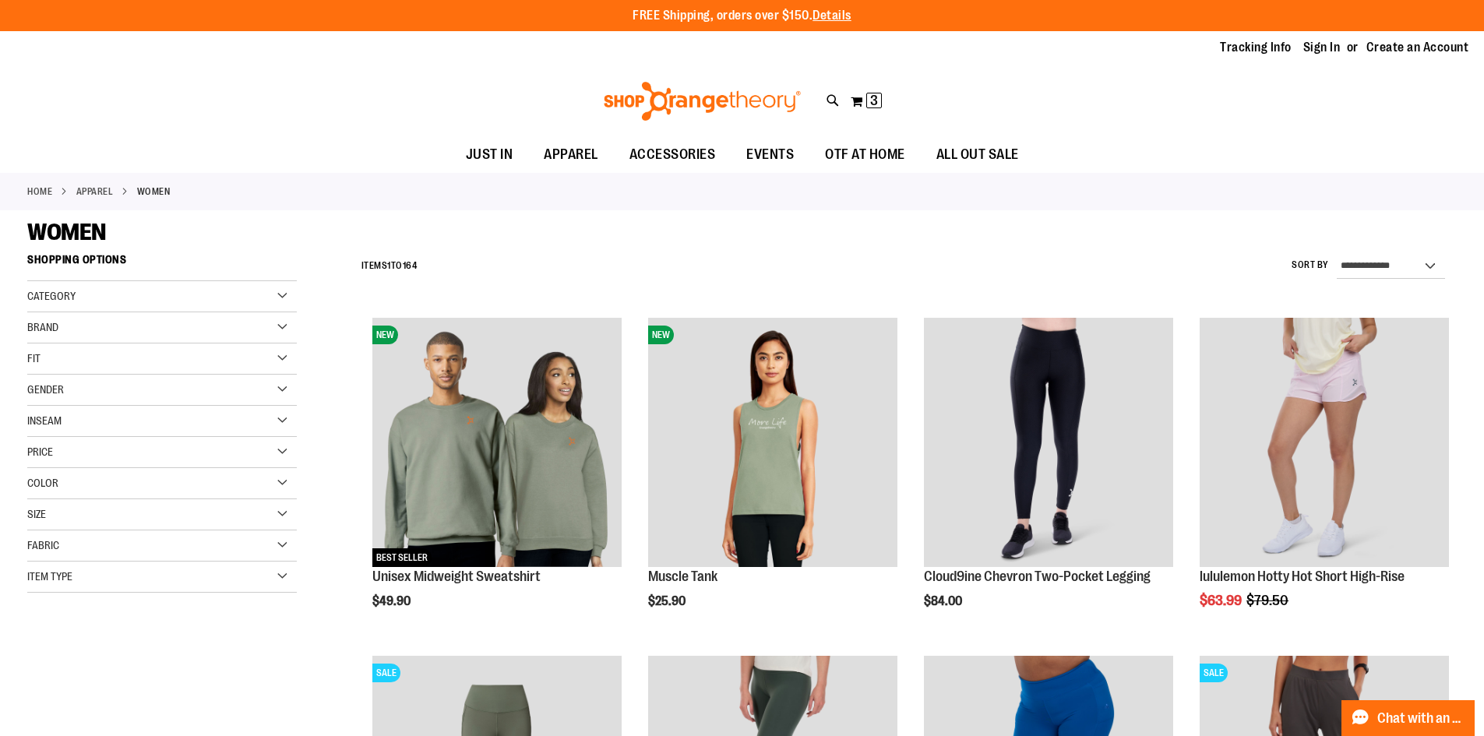
type input "**********"
click at [72, 579] on span "Item Type" at bounding box center [49, 576] width 45 height 12
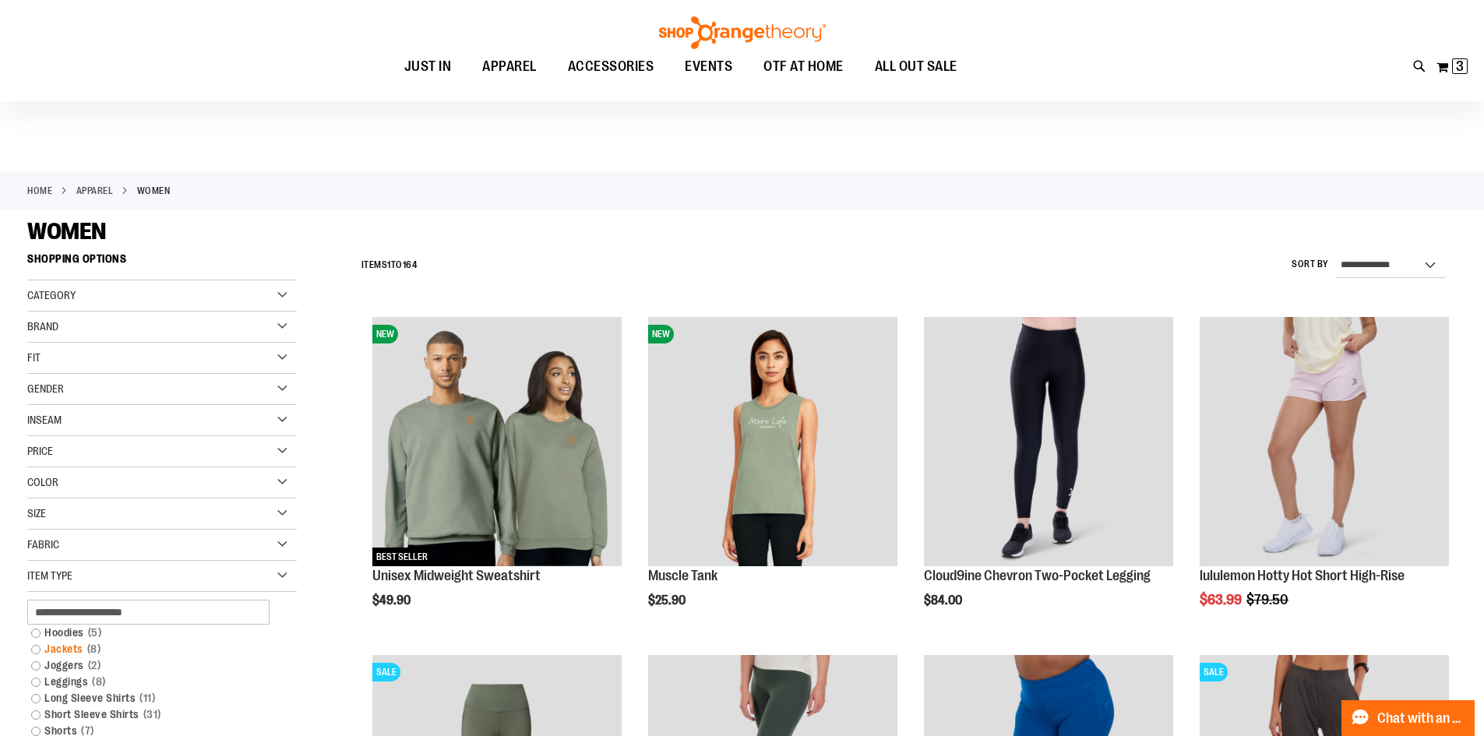
scroll to position [155, 0]
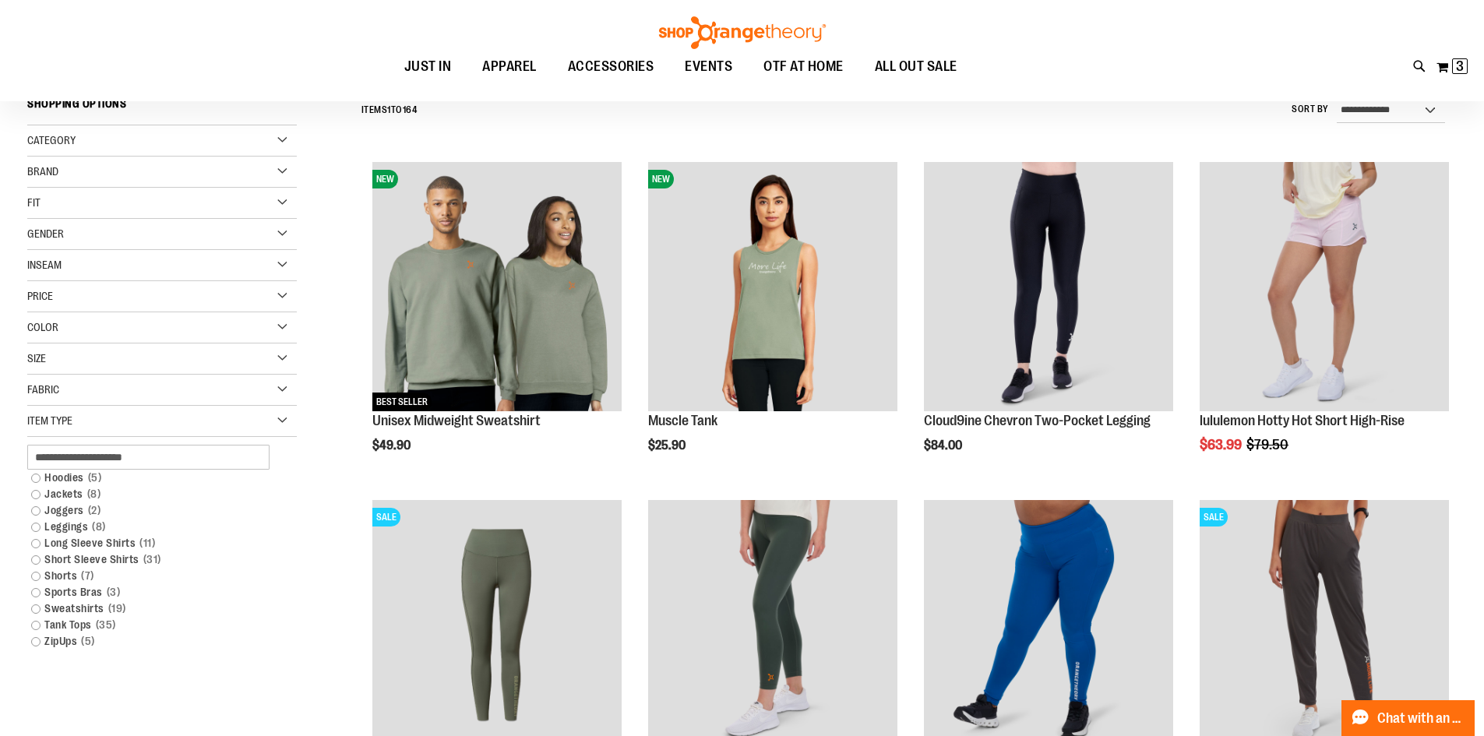
click at [257, 421] on div "Item Type" at bounding box center [162, 421] width 270 height 31
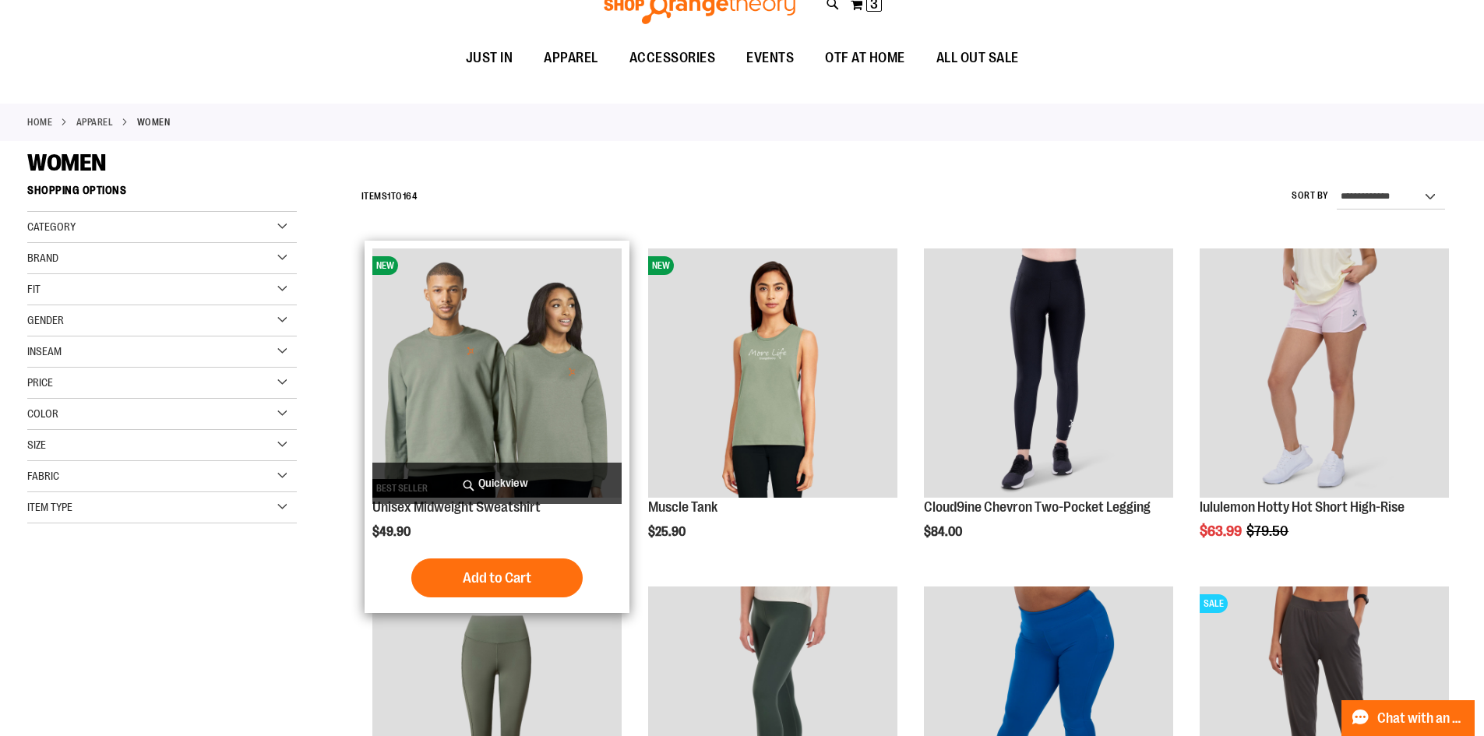
scroll to position [0, 0]
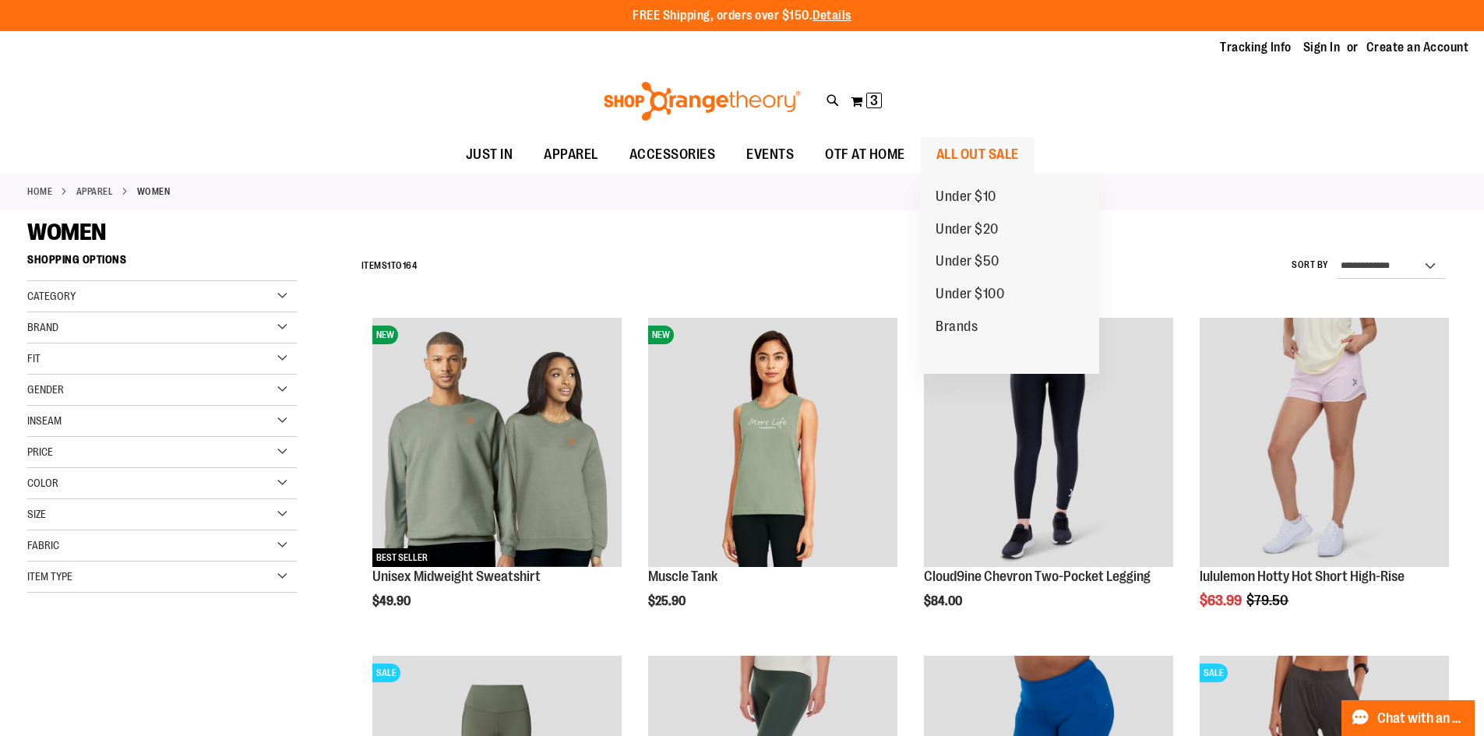
click at [952, 158] on span "ALL OUT SALE" at bounding box center [977, 154] width 83 height 35
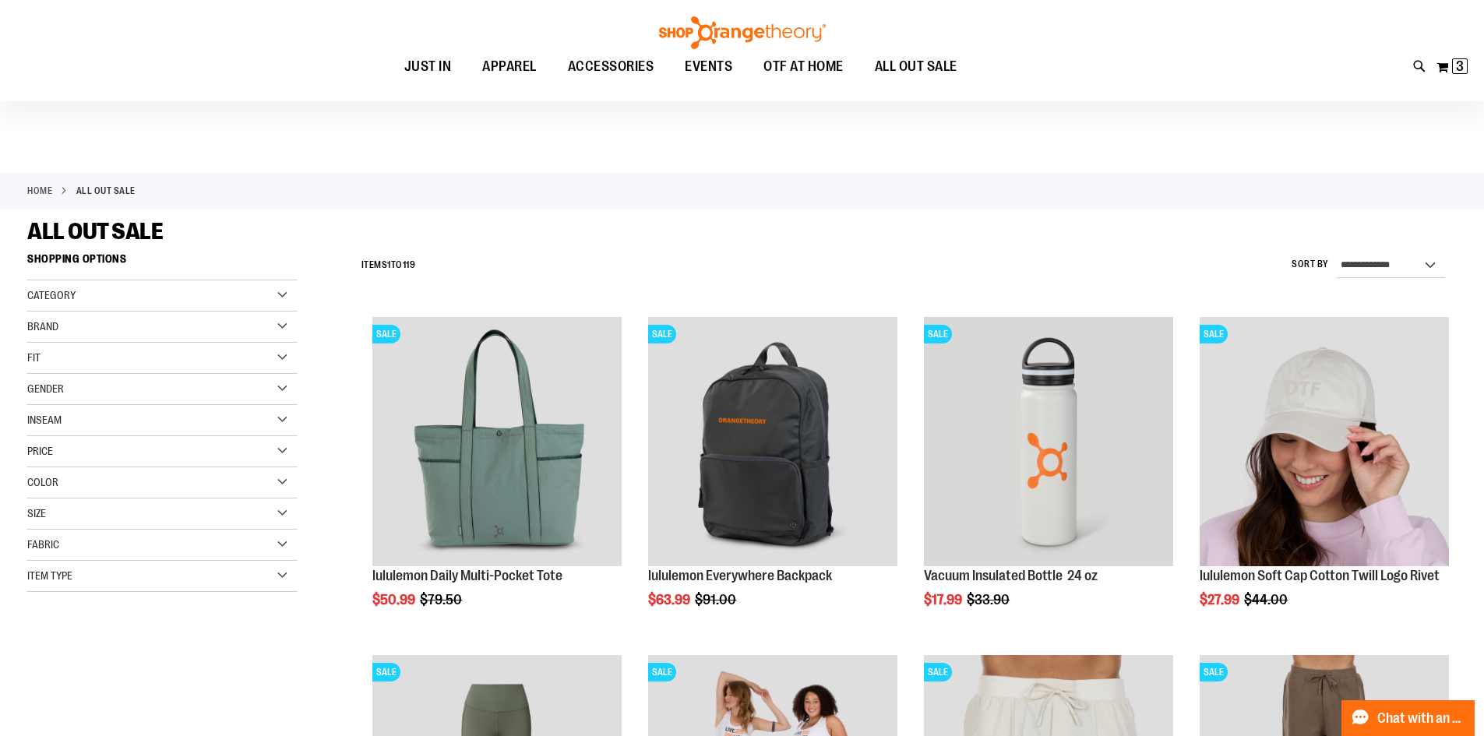
scroll to position [233, 0]
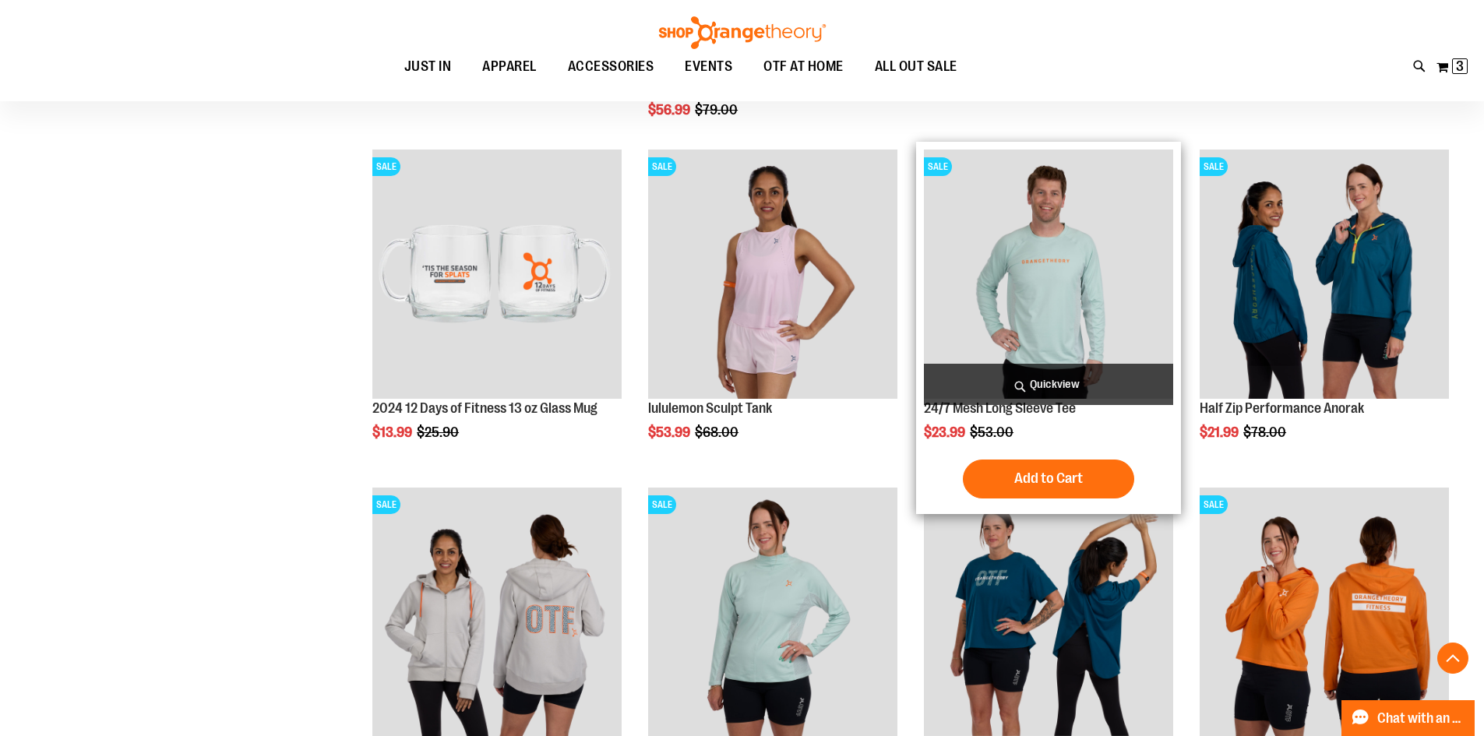
scroll to position [1557, 0]
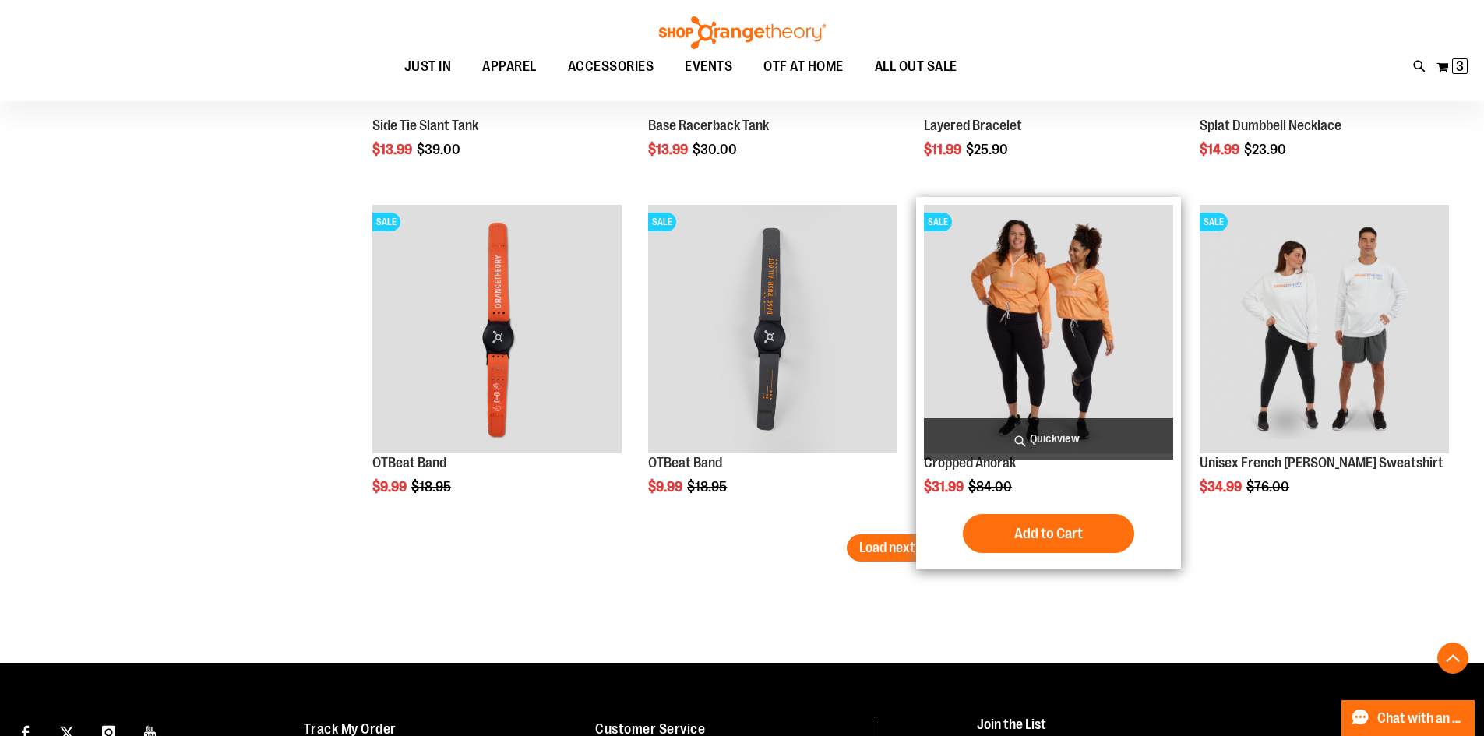
scroll to position [2815, 0]
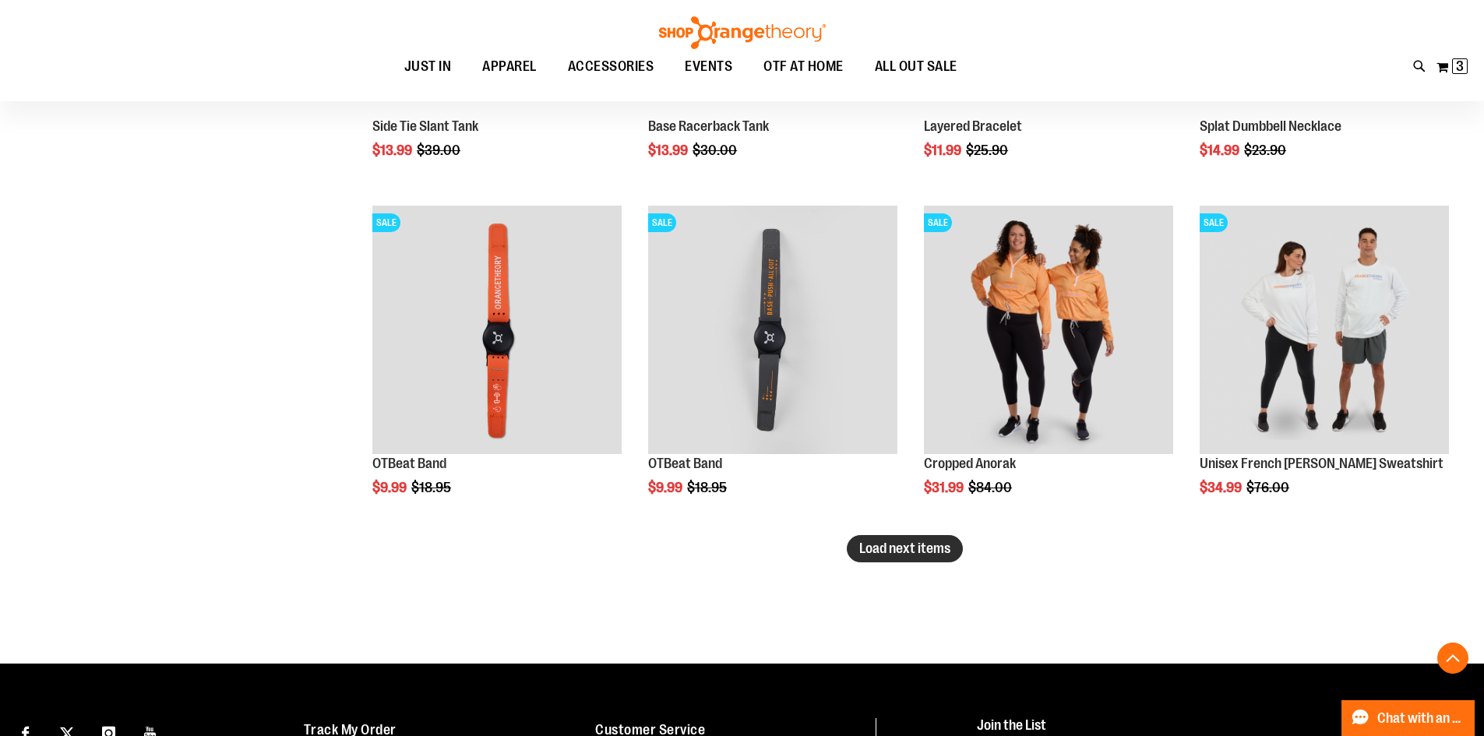
type input "**********"
click at [934, 542] on span "Load next items" at bounding box center [904, 549] width 91 height 16
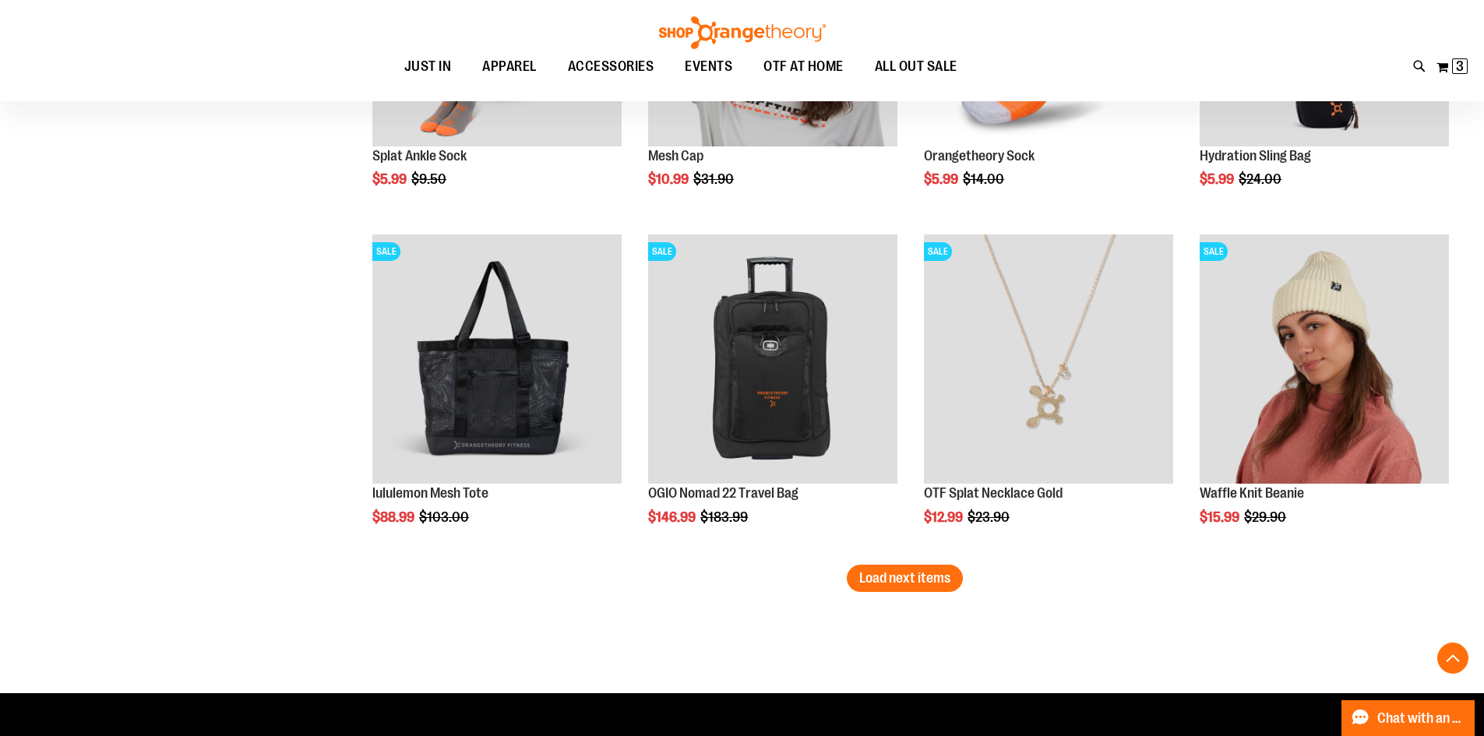
scroll to position [3827, 0]
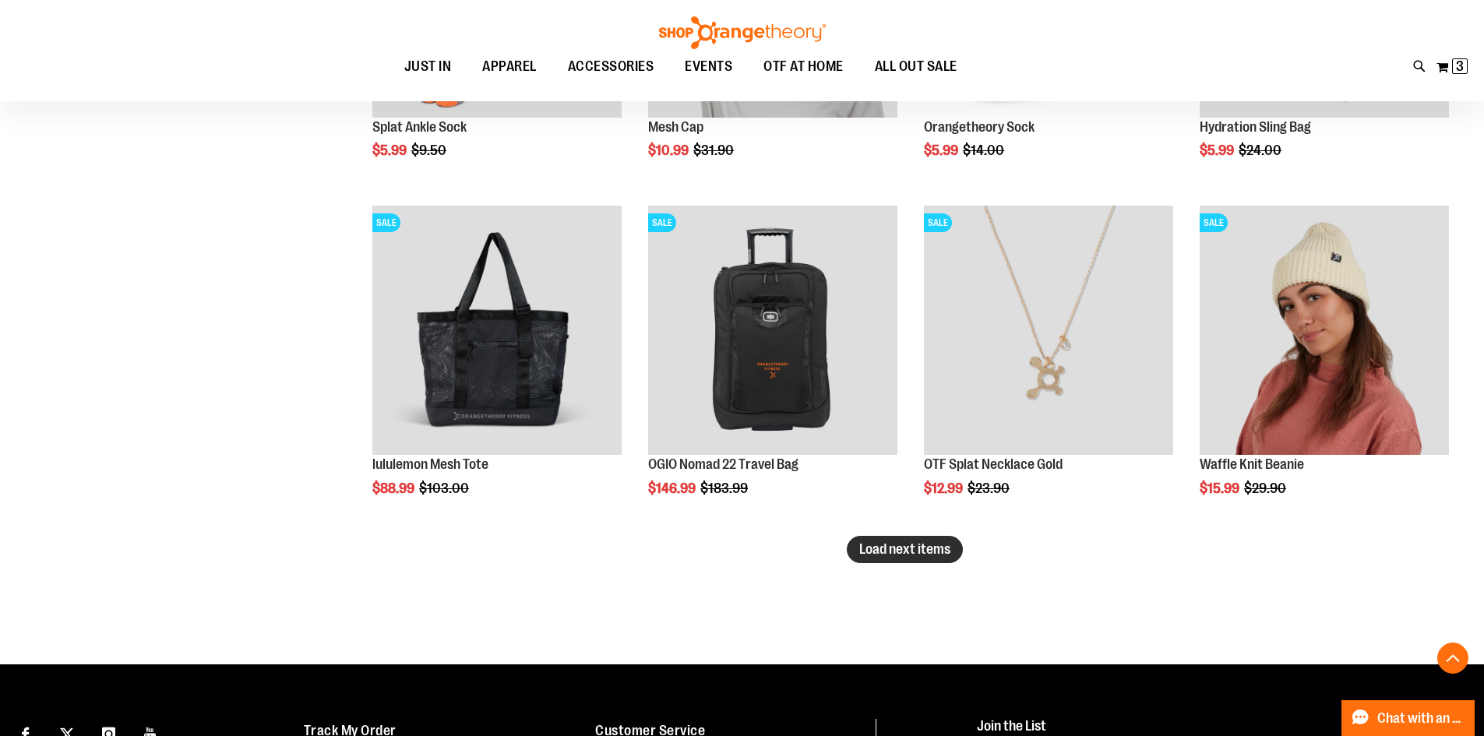
click at [928, 544] on span "Load next items" at bounding box center [904, 549] width 91 height 16
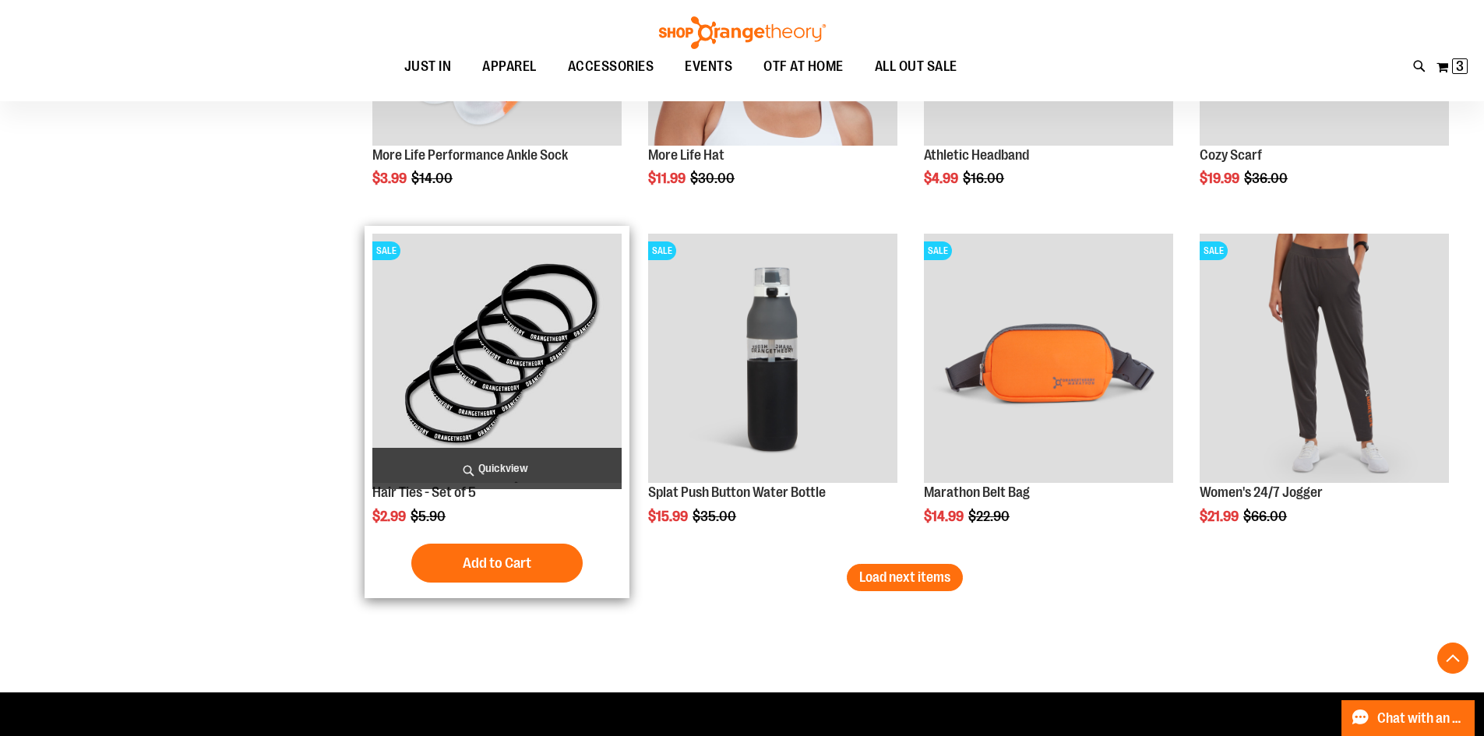
scroll to position [4840, 0]
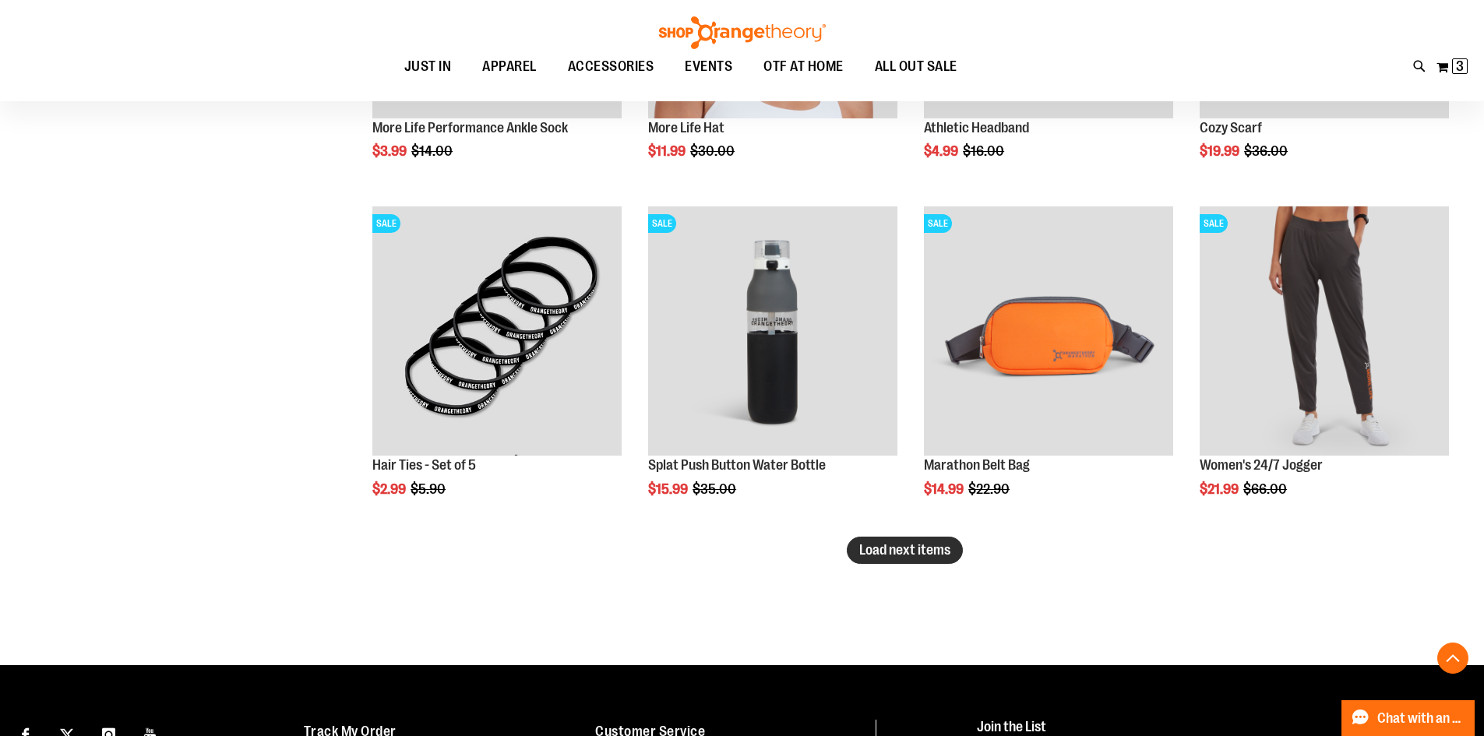
click at [870, 562] on button "Load next items" at bounding box center [905, 550] width 116 height 27
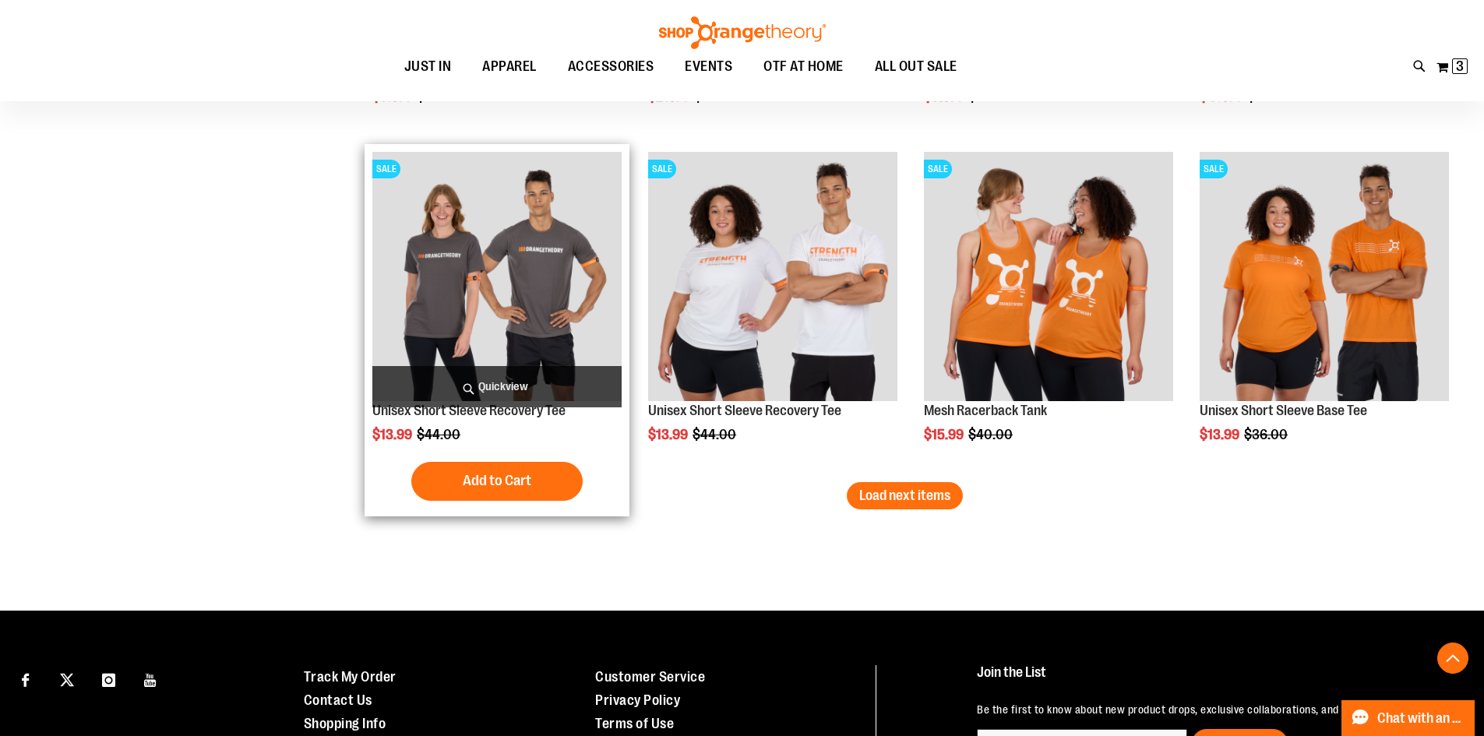
scroll to position [5921, 0]
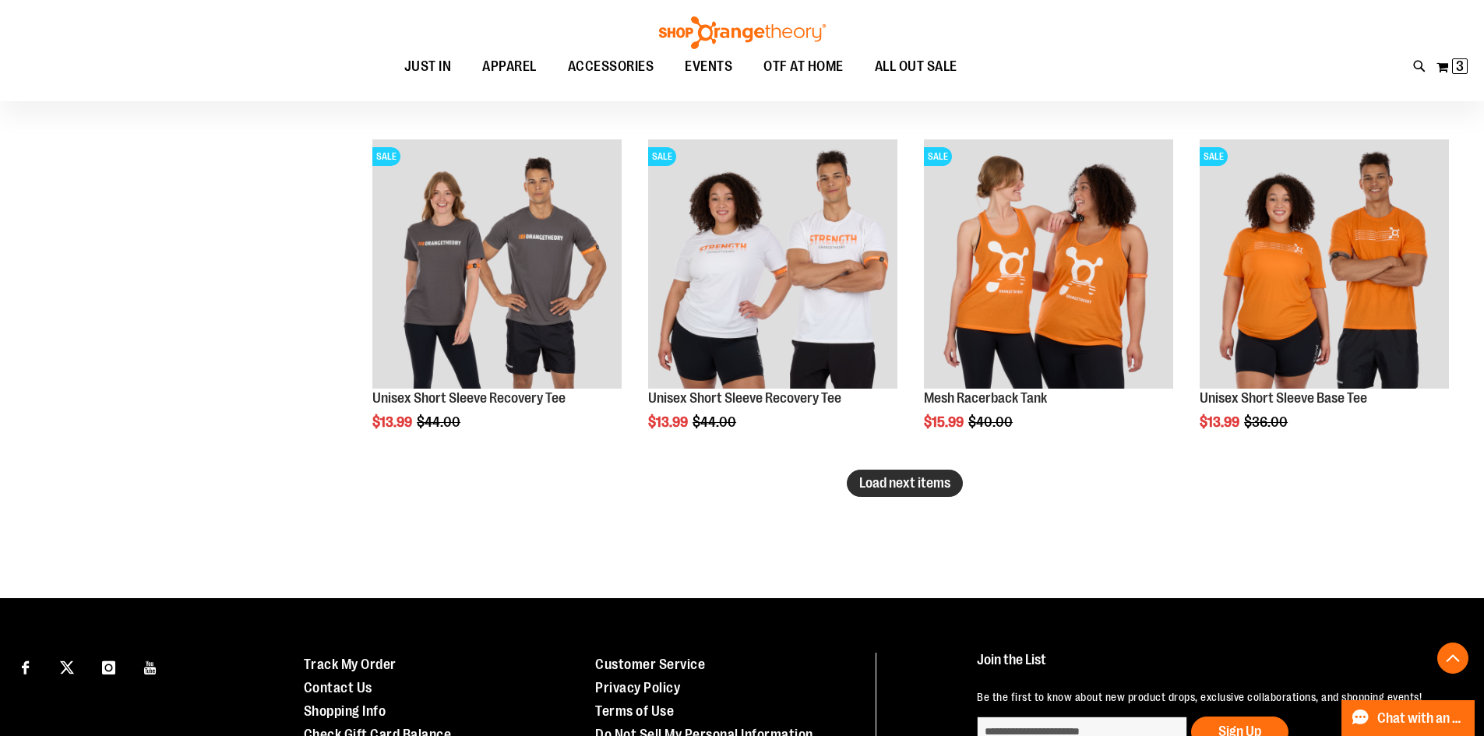
click at [868, 489] on span "Load next items" at bounding box center [904, 483] width 91 height 16
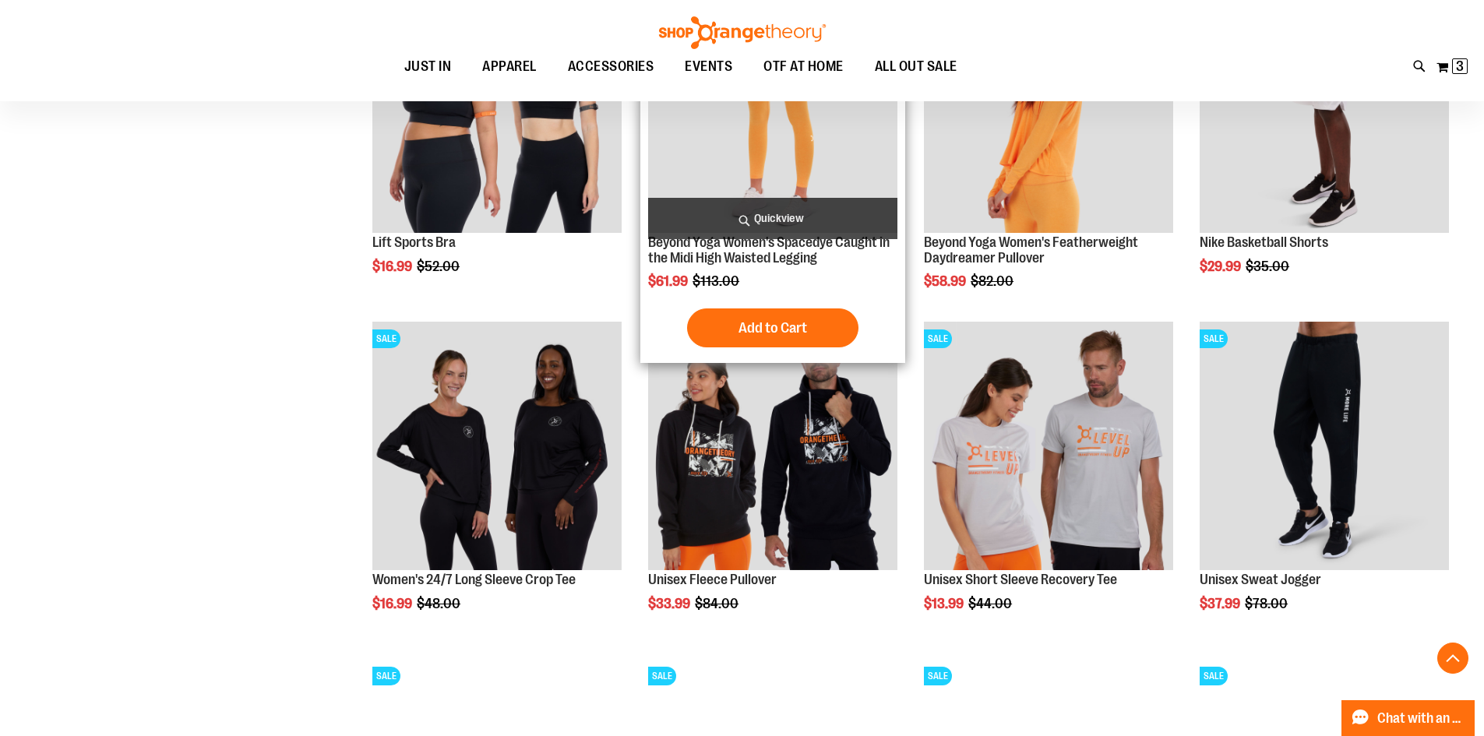
scroll to position [6777, 0]
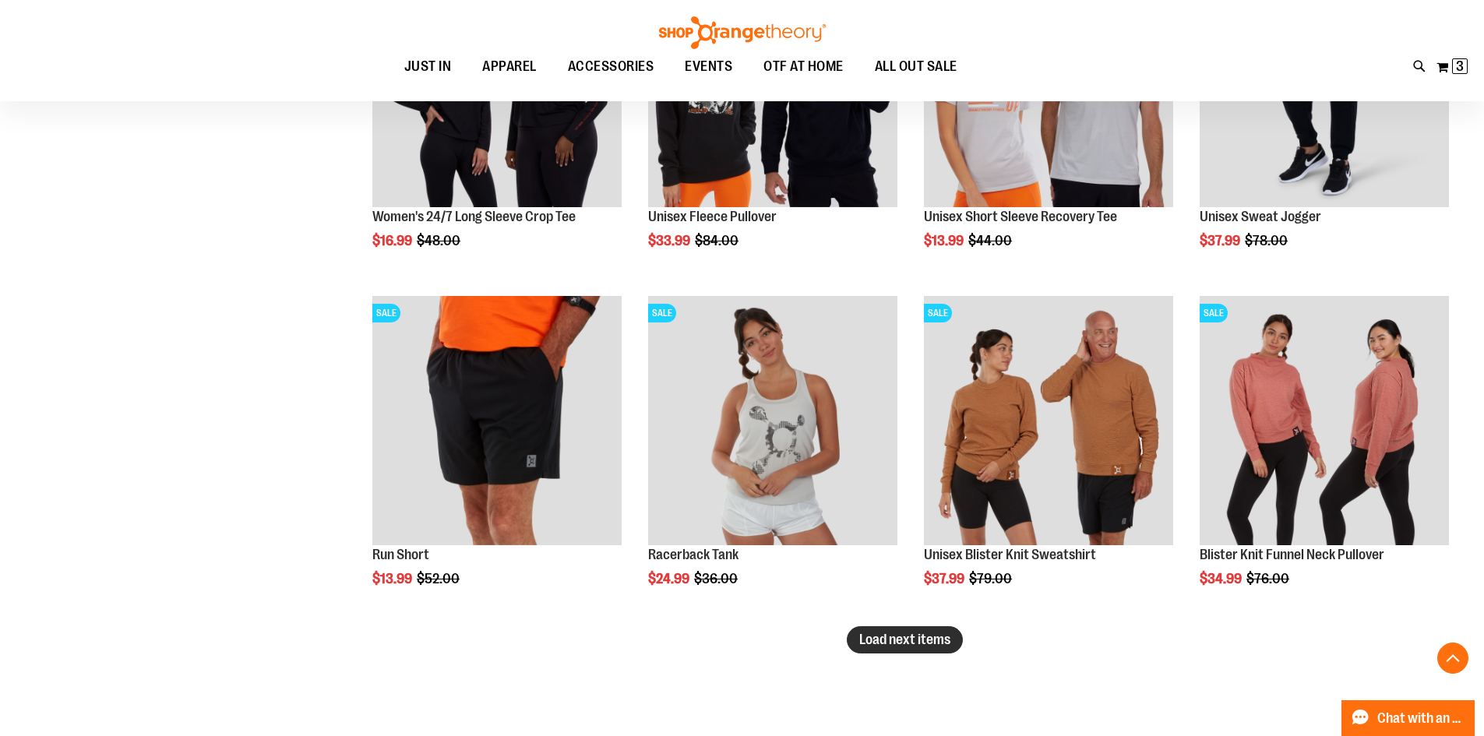
click at [894, 637] on span "Load next items" at bounding box center [904, 640] width 91 height 16
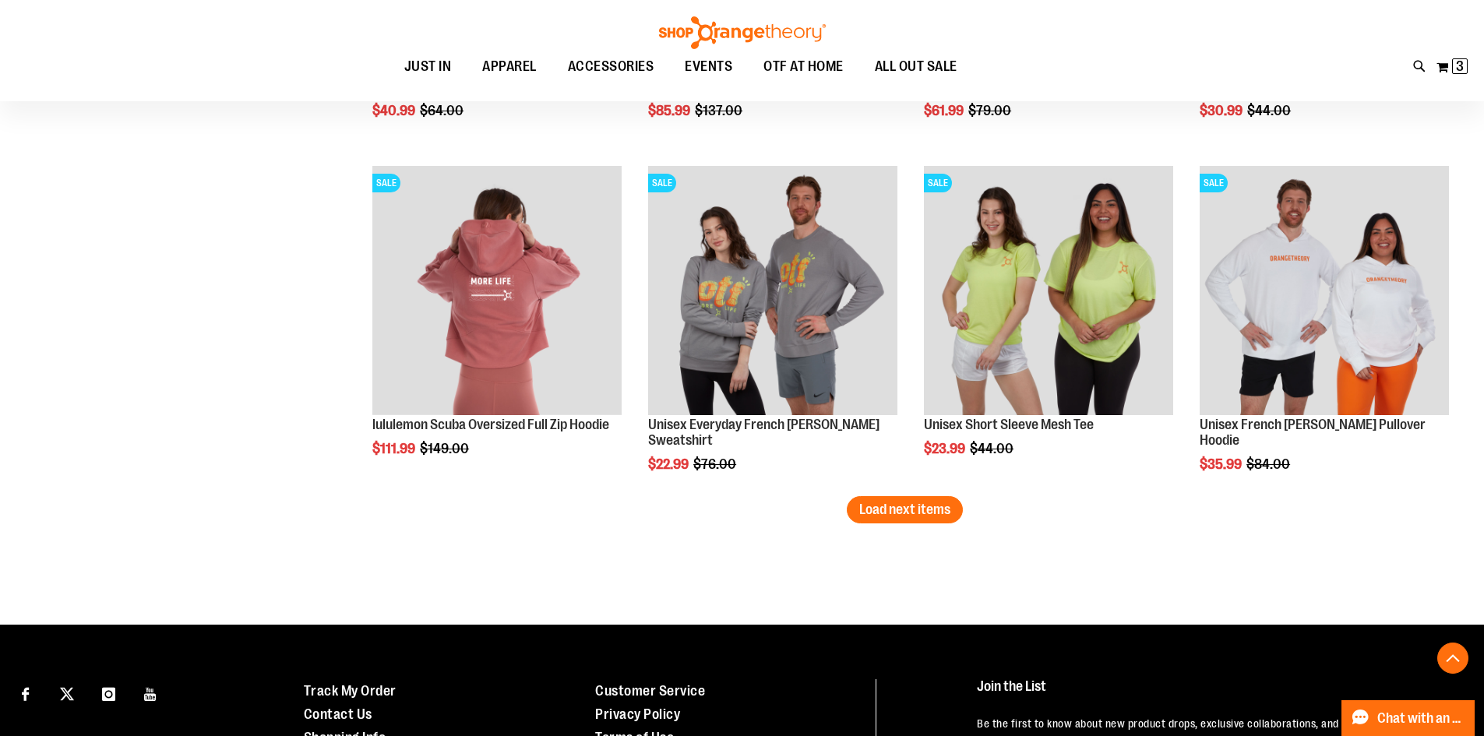
scroll to position [7948, 0]
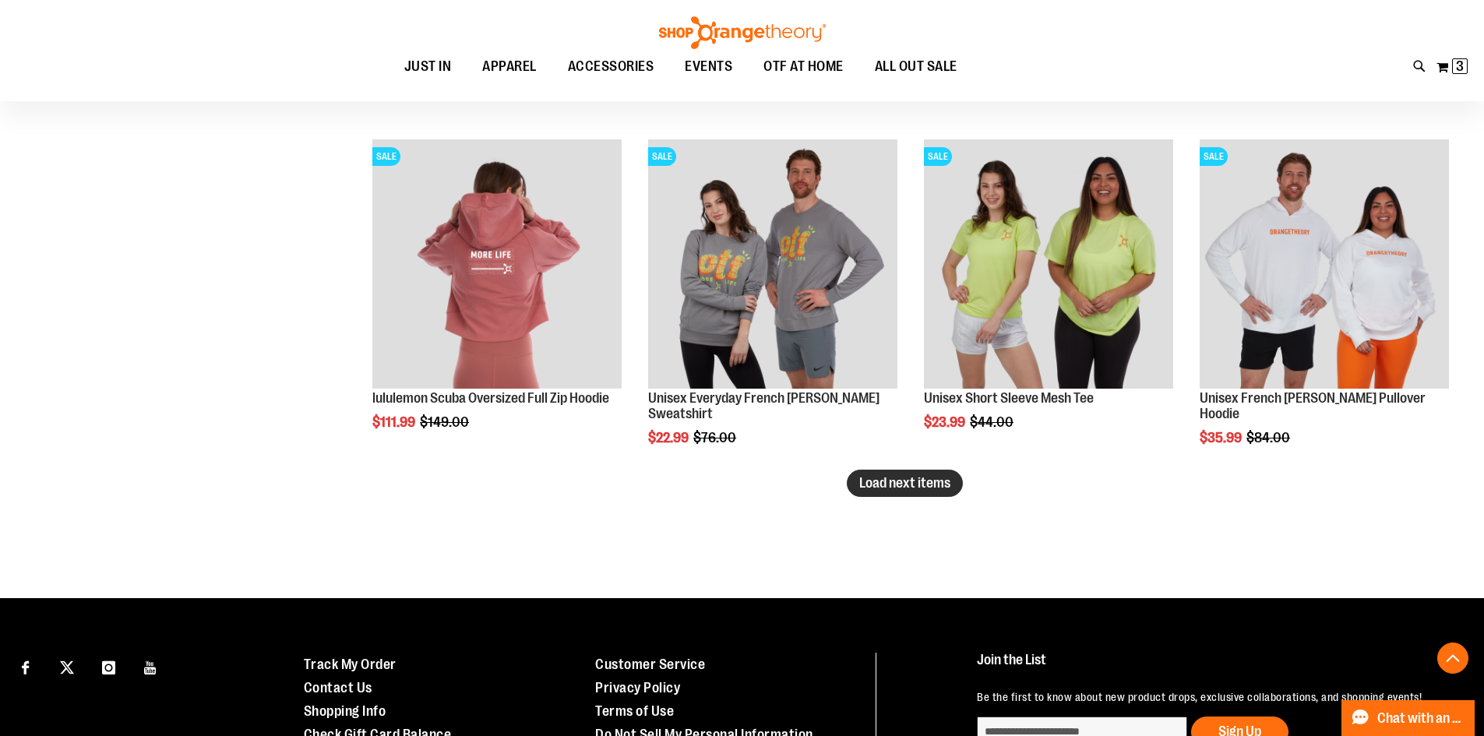
click at [866, 474] on button "Load next items" at bounding box center [905, 483] width 116 height 27
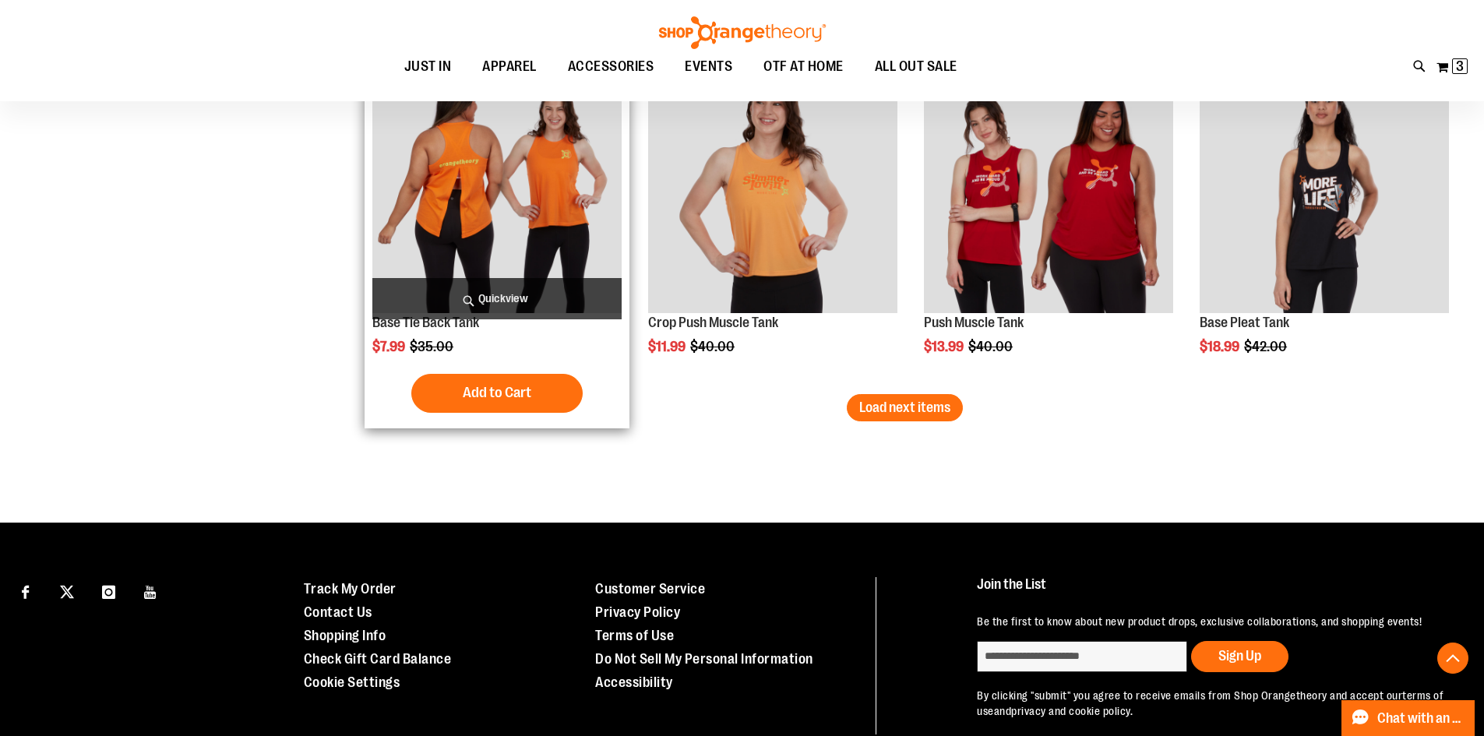
scroll to position [9038, 0]
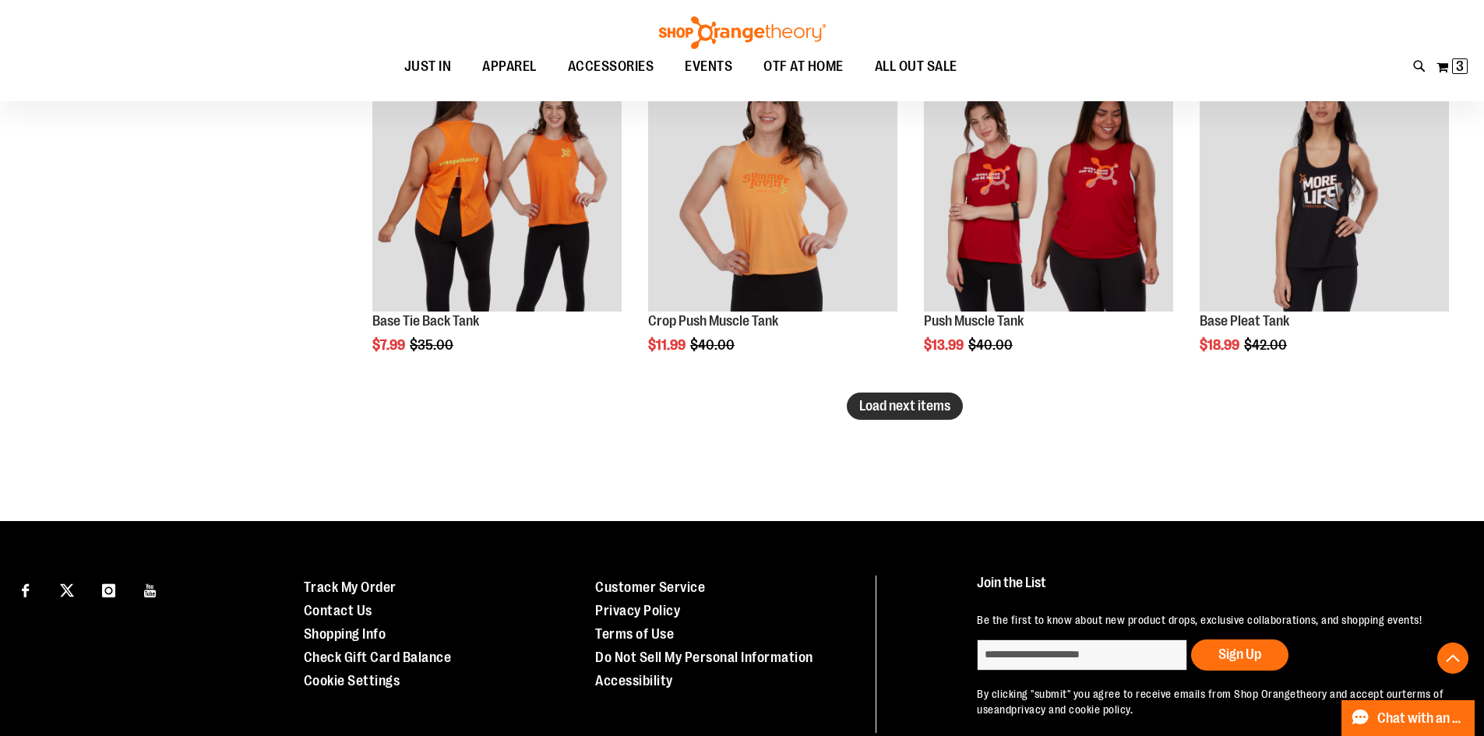
click at [933, 404] on span "Load next items" at bounding box center [904, 406] width 91 height 16
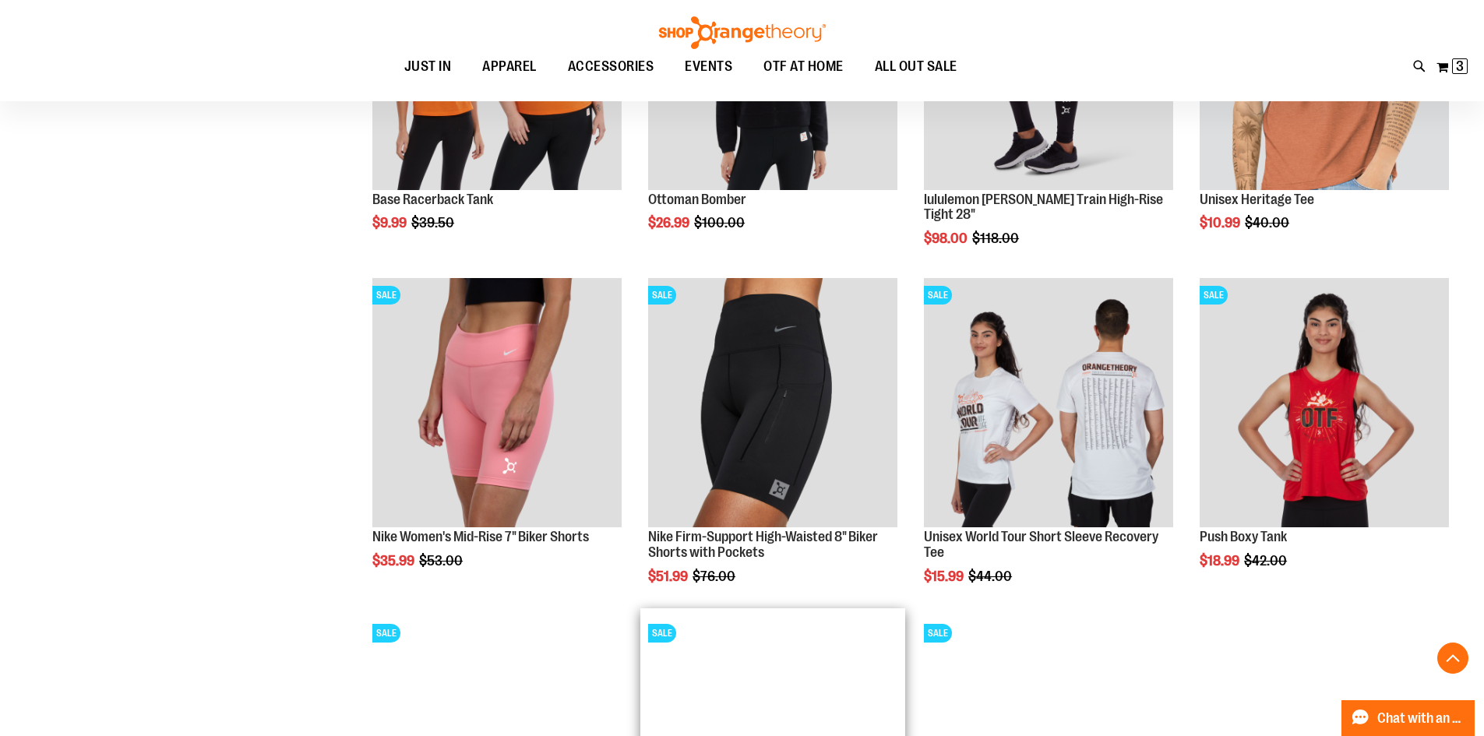
scroll to position [9492, 0]
